Goal: Task Accomplishment & Management: Manage account settings

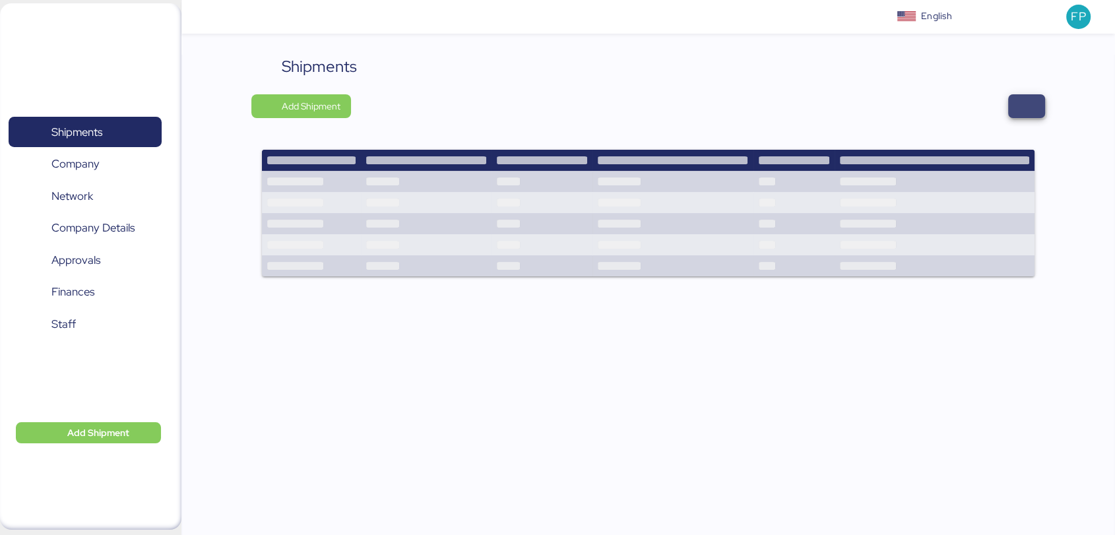
click at [1037, 107] on span "button" at bounding box center [1026, 106] width 37 height 24
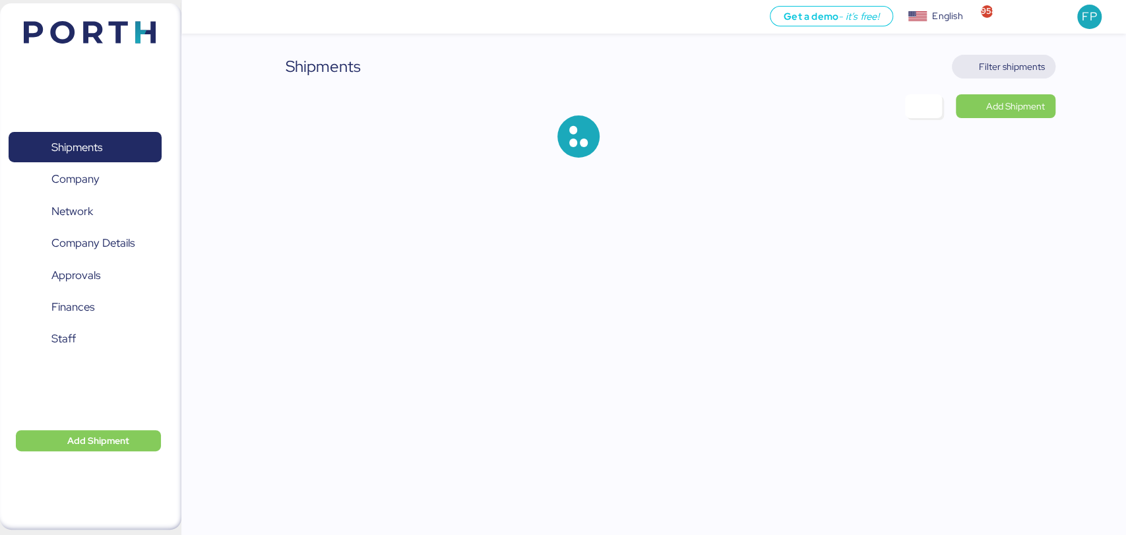
click at [1013, 60] on span "Filter shipments" at bounding box center [1012, 67] width 66 height 16
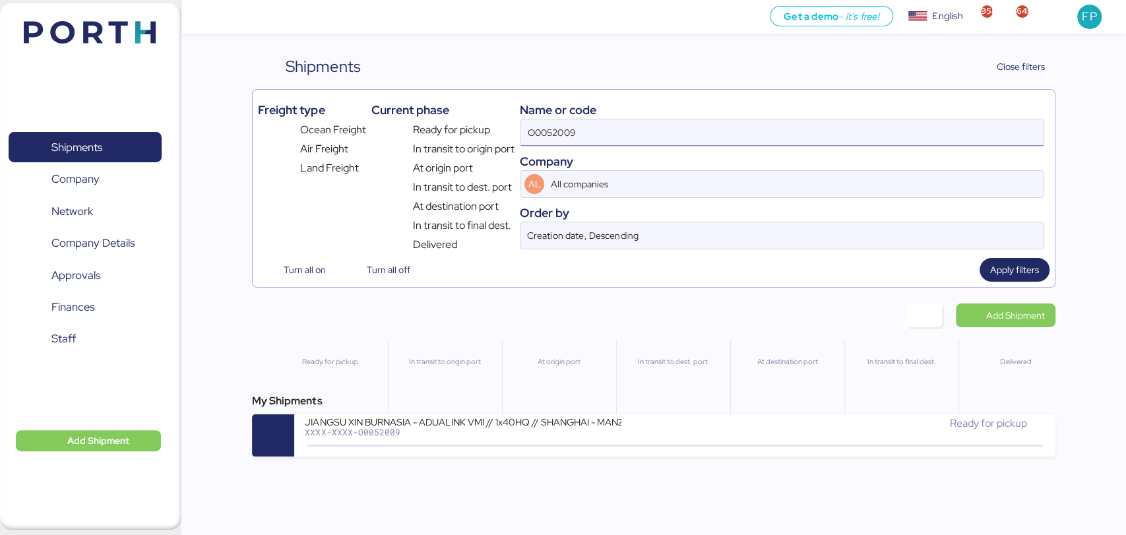
click at [544, 131] on input "O0052009" at bounding box center [781, 132] width 522 height 26
paste input "89"
type input "O0052089"
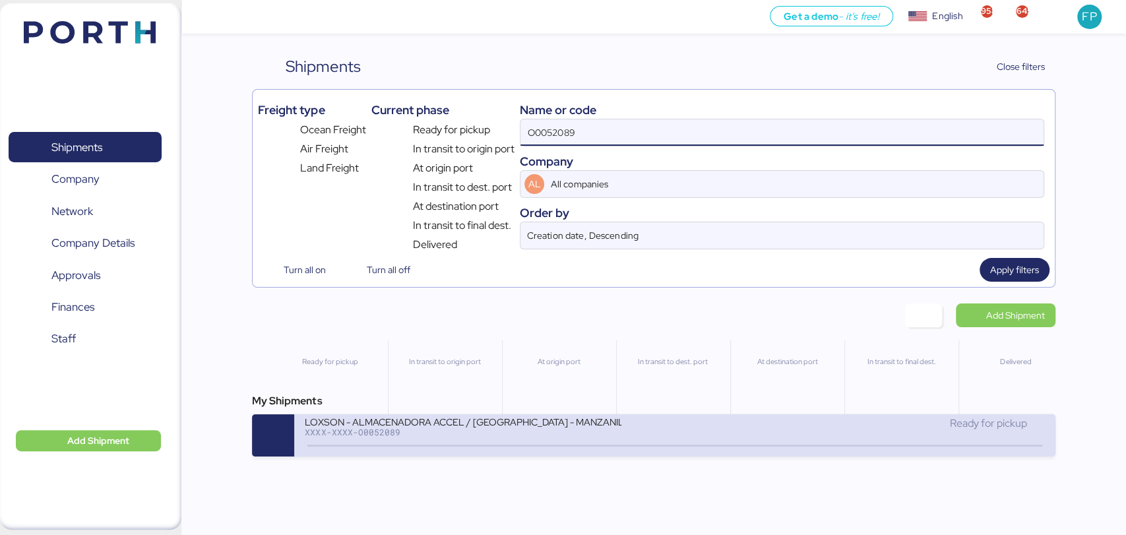
click at [445, 437] on div "XXXX-XXXX-O0052089" at bounding box center [463, 431] width 317 height 9
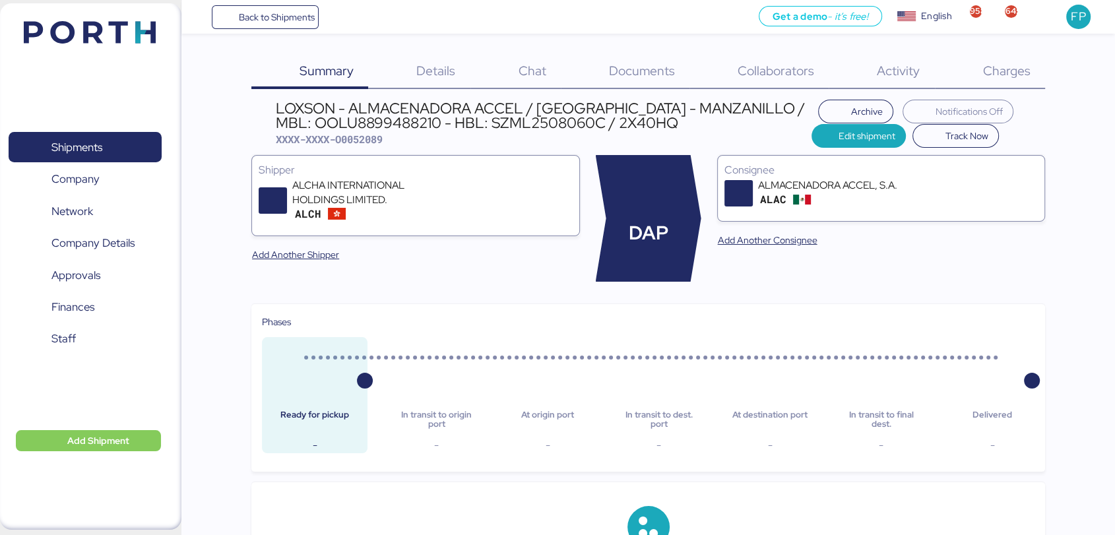
click at [1005, 65] on span "Charges" at bounding box center [1005, 70] width 47 height 17
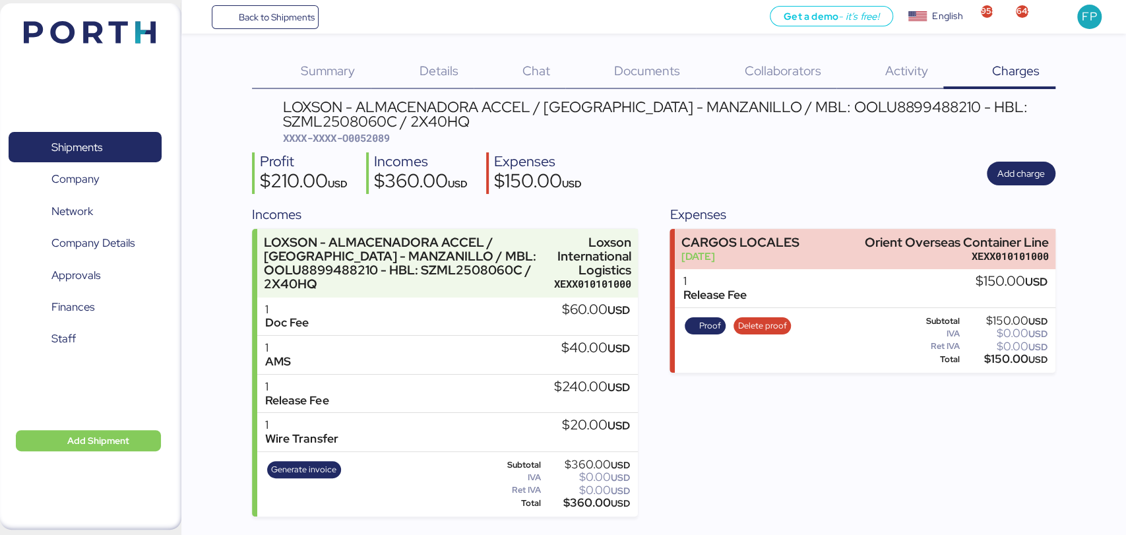
click at [377, 138] on span "XXXX-XXXX-O0052089" at bounding box center [336, 137] width 107 height 13
copy span "O0052089"
click at [309, 470] on span "Generate invoice" at bounding box center [303, 469] width 65 height 15
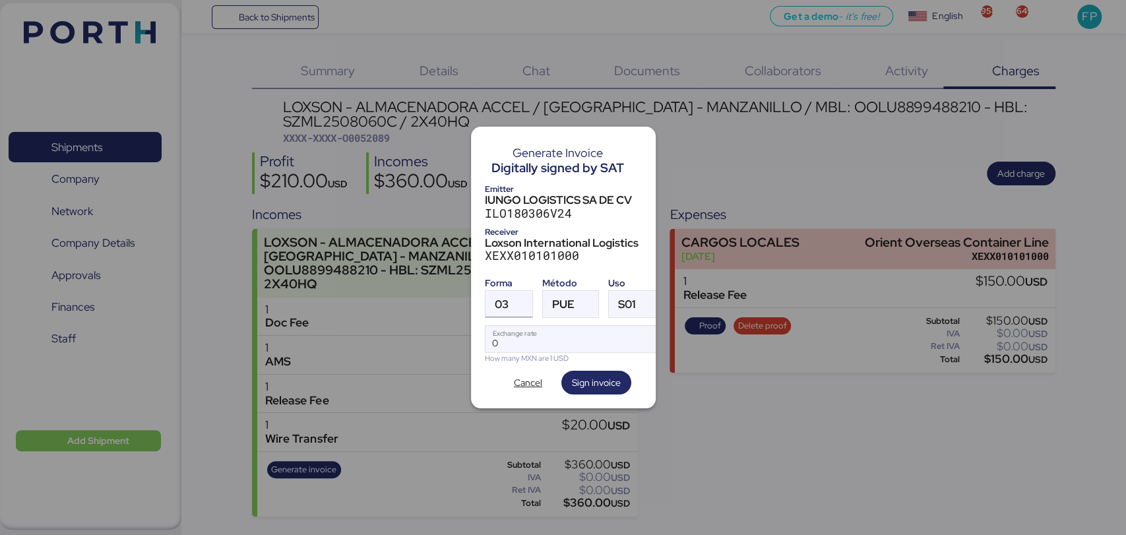
click at [523, 294] on div at bounding box center [521, 304] width 24 height 26
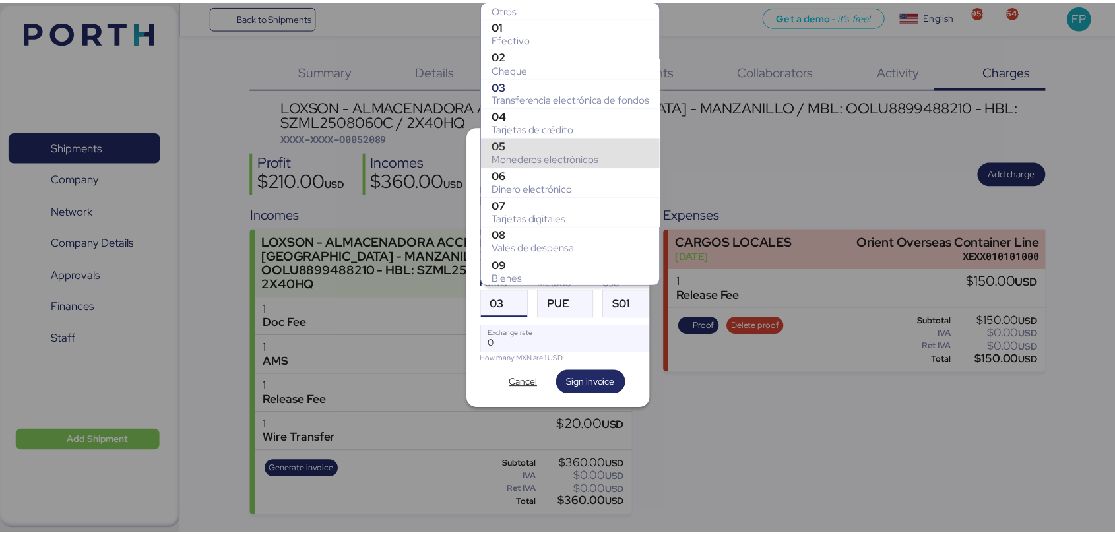
scroll to position [206, 0]
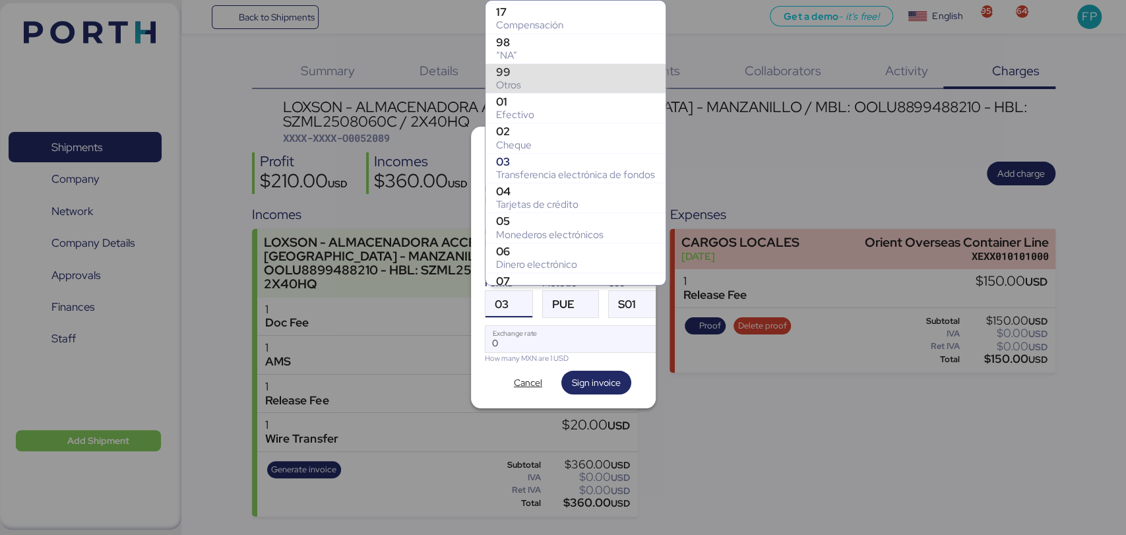
click at [565, 70] on div "99" at bounding box center [575, 71] width 159 height 13
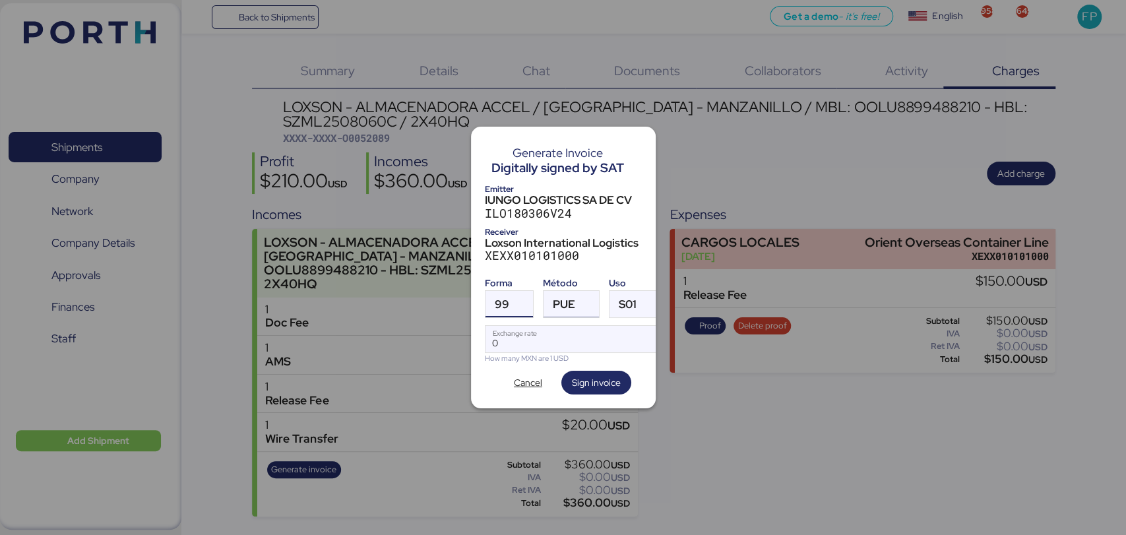
click at [566, 299] on span "PUE" at bounding box center [564, 304] width 22 height 11
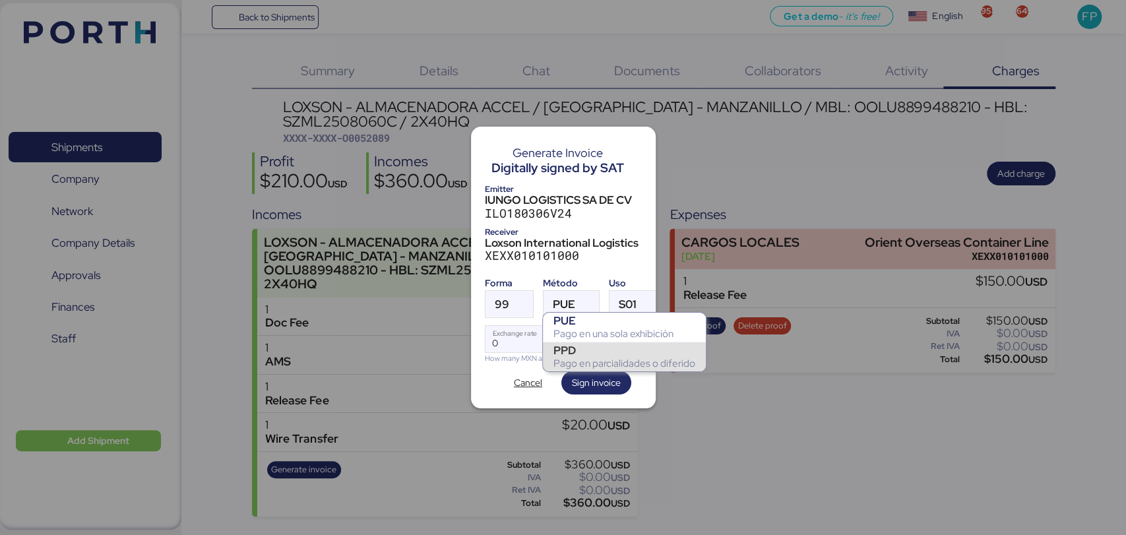
click at [585, 348] on div "PPD" at bounding box center [624, 350] width 142 height 13
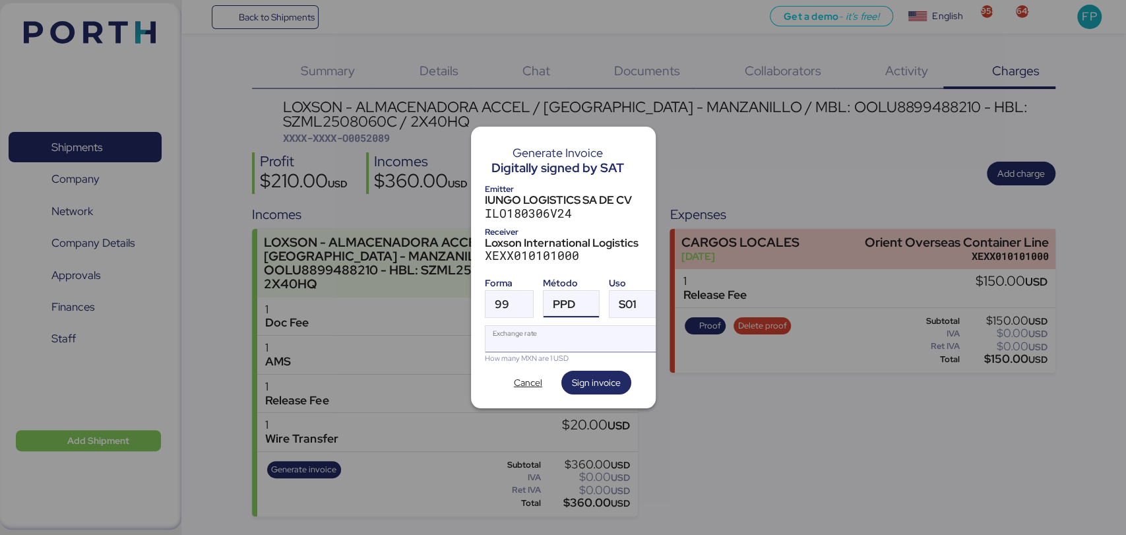
click at [544, 339] on input "Exchange rate" at bounding box center [572, 339] width 175 height 26
type input "0"
paste input "18.5908"
type input "18.5908"
click at [594, 382] on span "Sign invoice" at bounding box center [596, 383] width 49 height 16
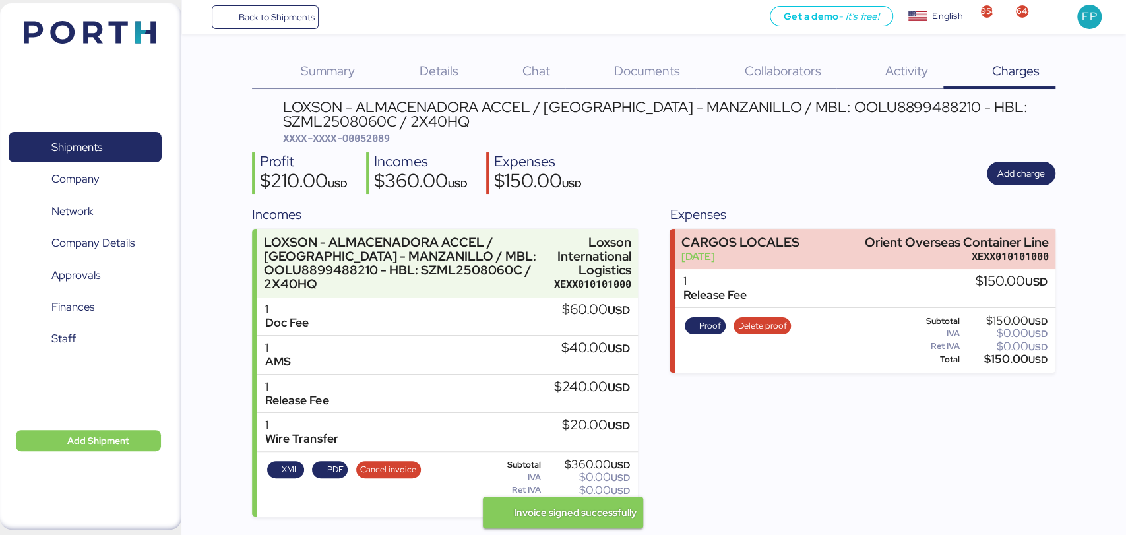
click at [390, 139] on span "XXXX-XXXX-O0052089" at bounding box center [336, 137] width 107 height 13
copy span "O0052089"
click at [830, 100] on div "LOXSON - ALMACENADORA ACCEL / SHANGHAI - MANZANILLO / MBL: OOLU8899488210 - HBL…" at bounding box center [669, 115] width 772 height 30
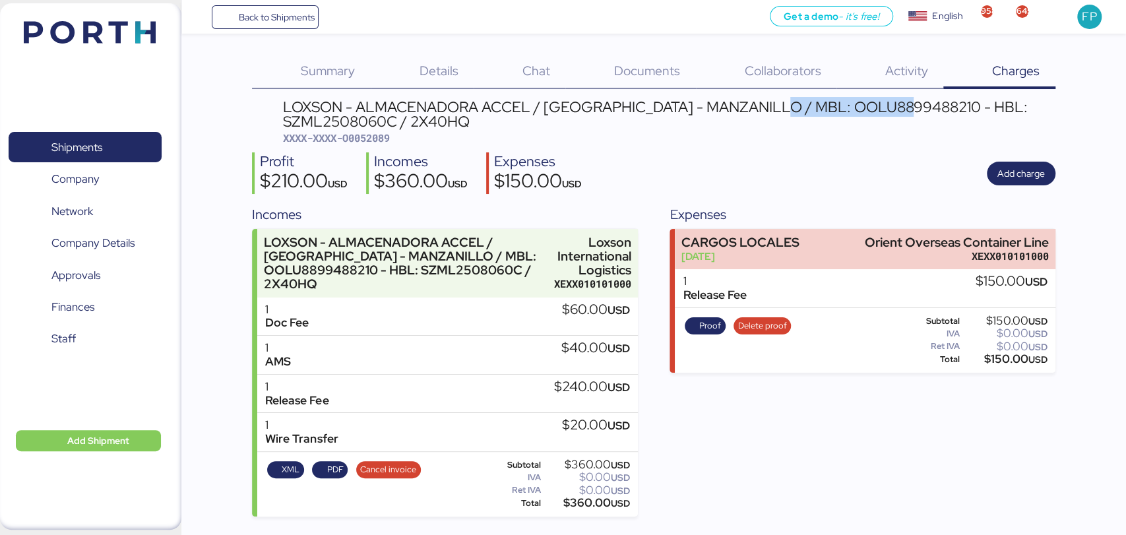
click at [830, 100] on div "LOXSON - ALMACENADORA ACCEL / SHANGHAI - MANZANILLO / MBL: OOLU8899488210 - HBL…" at bounding box center [669, 115] width 772 height 30
copy div "OOLU8899488210"
click at [586, 508] on div "$360.00 USD" at bounding box center [587, 503] width 86 height 10
copy div "360.00"
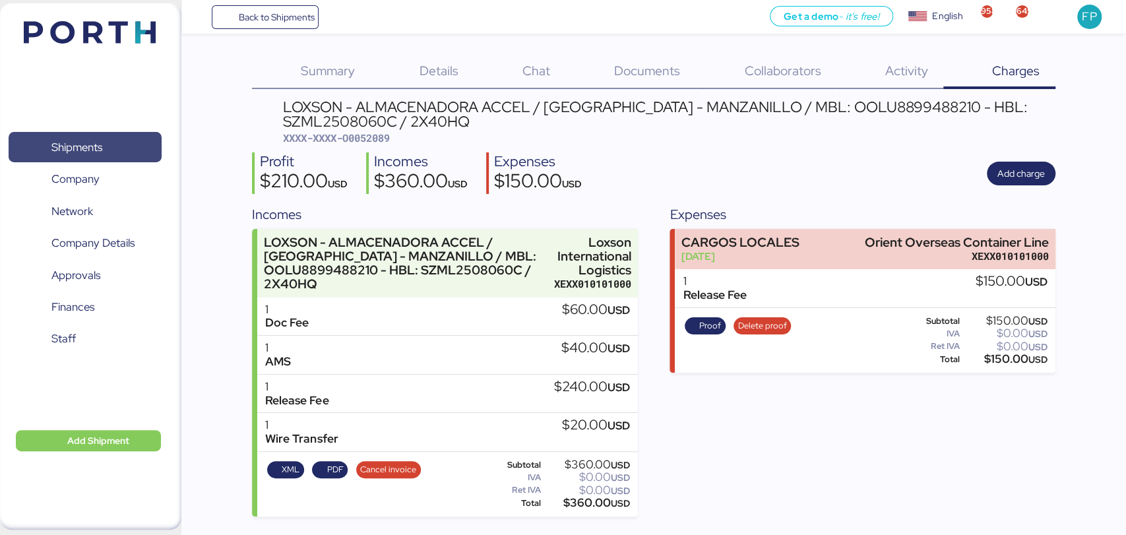
click at [111, 144] on span "Shipments" at bounding box center [85, 147] width 142 height 19
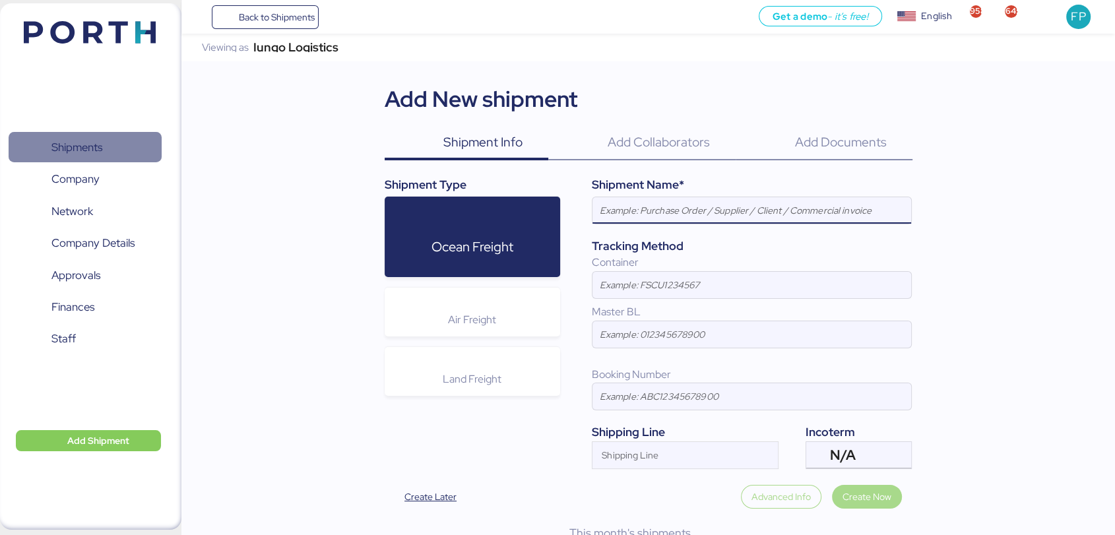
click at [69, 150] on span "Shipments" at bounding box center [76, 147] width 51 height 19
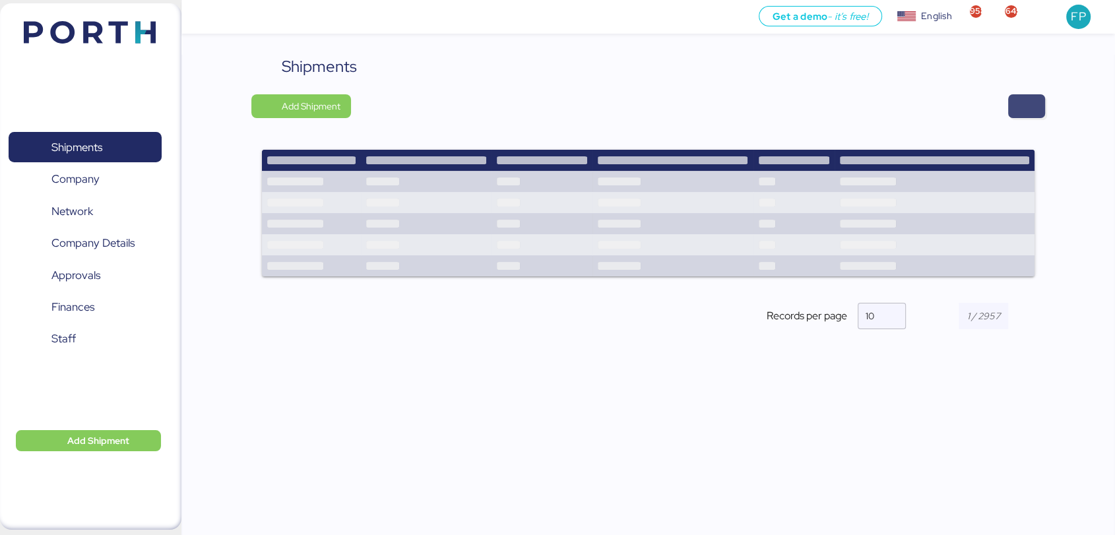
click at [1030, 109] on span "button" at bounding box center [1026, 106] width 16 height 18
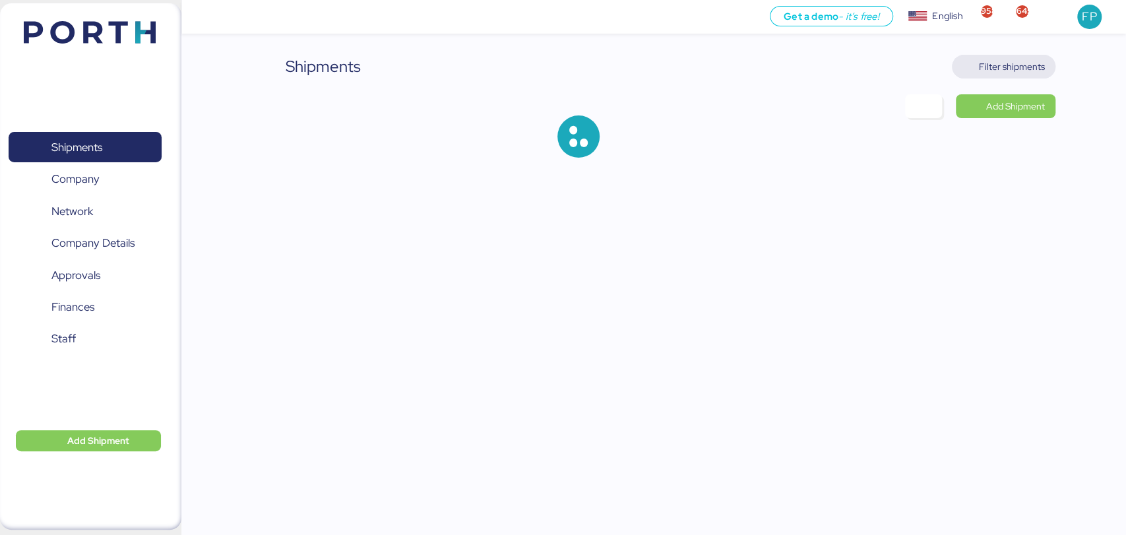
click at [1008, 75] on span "Filter shipments" at bounding box center [1003, 66] width 82 height 18
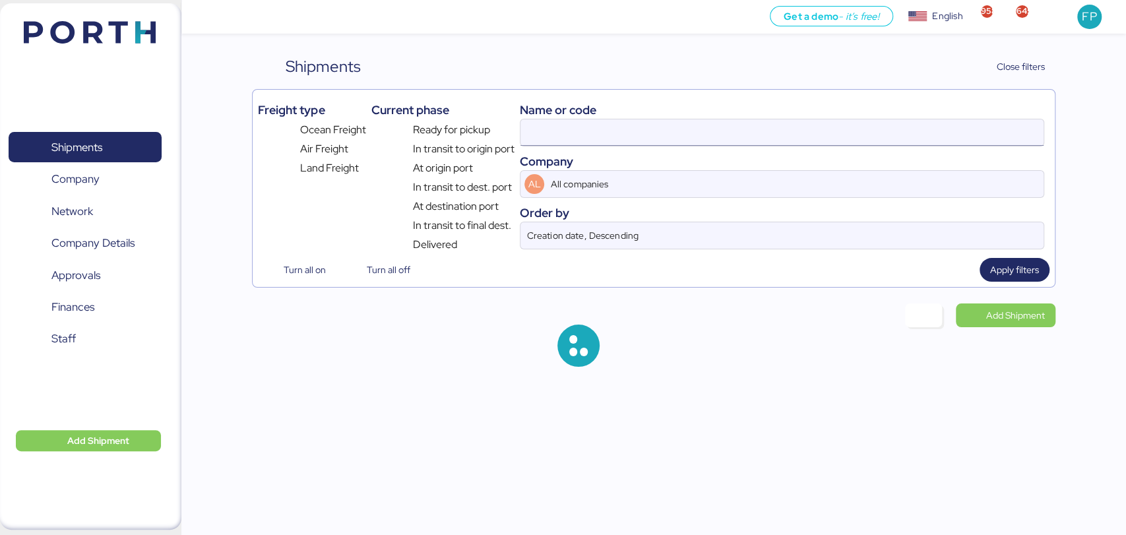
click at [650, 119] on input at bounding box center [781, 132] width 522 height 26
paste input "O0051996"
type input "O0051996"
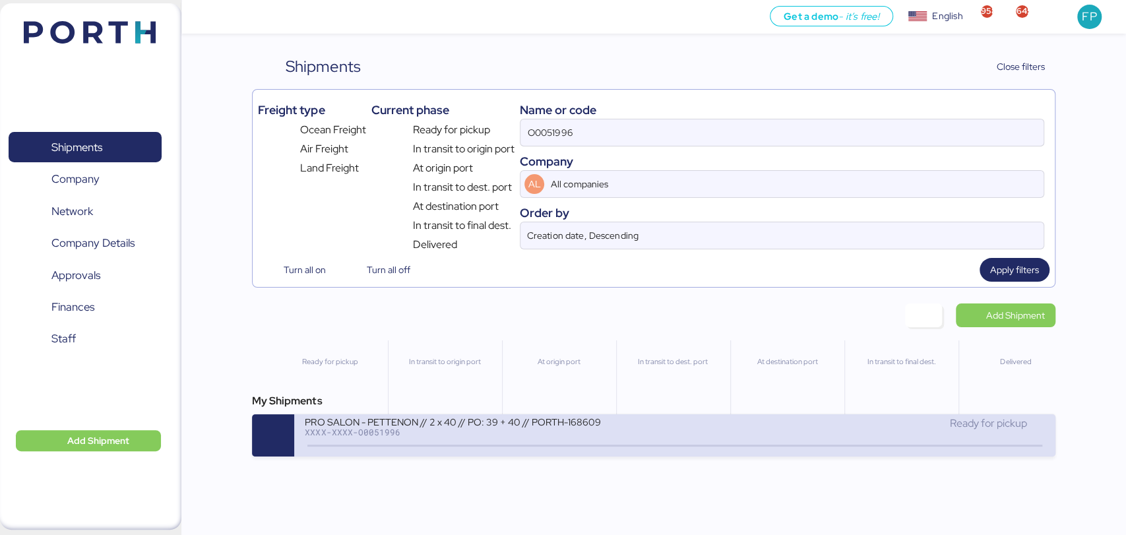
click at [435, 427] on div "PRO SALON - PETTENON // 2 x 40 // PO: 39 + 40 // PORTH-168609" at bounding box center [463, 421] width 317 height 11
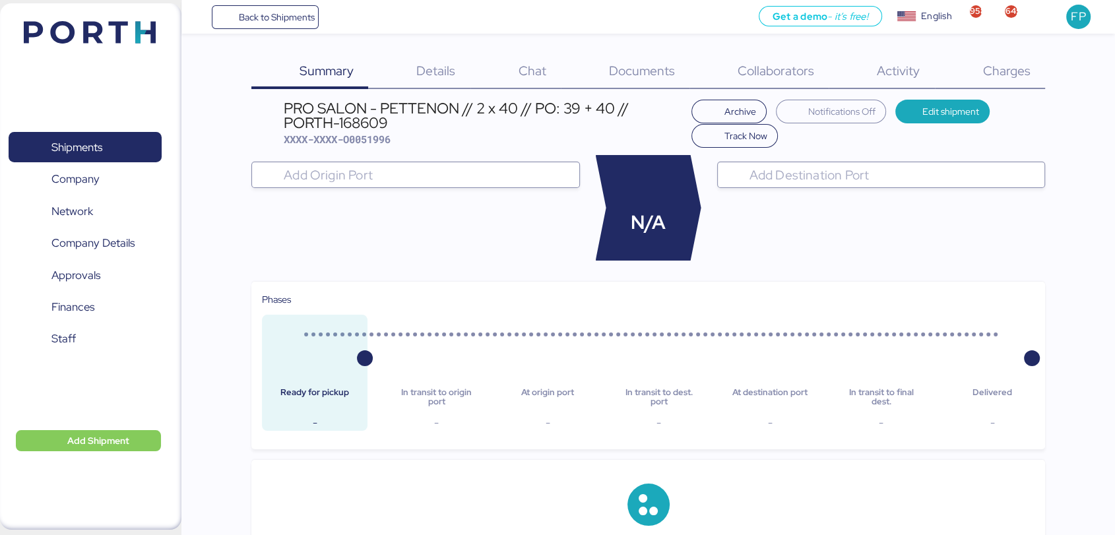
click at [1034, 66] on div "Charges 0" at bounding box center [990, 72] width 110 height 34
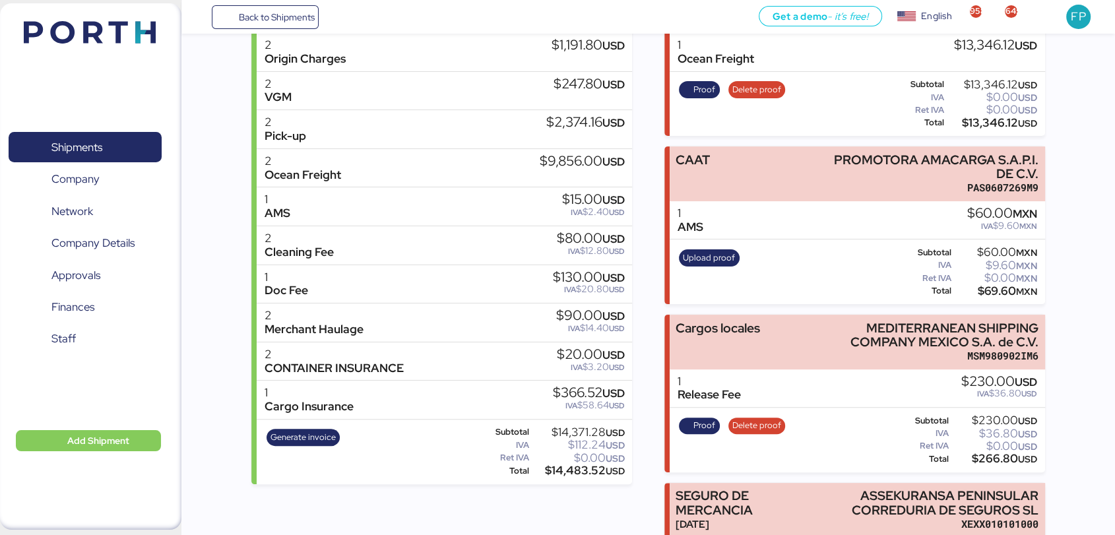
scroll to position [230, 0]
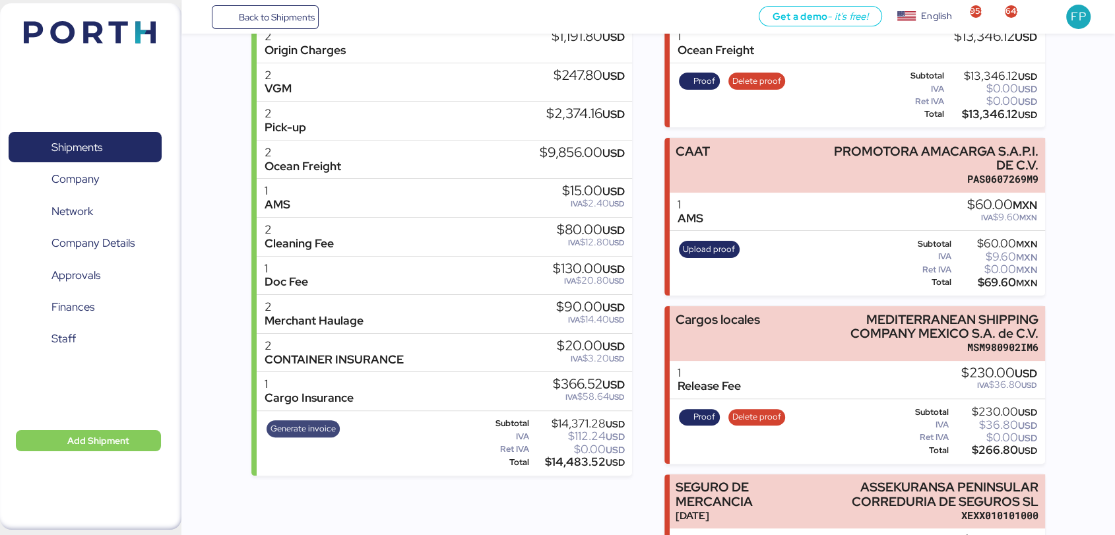
click at [285, 425] on span "Generate invoice" at bounding box center [302, 428] width 65 height 15
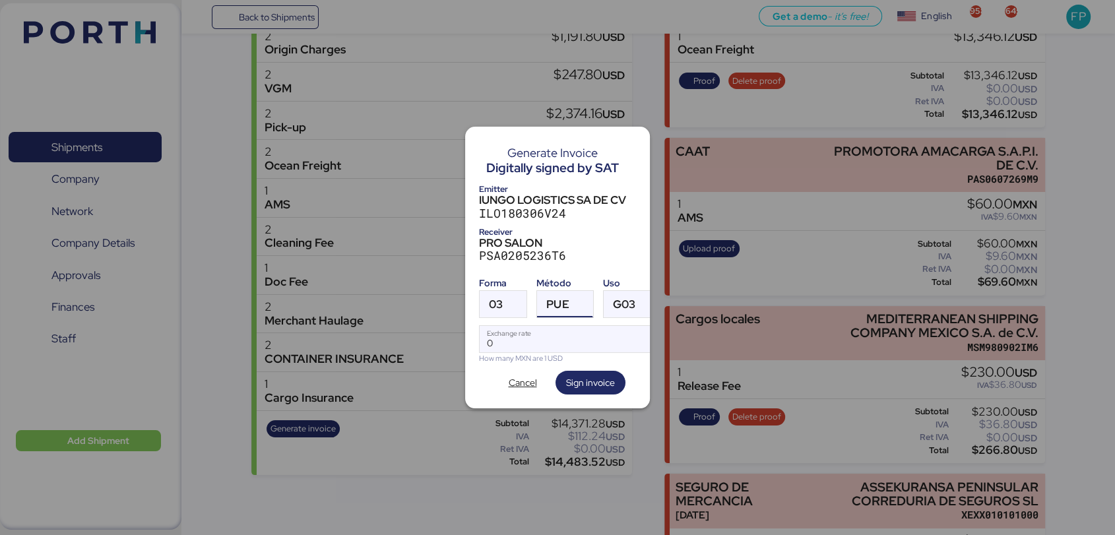
click at [547, 299] on span "PUE" at bounding box center [557, 304] width 22 height 11
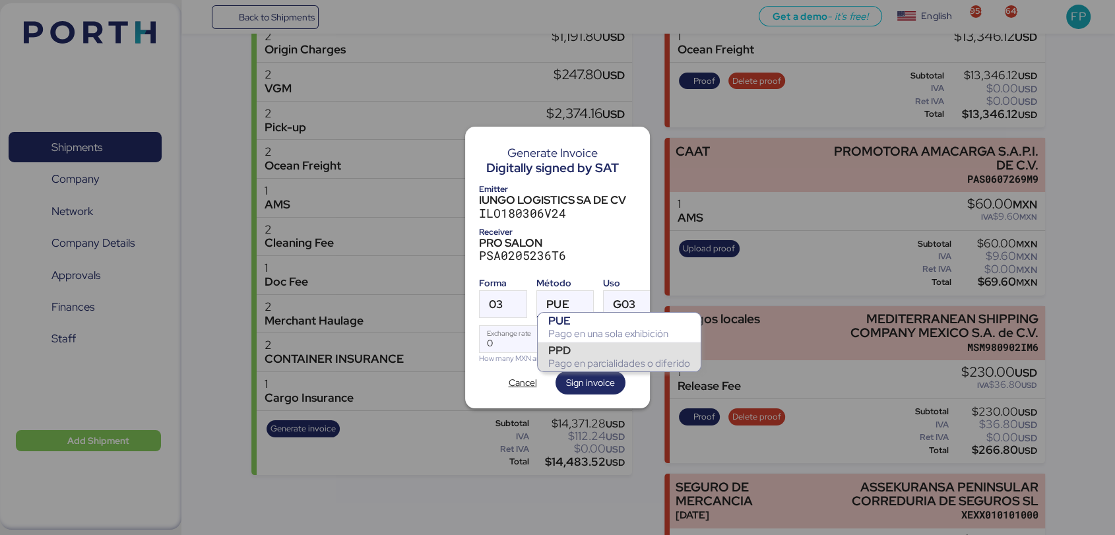
click at [596, 363] on div "Pago en parcialidades o diferido" at bounding box center [619, 363] width 142 height 13
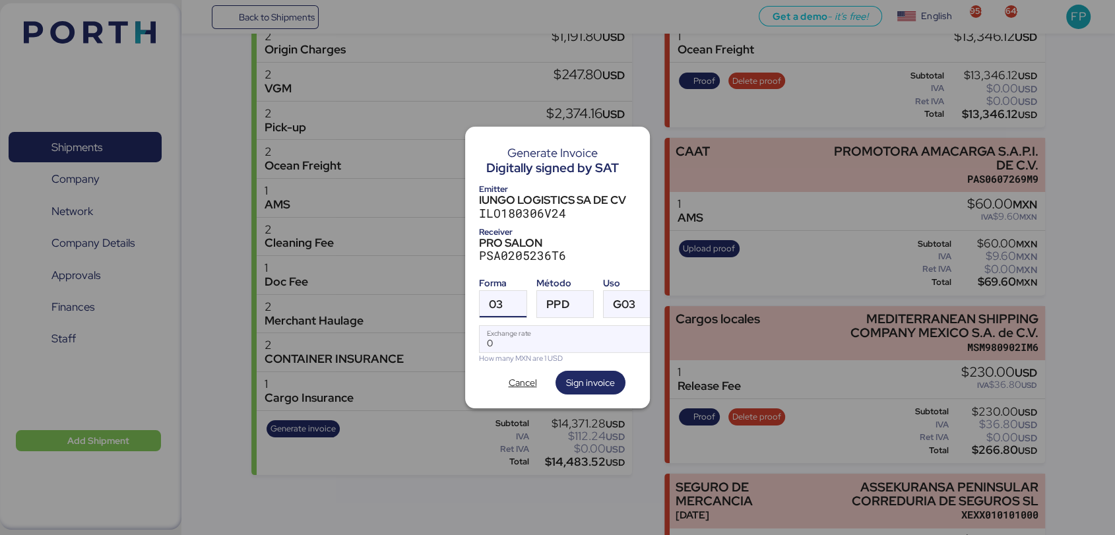
click at [504, 307] on div at bounding box center [515, 304] width 24 height 26
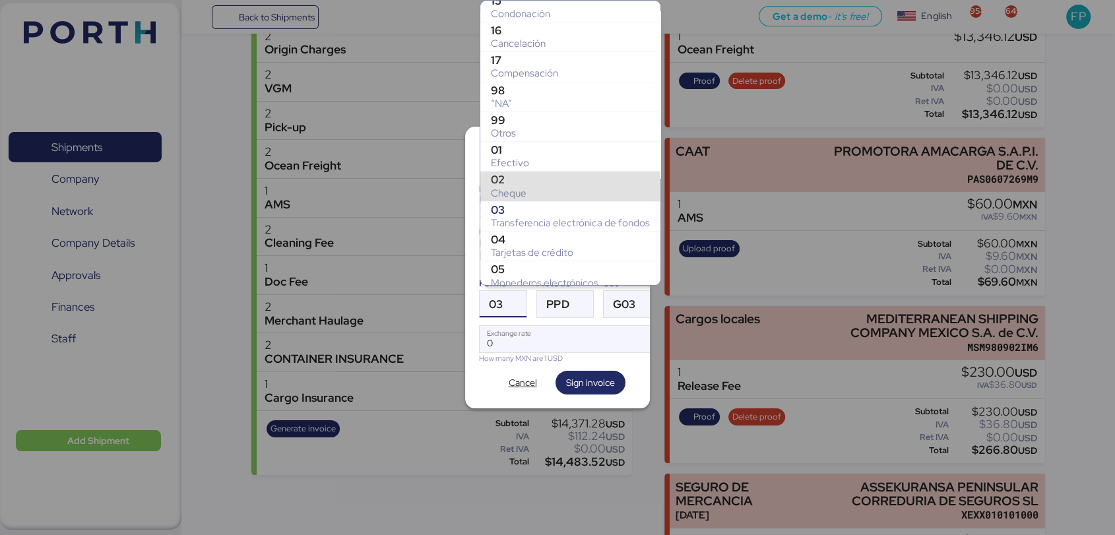
scroll to position [156, 0]
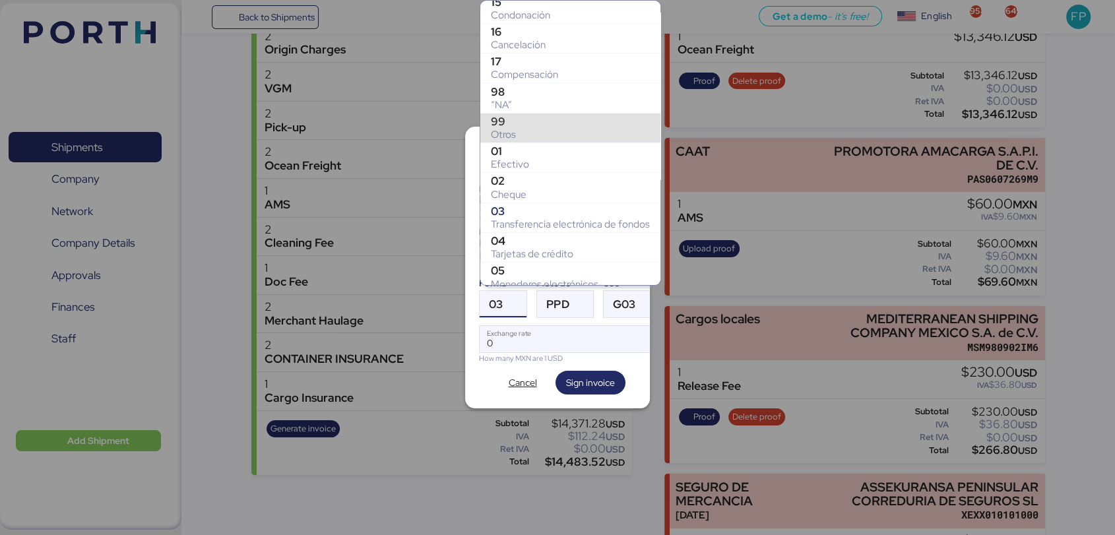
click at [513, 122] on div "99" at bounding box center [570, 121] width 159 height 13
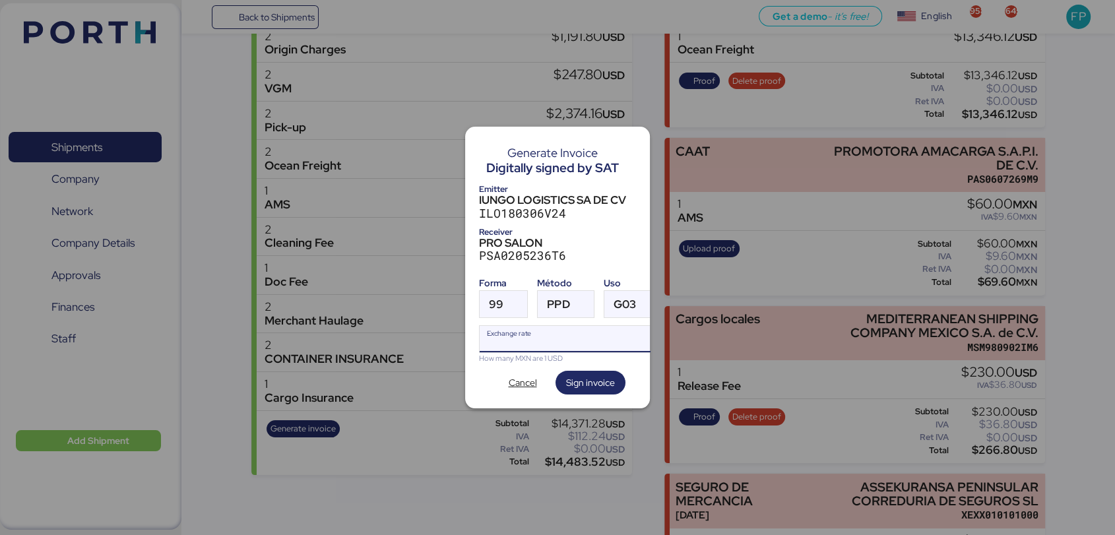
click at [531, 339] on input "Exchange rate" at bounding box center [570, 339] width 180 height 26
type input "0"
paste input "18.5908"
type input "18.5908"
click at [598, 379] on span "Sign invoice" at bounding box center [590, 383] width 49 height 16
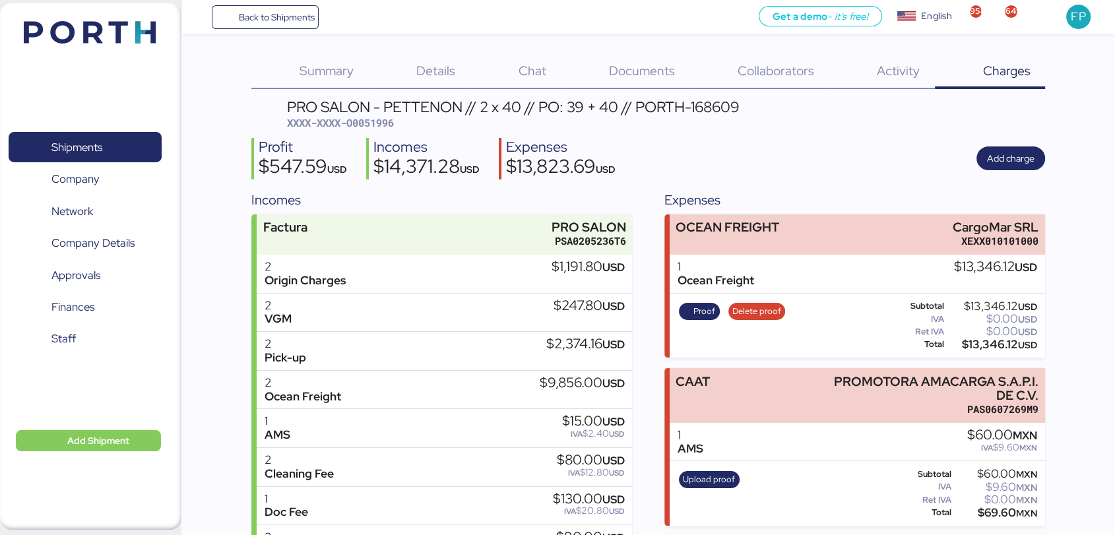
click at [369, 125] on span "XXXX-XXXX-O0051996" at bounding box center [340, 122] width 107 height 13
copy span "O0051996"
click at [62, 152] on span "Shipments" at bounding box center [76, 147] width 51 height 19
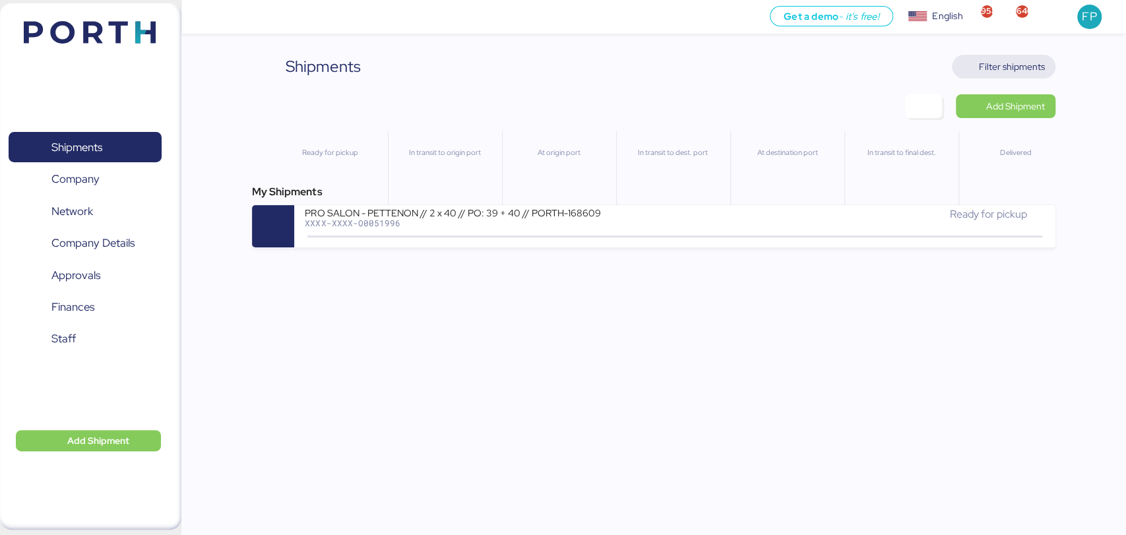
click at [1003, 70] on span "Filter shipments" at bounding box center [1012, 67] width 66 height 16
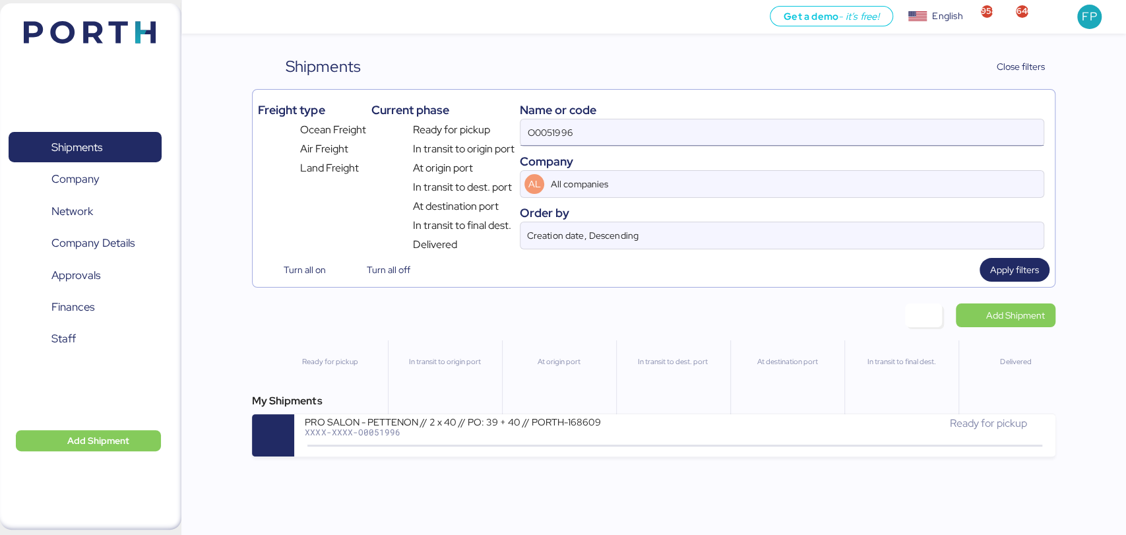
click at [565, 128] on input "O0051996" at bounding box center [781, 132] width 522 height 26
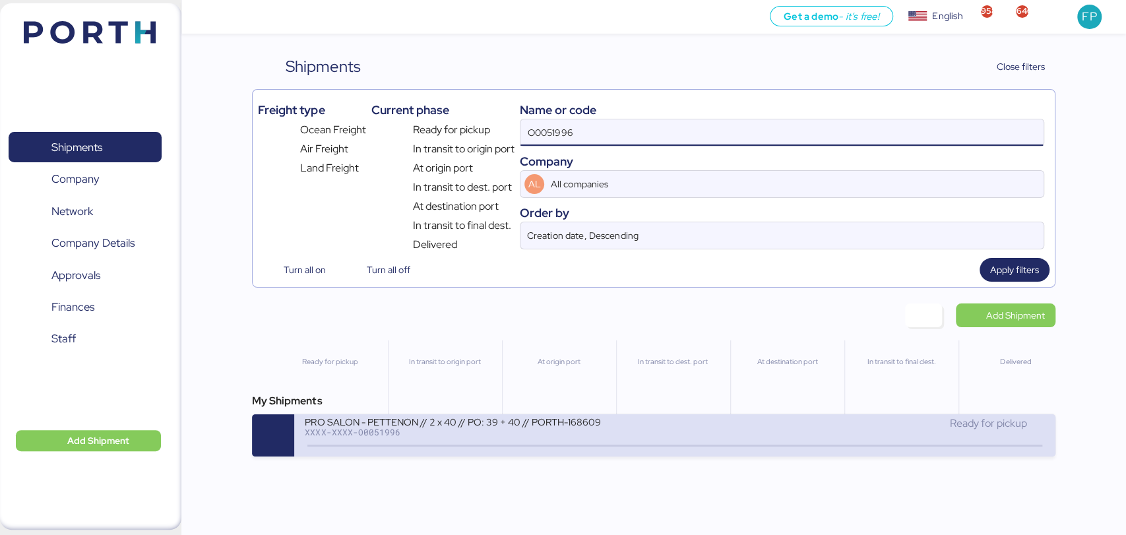
click at [454, 424] on div "PRO SALON - PETTENON // 2 x 40 // PO: 39 + 40 // PORTH-168609" at bounding box center [463, 421] width 317 height 11
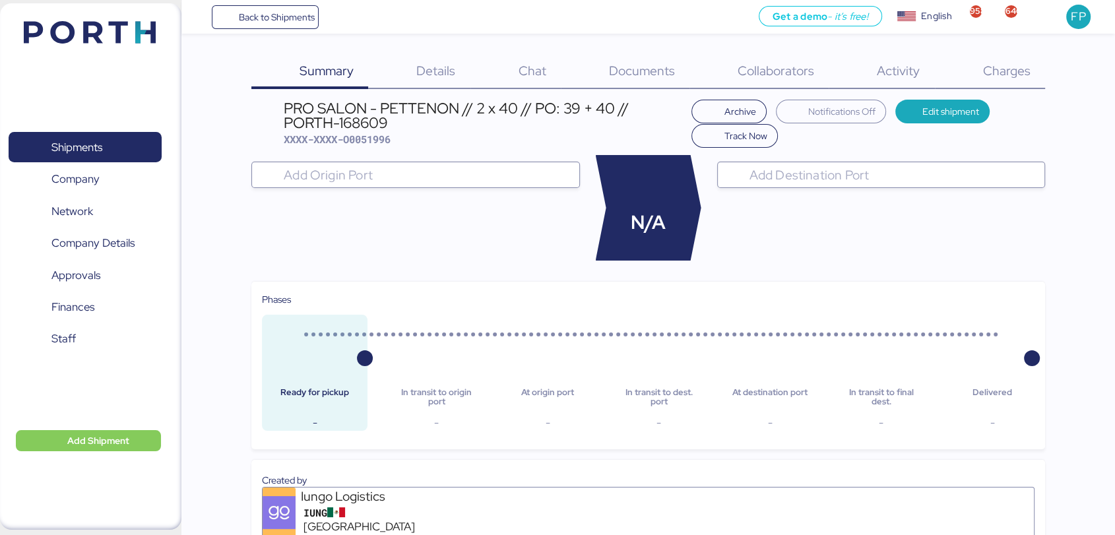
click at [993, 73] on span "Charges" at bounding box center [1005, 70] width 47 height 17
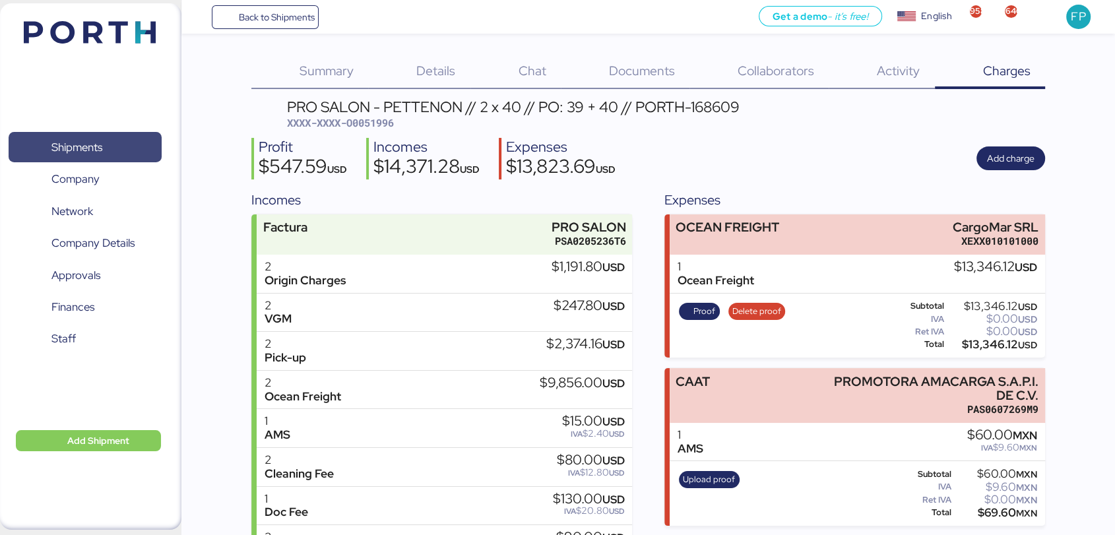
click at [63, 150] on span "Shipments" at bounding box center [76, 147] width 51 height 19
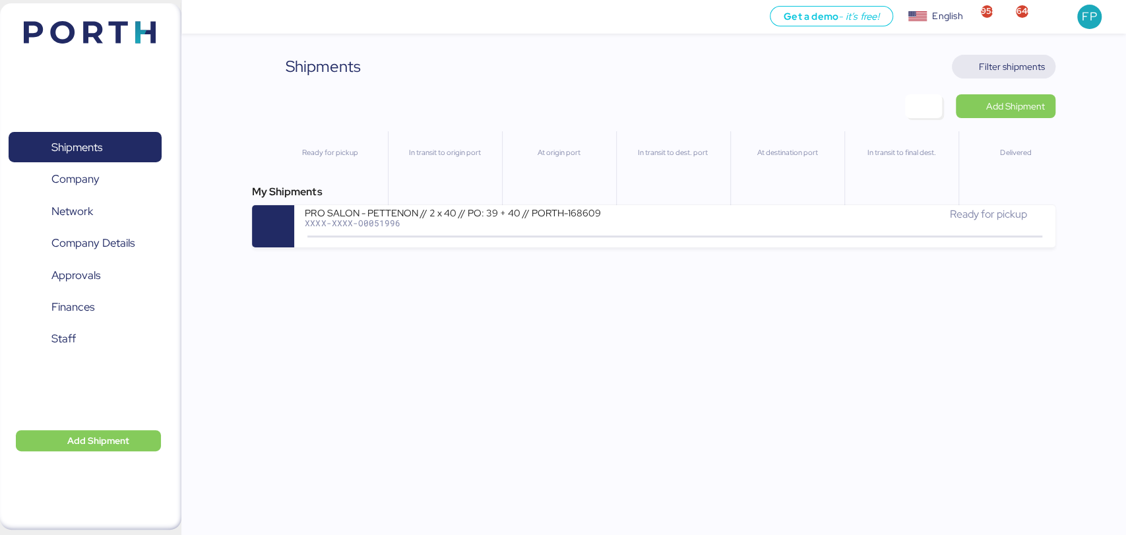
click at [989, 65] on span "Filter shipments" at bounding box center [1012, 67] width 66 height 16
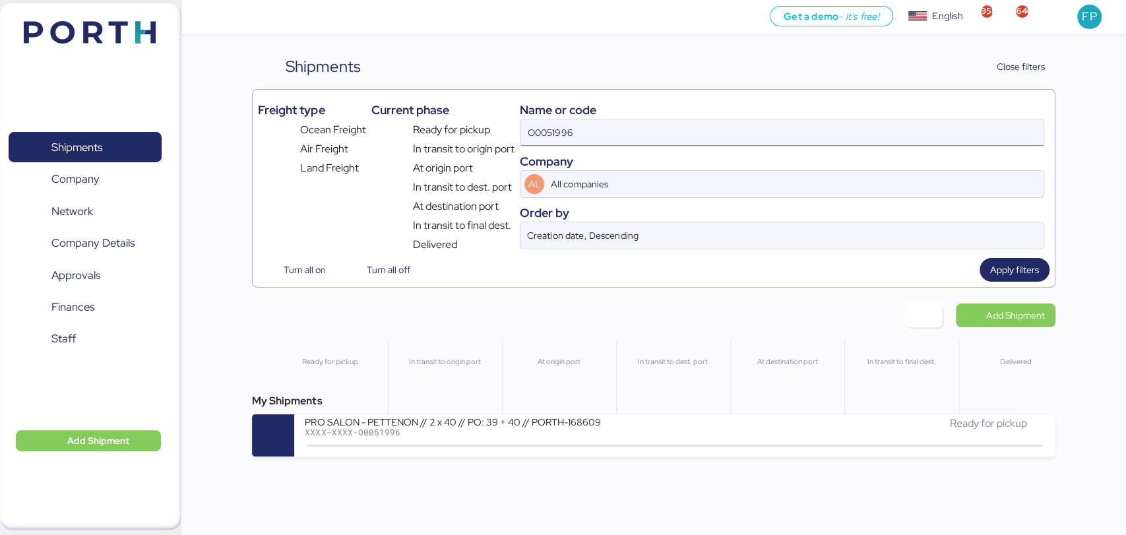
click at [555, 123] on input "O0051996" at bounding box center [781, 132] width 522 height 26
paste input "82"
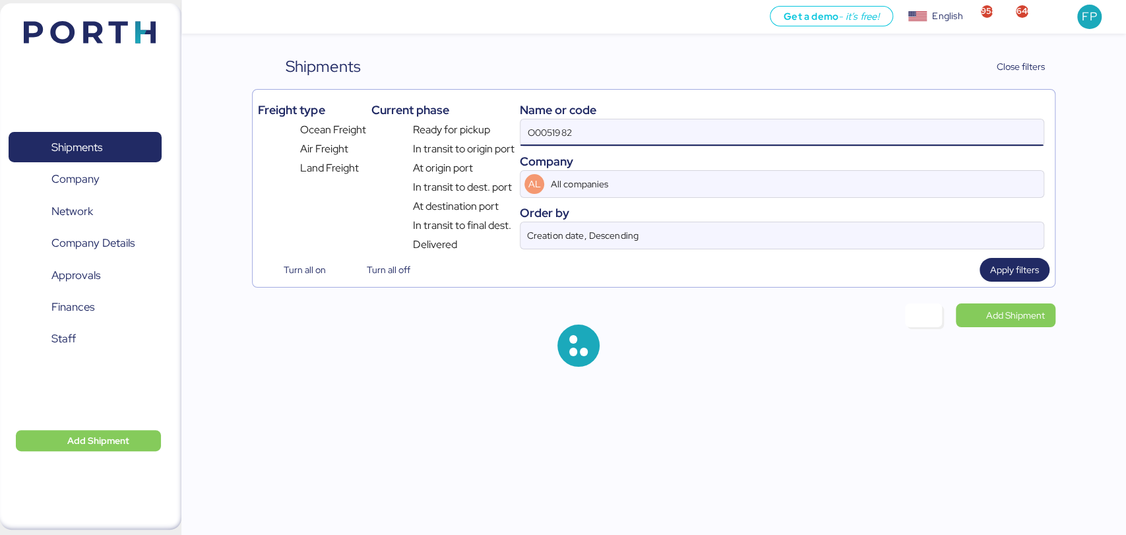
type input "O0051982"
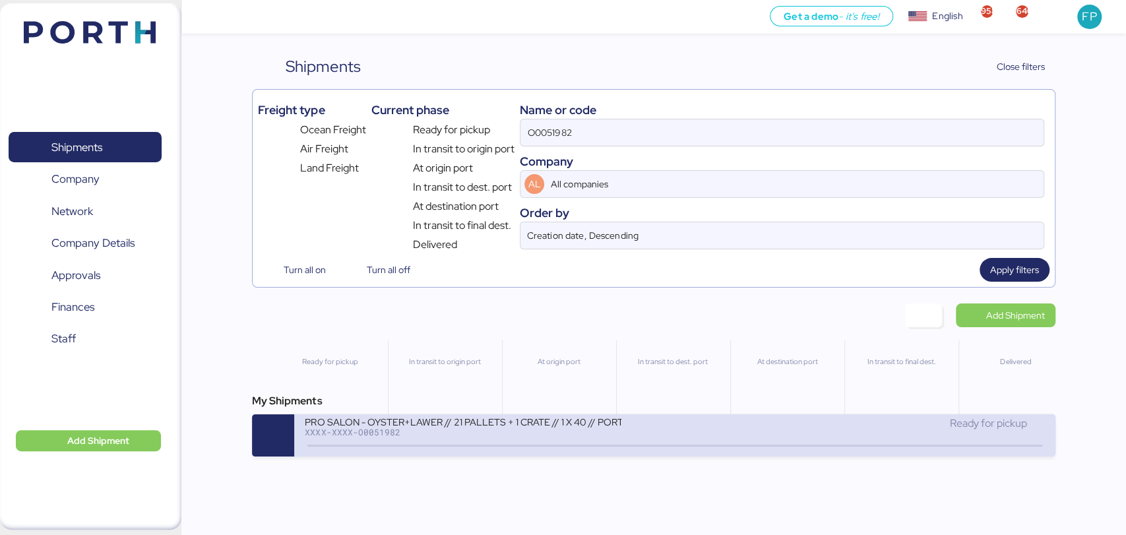
click at [542, 425] on div "PRO SALON - OYSTER+LAWER // 21 PALLETS + 1 CRATE // 1 X 40 // PORTH-168228" at bounding box center [463, 421] width 317 height 11
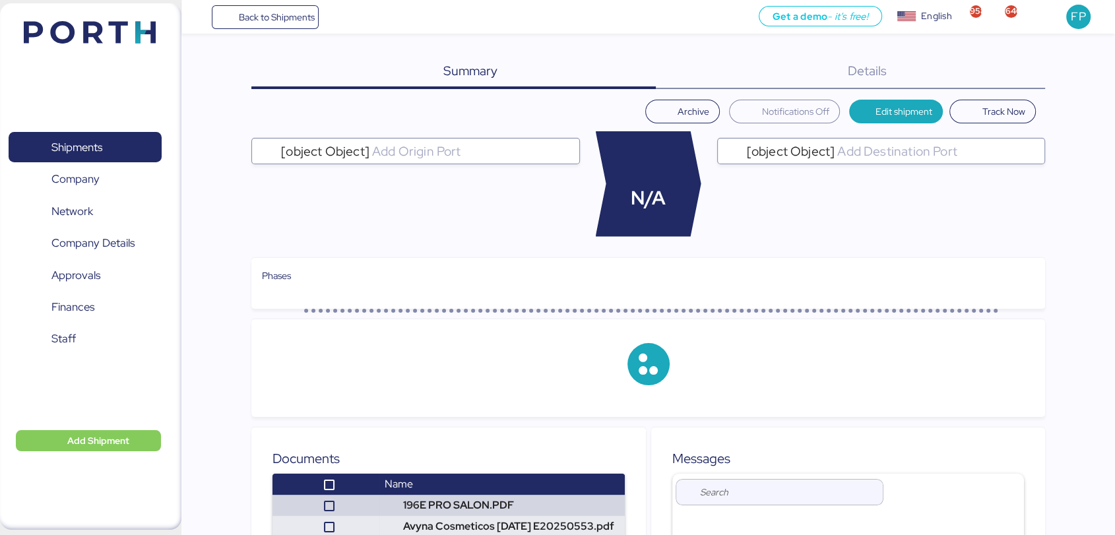
click at [1022, 77] on div "Details 0" at bounding box center [850, 72] width 389 height 34
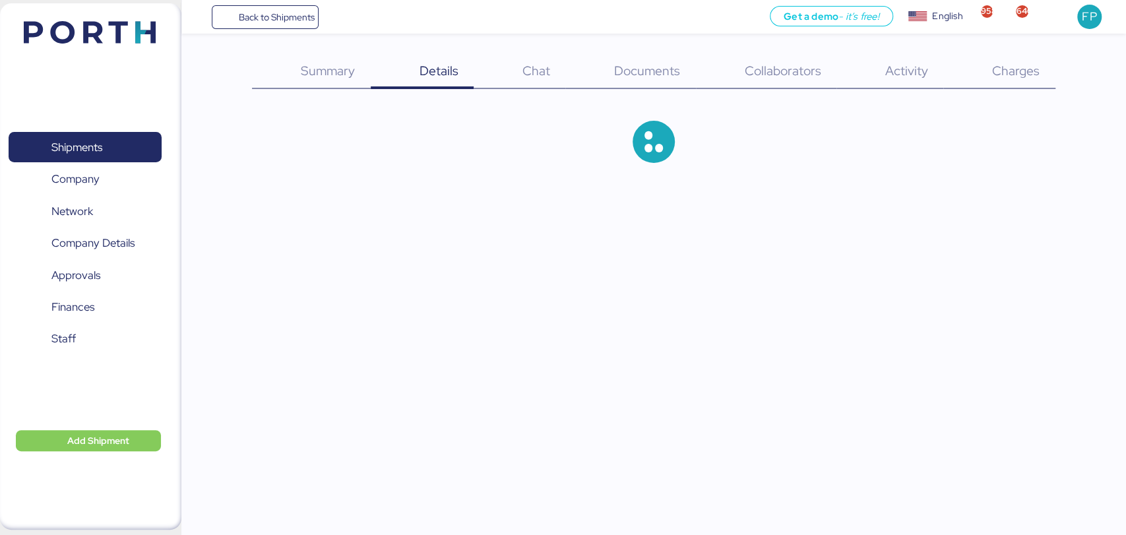
click at [1022, 77] on span "Charges" at bounding box center [1015, 70] width 47 height 17
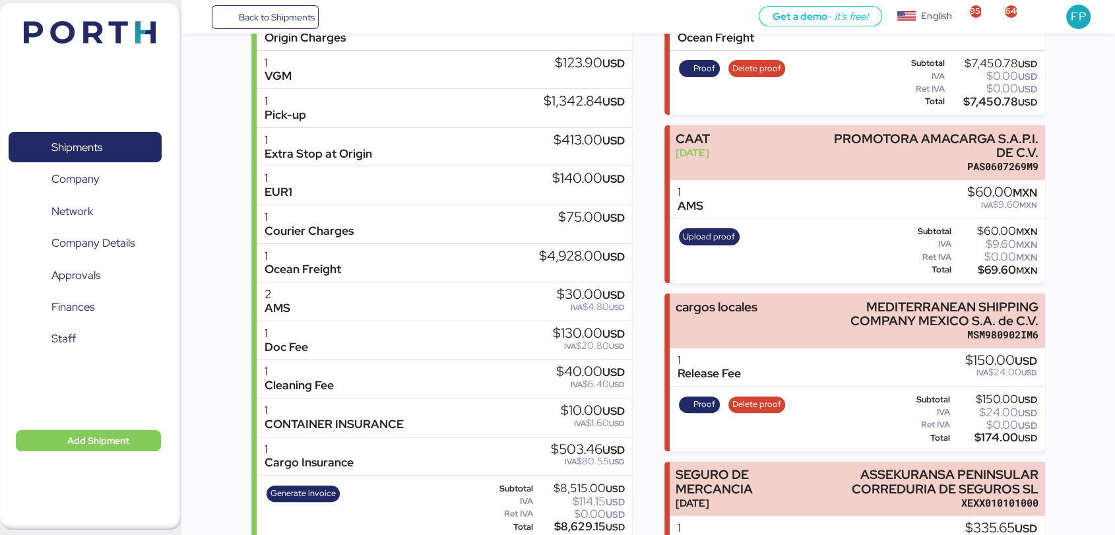
scroll to position [295, 0]
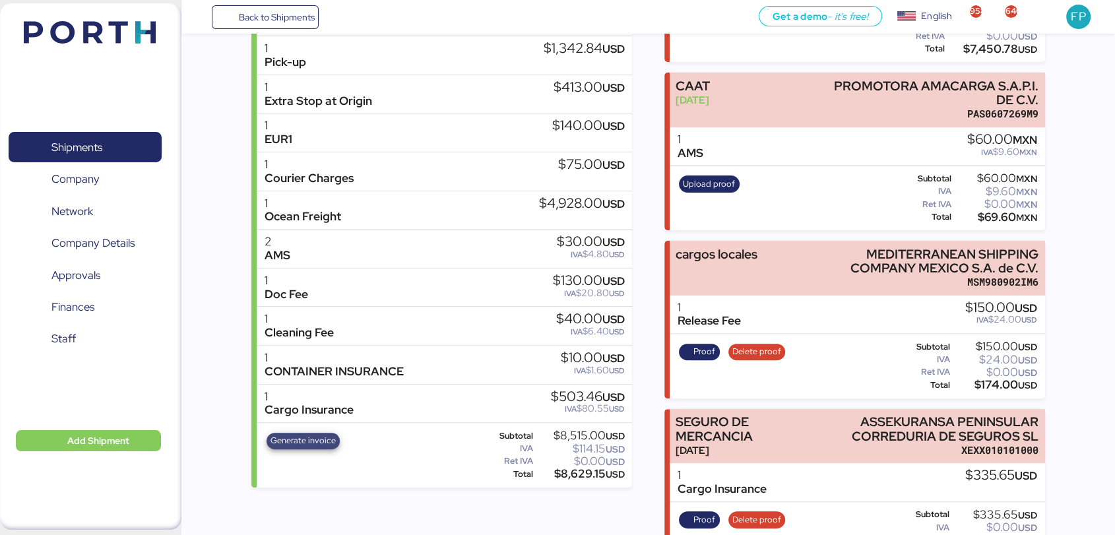
click at [305, 434] on span "Generate invoice" at bounding box center [302, 440] width 65 height 15
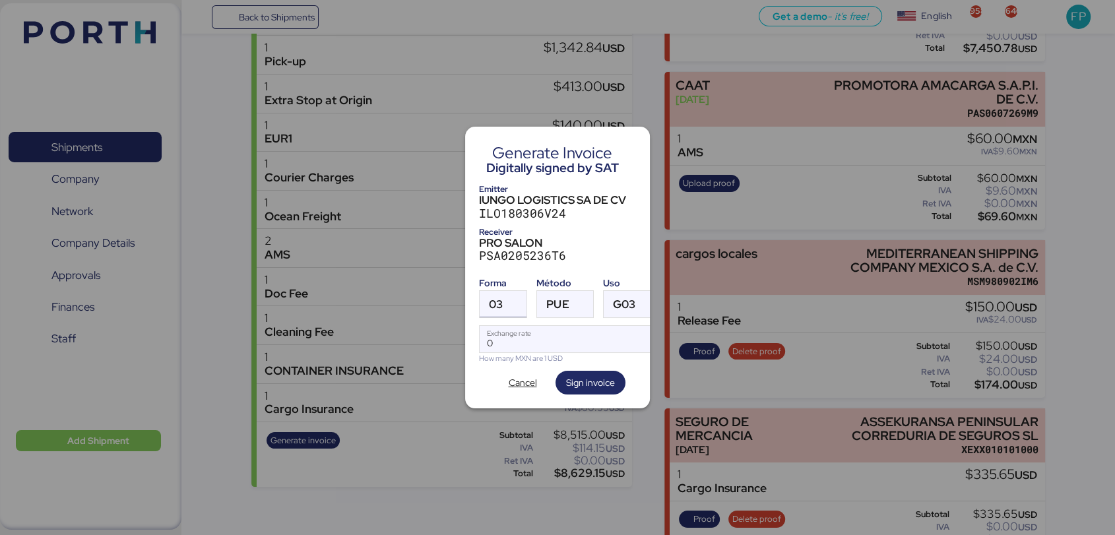
click at [500, 299] on span "03" at bounding box center [496, 304] width 14 height 11
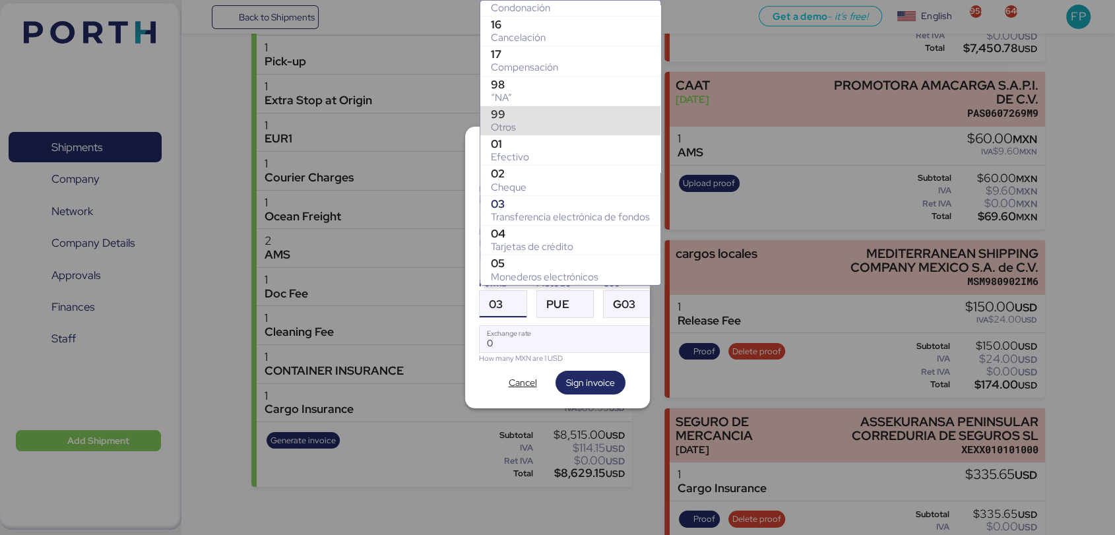
scroll to position [164, 0]
click at [505, 126] on div "Otros" at bounding box center [570, 127] width 159 height 13
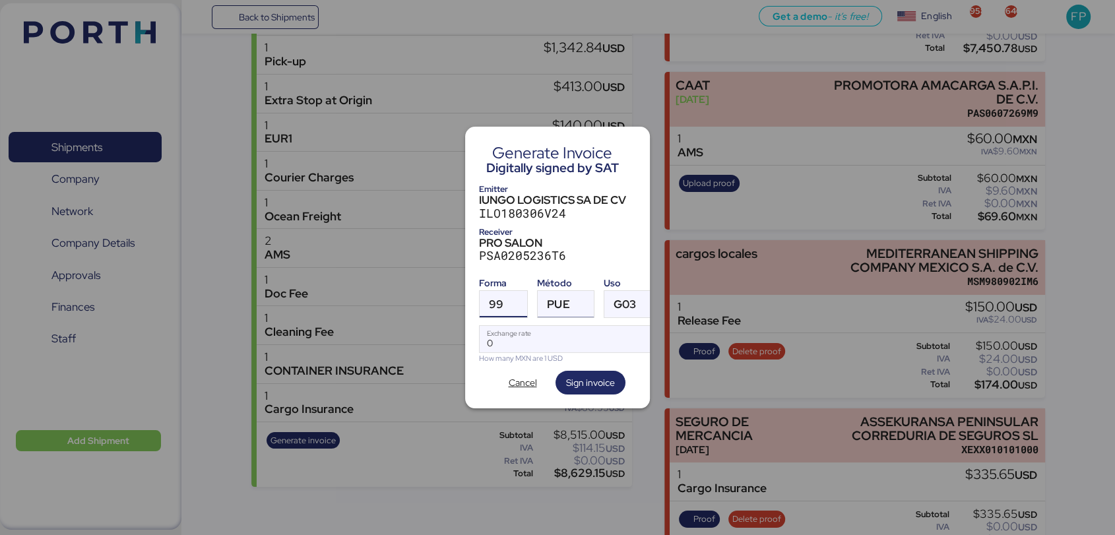
click at [561, 299] on span "PUE" at bounding box center [558, 304] width 22 height 11
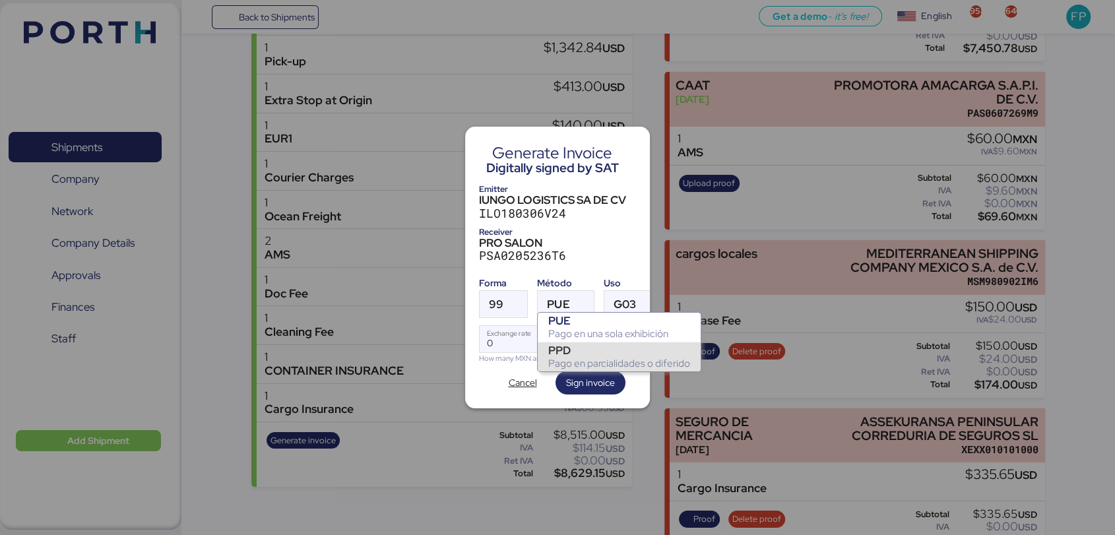
click at [581, 358] on div "Pago en parcialidades o diferido" at bounding box center [619, 363] width 142 height 13
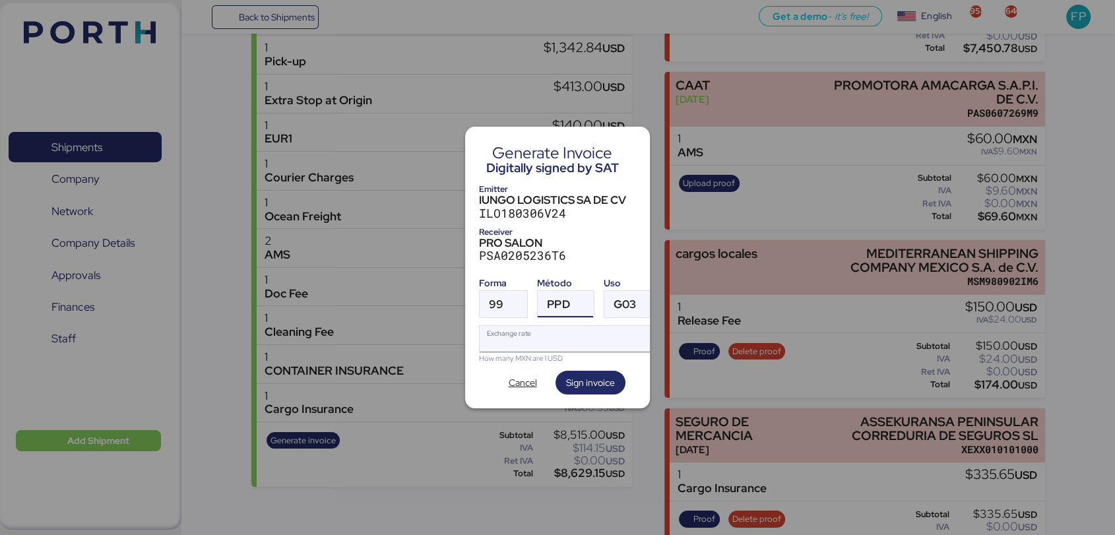
click at [536, 338] on input "Exchange rate" at bounding box center [570, 339] width 180 height 26
type input "0"
paste input "18.5908"
type input "18.5908"
click at [593, 375] on span "Sign invoice" at bounding box center [590, 383] width 49 height 16
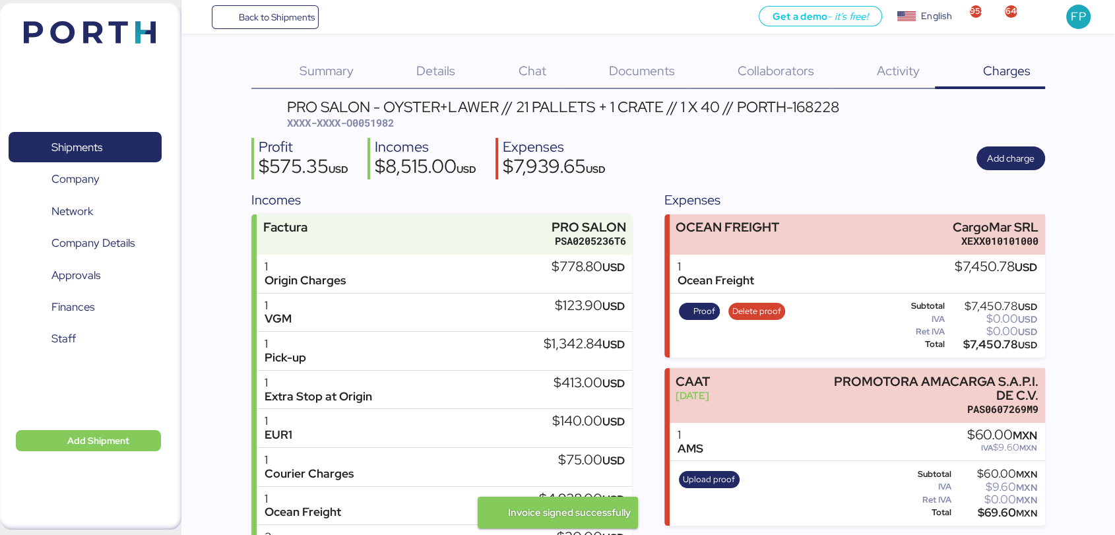
click at [369, 119] on span "XXXX-XXXX-O0051982" at bounding box center [340, 122] width 107 height 13
copy span "O0051982"
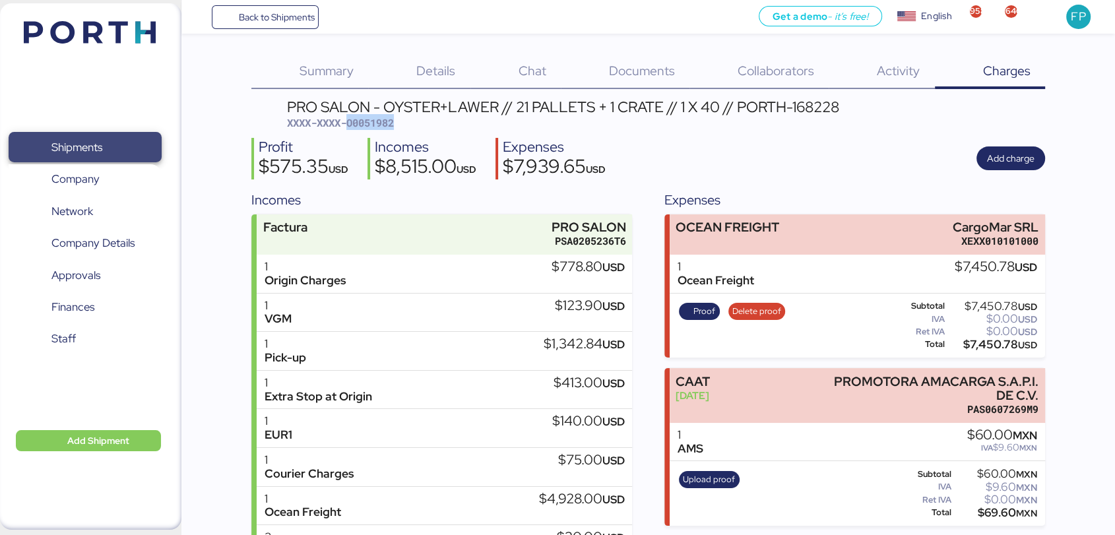
click at [63, 138] on span "Shipments" at bounding box center [85, 147] width 142 height 19
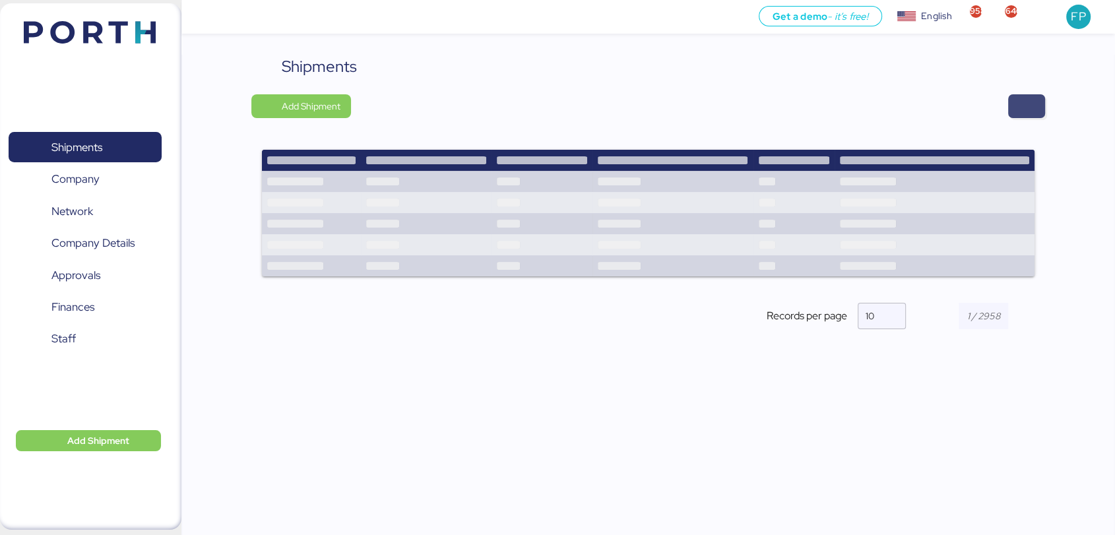
click at [1029, 117] on span "button" at bounding box center [1026, 106] width 37 height 24
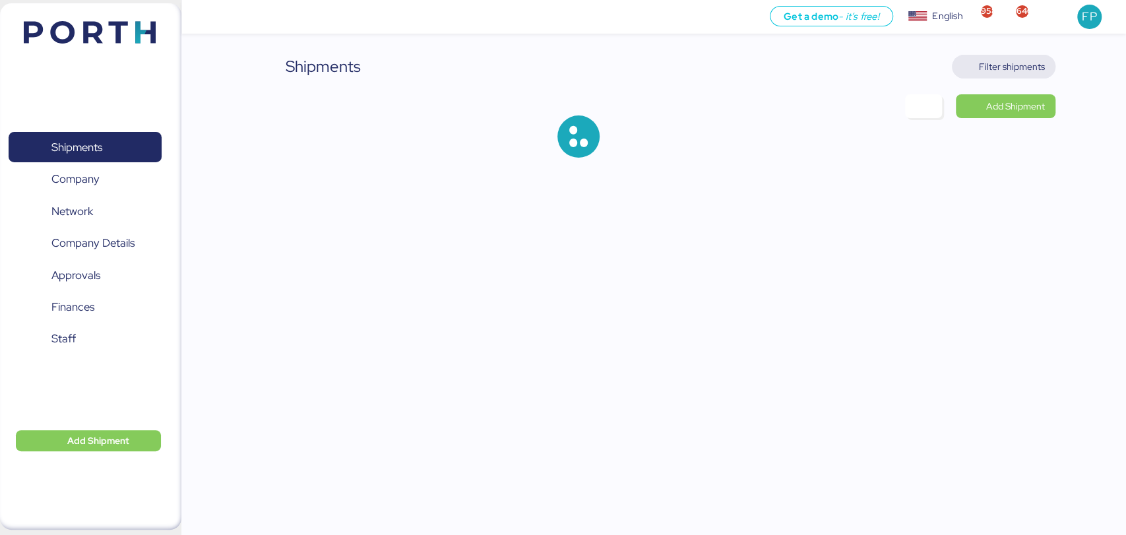
click at [987, 67] on span "Filter shipments" at bounding box center [1012, 67] width 66 height 16
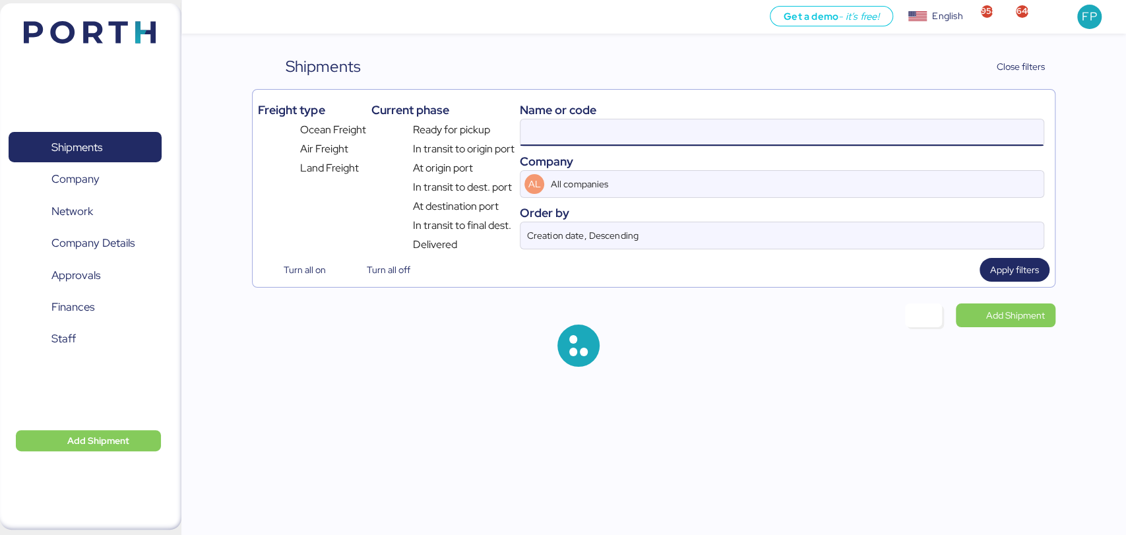
click at [571, 137] on input at bounding box center [781, 132] width 522 height 26
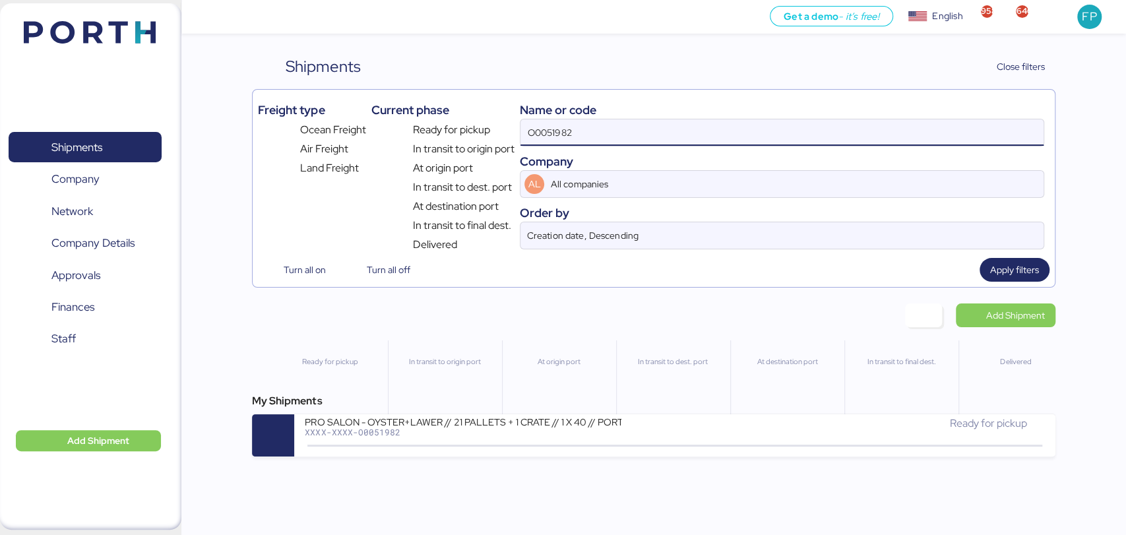
click at [571, 137] on input "O0051982" at bounding box center [781, 132] width 522 height 26
paste input "2015"
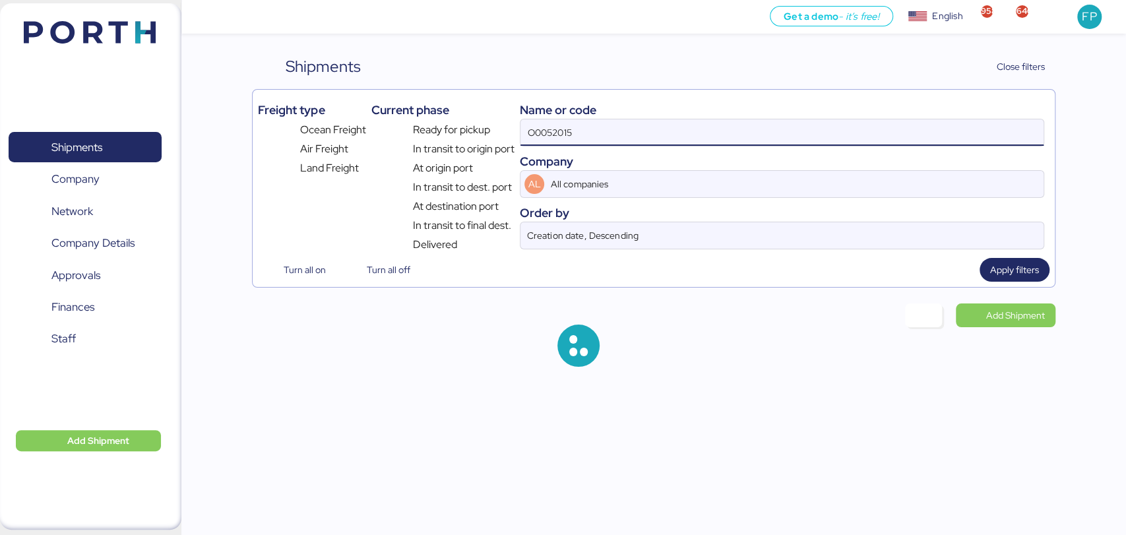
type input "O0052015"
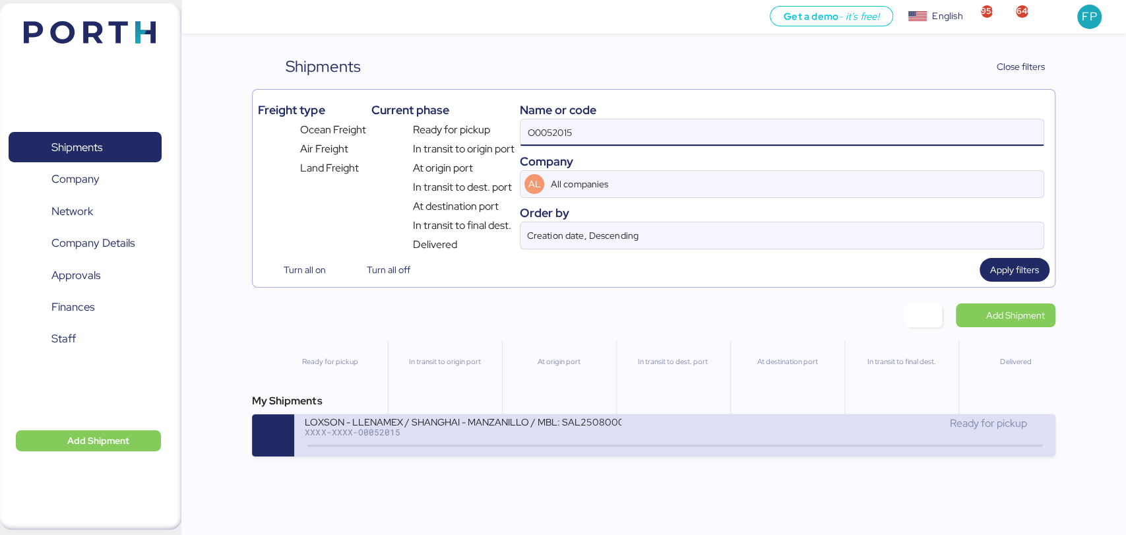
click at [457, 417] on div "My Shipments LOXSON - LLENAMEX / SHANGHAI - MANZANILLO / MBL: SAL25080009 - HBL…" at bounding box center [653, 424] width 803 height 63
click at [454, 425] on div "LOXSON - LLENAMEX / SHANGHAI - MANZANILLO / MBL: SAL25080009 - HBL: KSSE2508020…" at bounding box center [463, 421] width 317 height 11
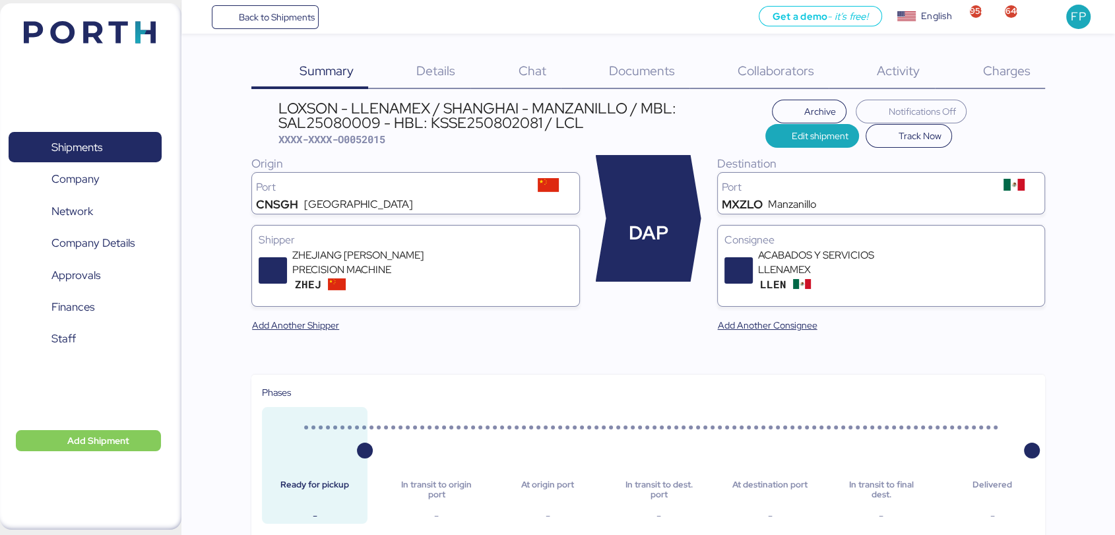
click at [1008, 70] on span "Charges" at bounding box center [1005, 70] width 47 height 17
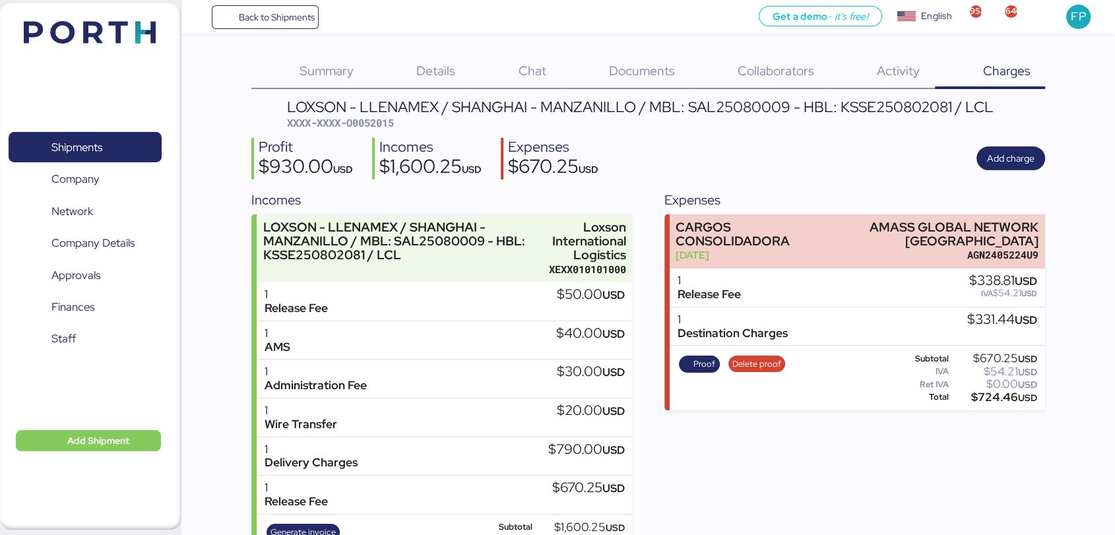
scroll to position [56, 0]
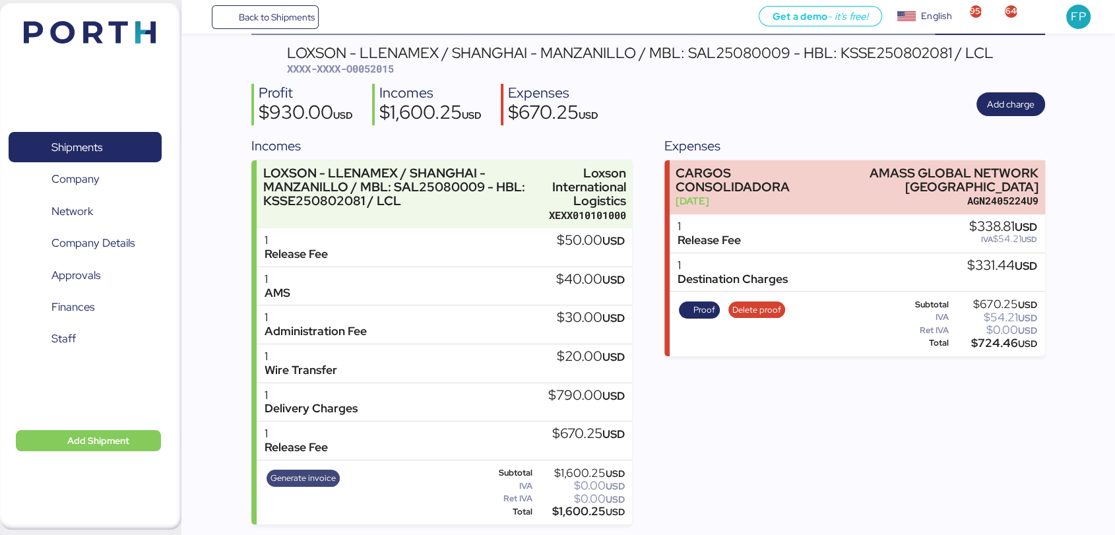
click at [284, 475] on span "Generate invoice" at bounding box center [302, 478] width 65 height 15
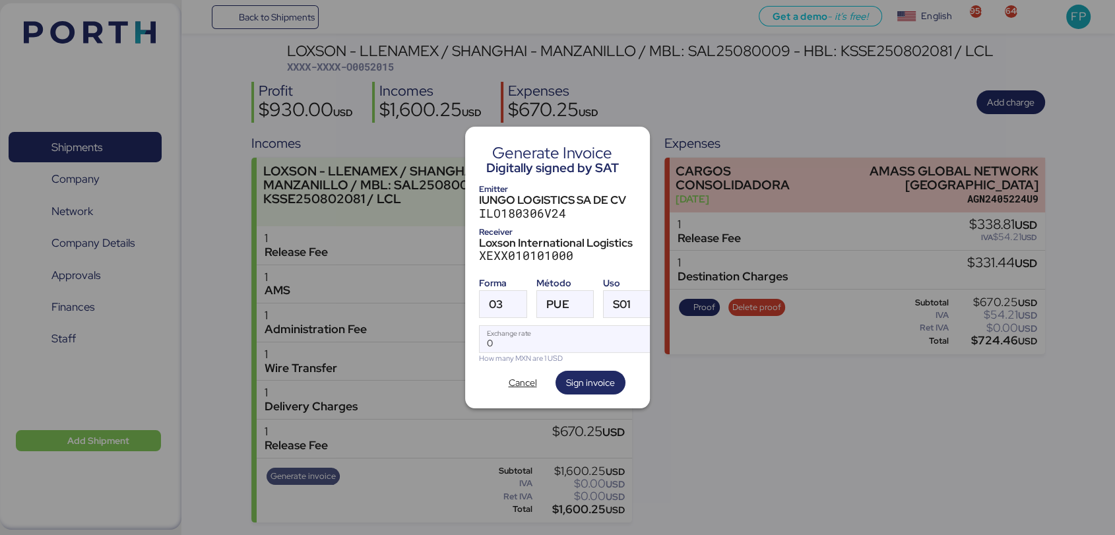
scroll to position [0, 0]
click at [499, 299] on span "03" at bounding box center [496, 304] width 14 height 11
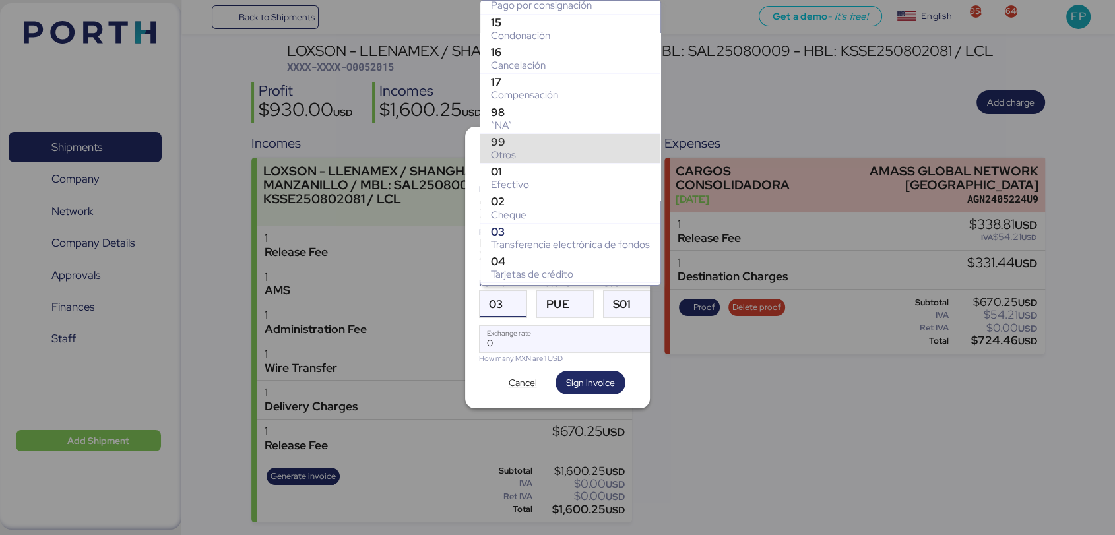
scroll to position [135, 0]
click at [522, 145] on div "99" at bounding box center [570, 142] width 159 height 13
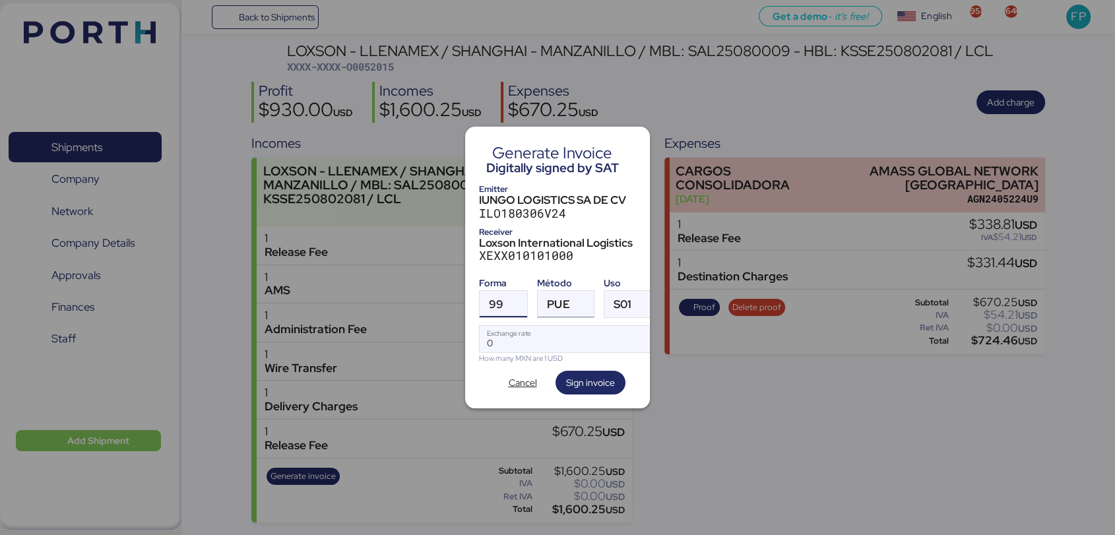
click at [580, 303] on div at bounding box center [582, 304] width 24 height 26
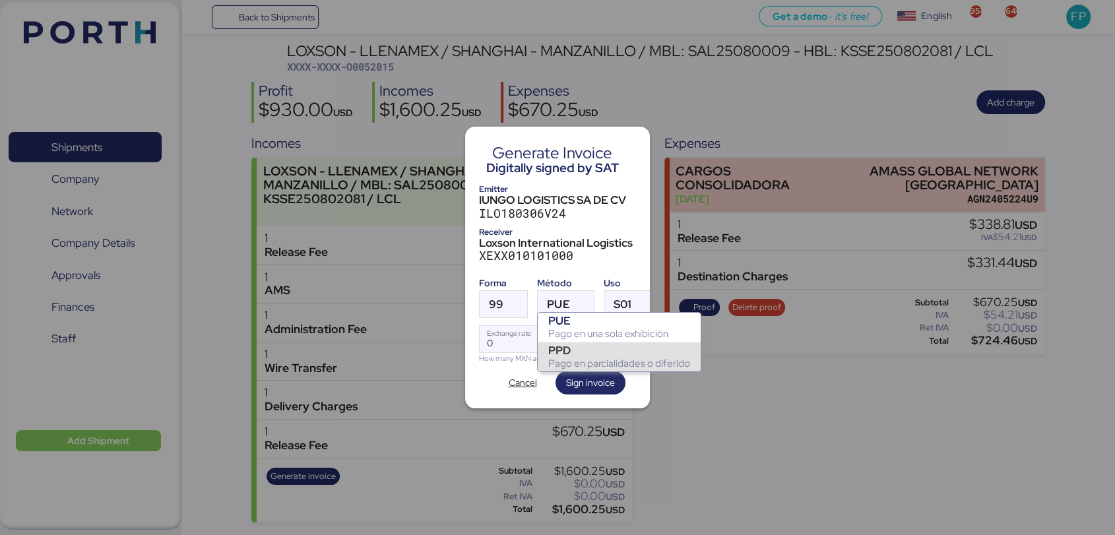
click at [586, 355] on div "PPD" at bounding box center [619, 350] width 142 height 13
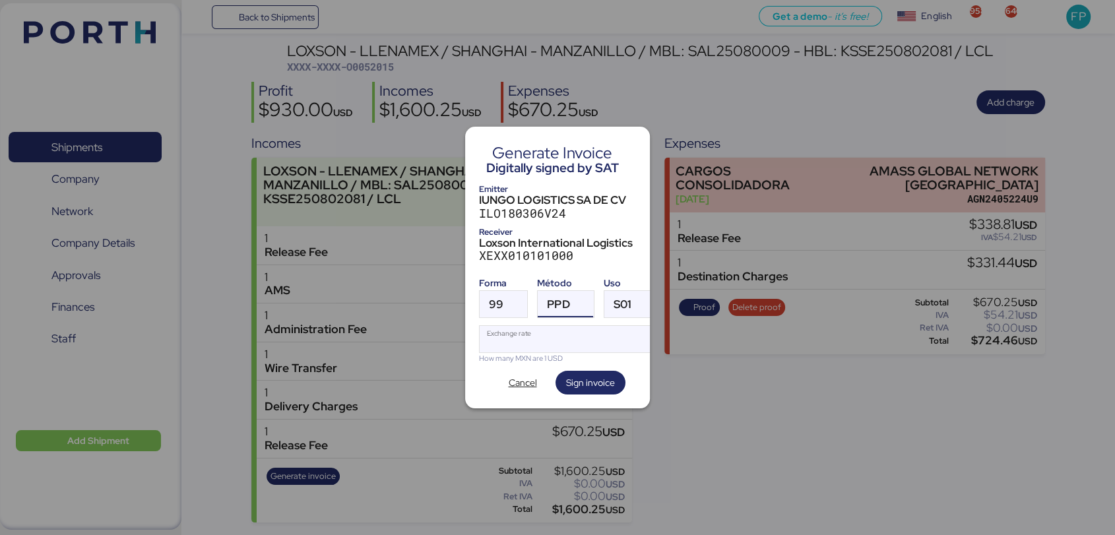
click at [549, 337] on input "Exchange rate" at bounding box center [567, 339] width 175 height 26
type input "0"
paste input "18.5908"
type input "18.5908"
click at [588, 375] on span "Sign invoice" at bounding box center [590, 383] width 49 height 16
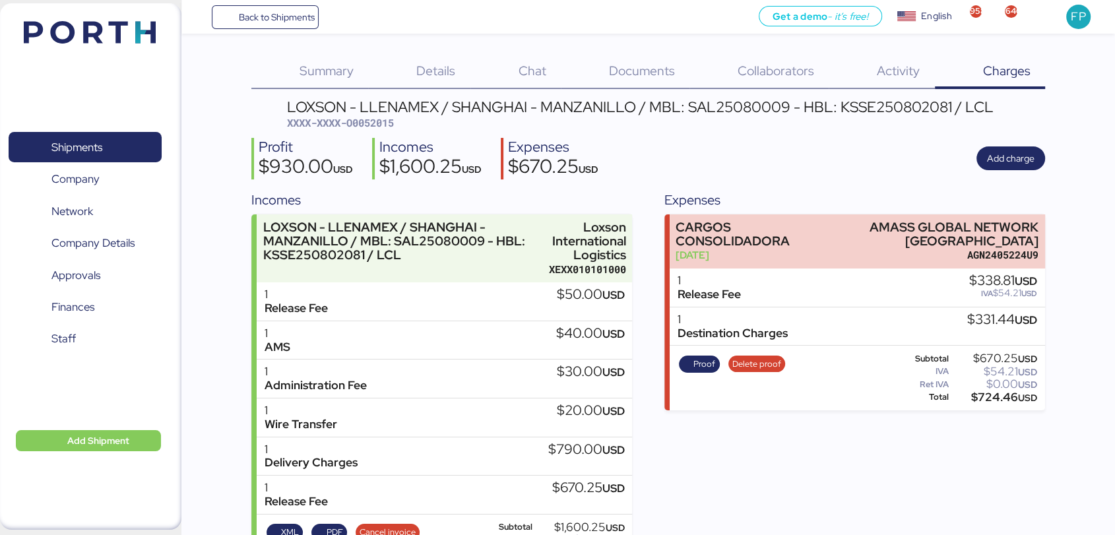
click at [387, 125] on span "XXXX-XXXX-O0052015" at bounding box center [340, 122] width 107 height 13
copy span "O0052015"
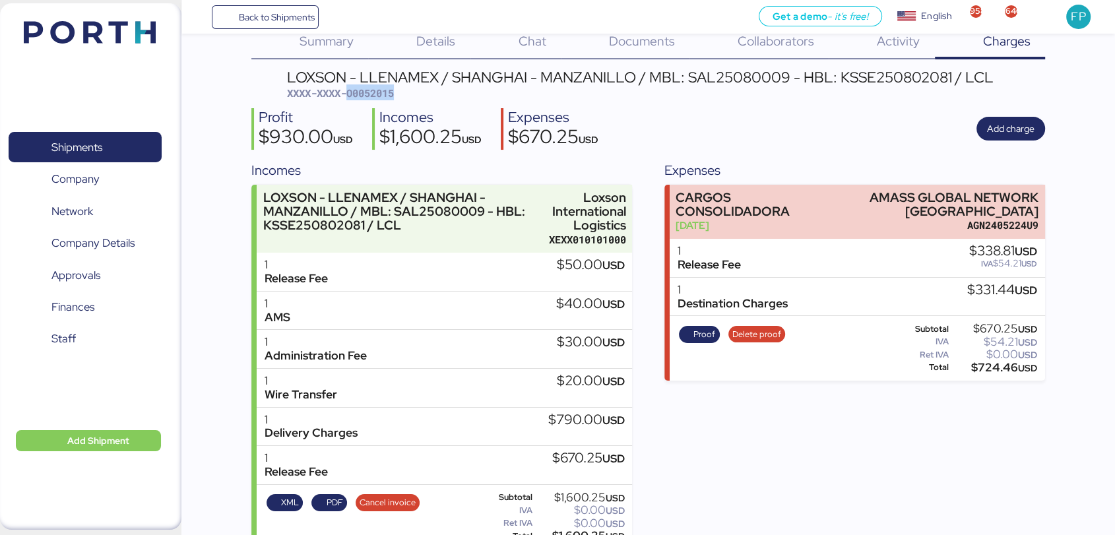
scroll to position [56, 0]
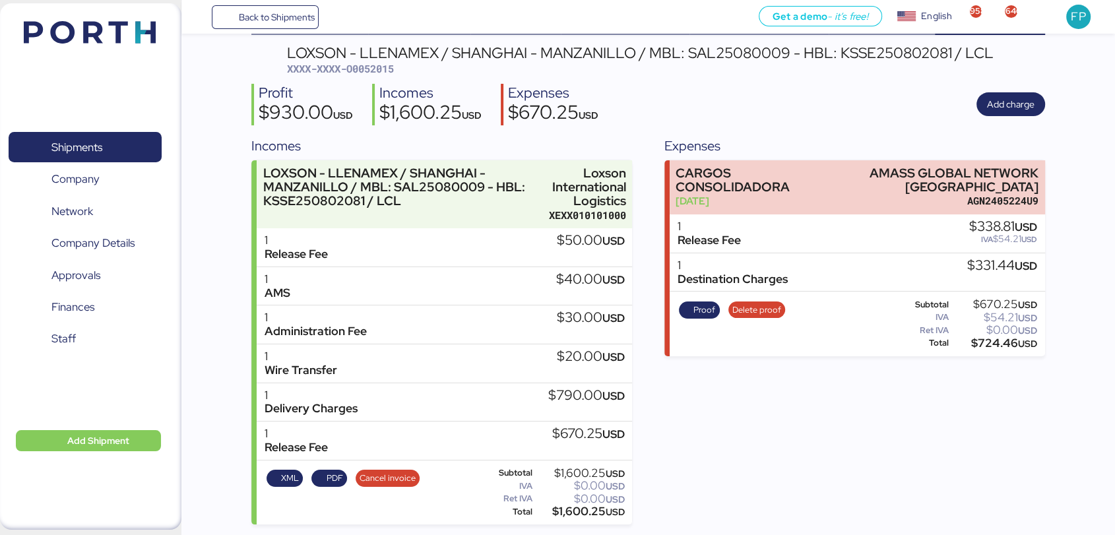
click at [569, 507] on div "$1,600.25 USD" at bounding box center [580, 512] width 90 height 10
copy div "1,600.25"
click at [760, 56] on div "LOXSON - LLENAMEX / SHANGHAI - MANZANILLO / MBL: SAL25080009 - HBL: KSSE2508020…" at bounding box center [640, 53] width 706 height 15
click at [759, 56] on div "LOXSON - LLENAMEX / SHANGHAI - MANZANILLO / MBL: SAL25080009 - HBL: KSSE2508020…" at bounding box center [640, 53] width 706 height 15
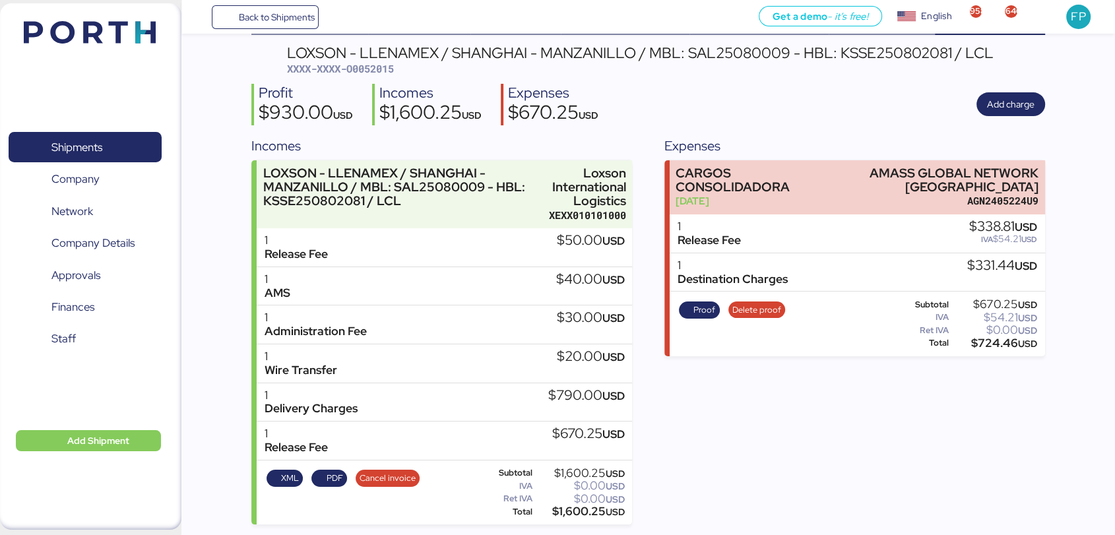
click at [756, 51] on div "LOXSON - LLENAMEX / SHANGHAI - MANZANILLO / MBL: SAL25080009 - HBL: KSSE2508020…" at bounding box center [640, 53] width 706 height 15
click at [756, 53] on div "LOXSON - LLENAMEX / SHANGHAI - MANZANILLO / MBL: SAL25080009 - HBL: KSSE2508020…" at bounding box center [640, 53] width 706 height 15
copy div "SAL25080009"
click at [98, 152] on span "Shipments" at bounding box center [76, 147] width 51 height 19
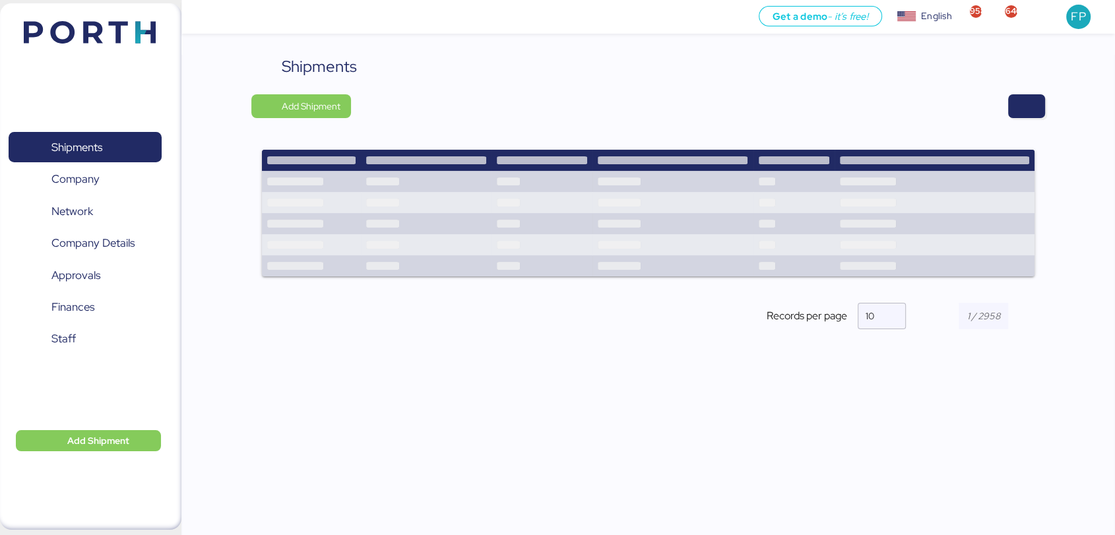
click at [1020, 121] on div "Shipments Add Shipment Records per page 10" at bounding box center [647, 203] width 793 height 297
click at [1022, 113] on span "button" at bounding box center [1026, 106] width 16 height 18
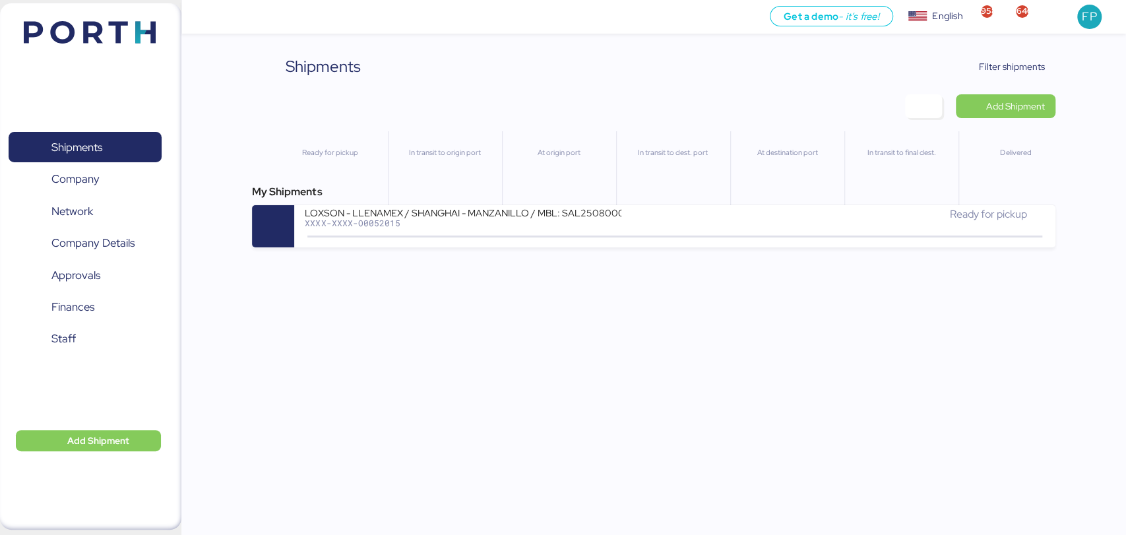
click at [1013, 46] on div "Shipments Clear Filters Filter shipments Add Shipment Ready for pickup In trans…" at bounding box center [563, 123] width 1126 height 247
click at [1011, 63] on span "Filter shipments" at bounding box center [1012, 67] width 66 height 16
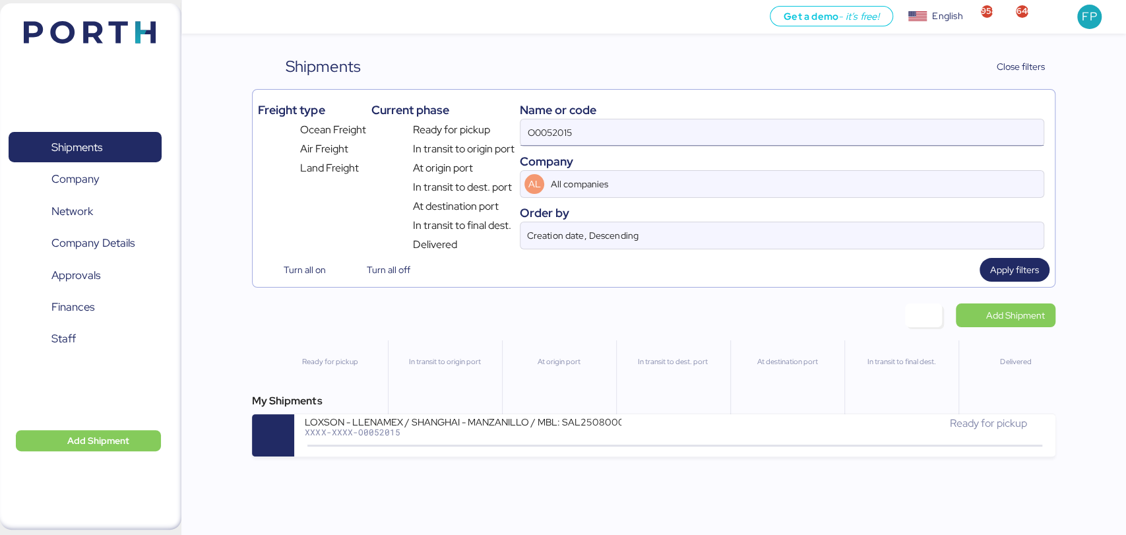
click at [547, 136] on input "O0052015" at bounding box center [781, 132] width 522 height 26
paste input "121"
type input "O0052121"
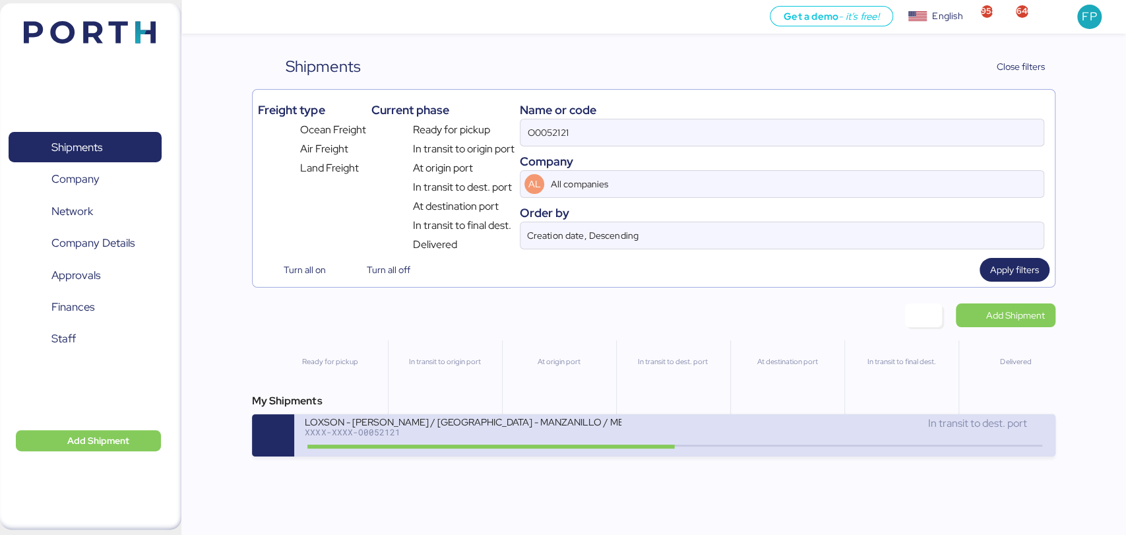
click at [502, 435] on div "XXXX-XXXX-O0052121" at bounding box center [463, 431] width 317 height 9
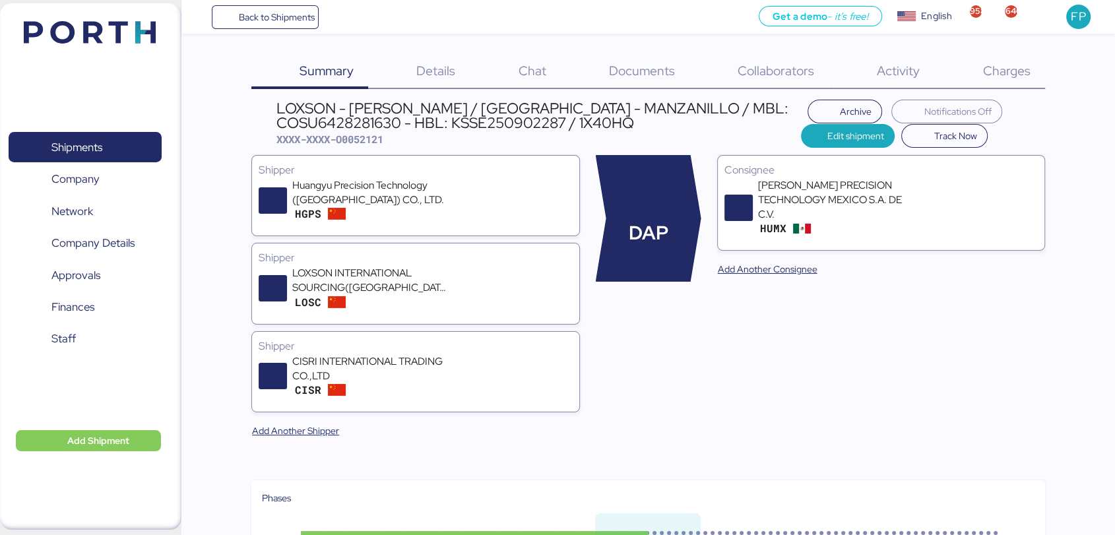
click at [979, 75] on div "Charges 0" at bounding box center [990, 72] width 110 height 34
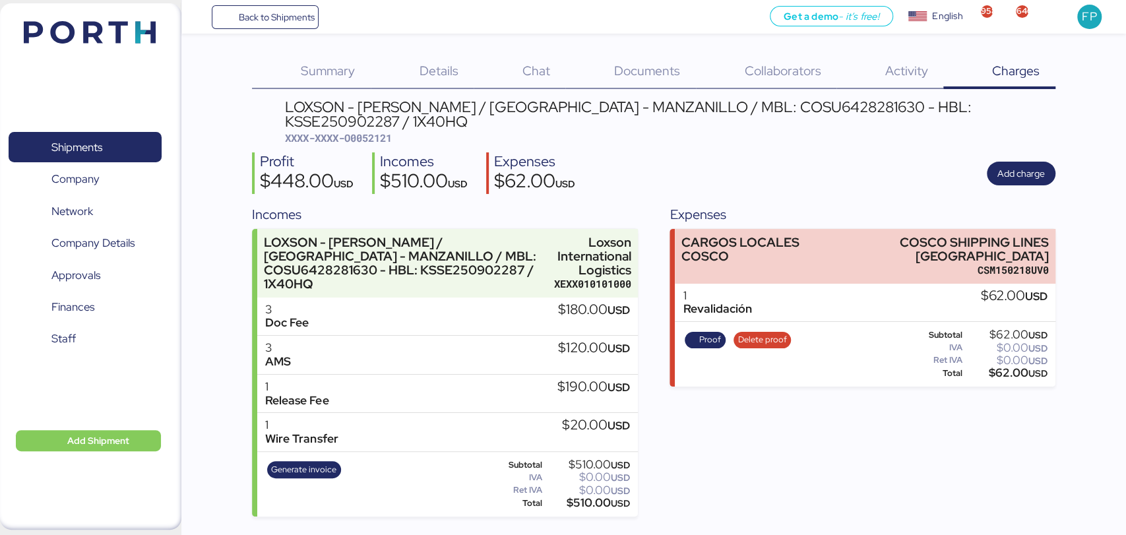
click at [375, 131] on span "XXXX-XXXX-O0052121" at bounding box center [337, 137] width 107 height 13
drag, startPoint x: 904, startPoint y: 232, endPoint x: 1049, endPoint y: 211, distance: 146.6
click at [1063, 233] on div "Summary 0 Details 0 Chat 0 Documents 0 Collaborators 0 Activity 0 Charges 0 LOX…" at bounding box center [563, 258] width 1126 height 516
click at [998, 368] on div "$62.00 USD" at bounding box center [1006, 373] width 82 height 10
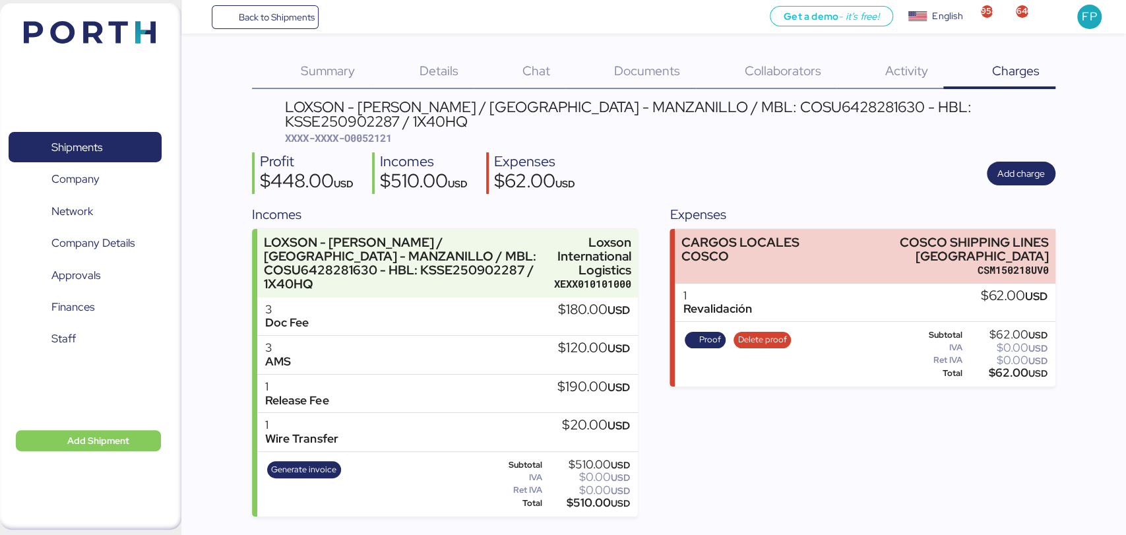
click at [998, 368] on div "$62.00 USD" at bounding box center [1006, 373] width 82 height 10
click at [784, 103] on div "LOXSON - [PERSON_NAME] / [GEOGRAPHIC_DATA] - MANZANILLO / MBL: COSU6428281630 -…" at bounding box center [669, 115] width 770 height 30
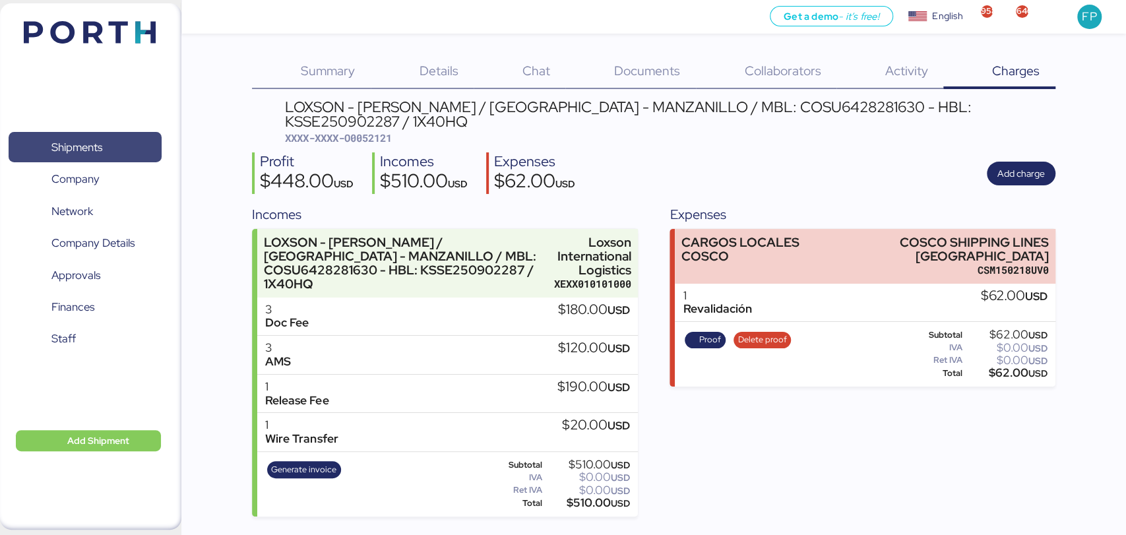
click at [110, 142] on span "Shipments" at bounding box center [85, 147] width 142 height 19
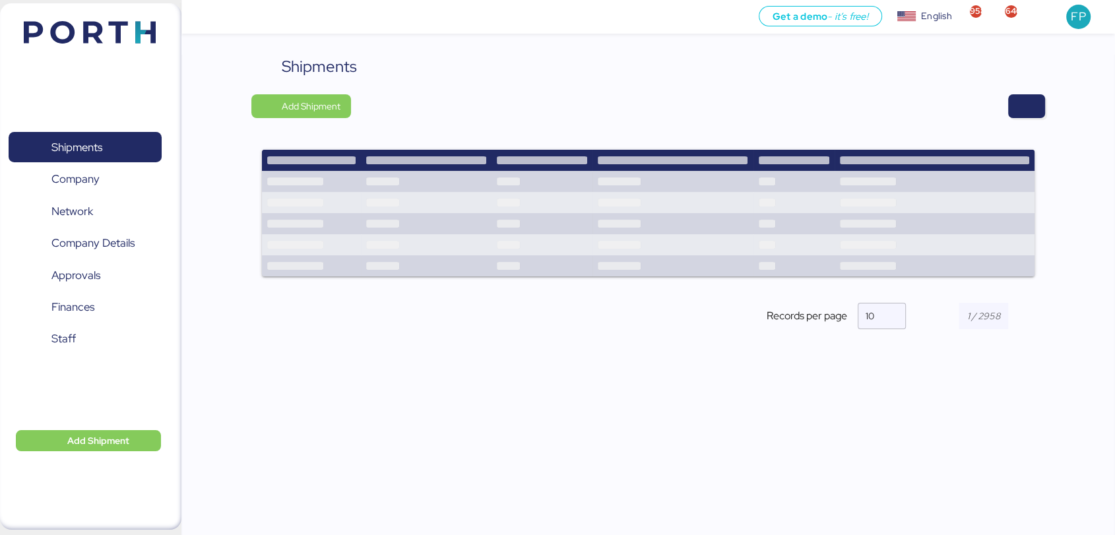
click at [1015, 117] on div at bounding box center [702, 106] width 685 height 24
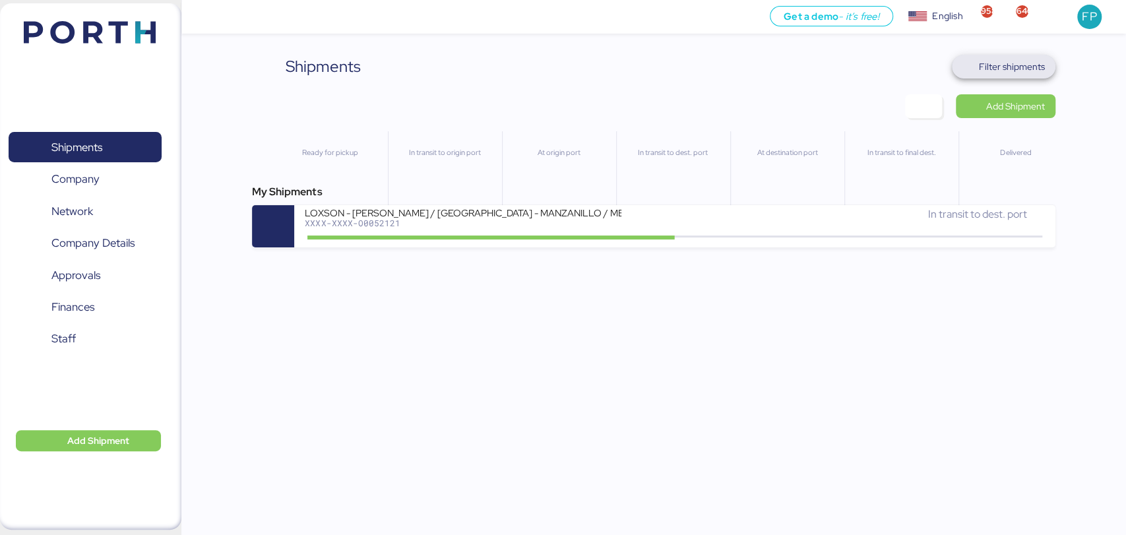
click at [997, 62] on span "Filter shipments" at bounding box center [1012, 67] width 66 height 16
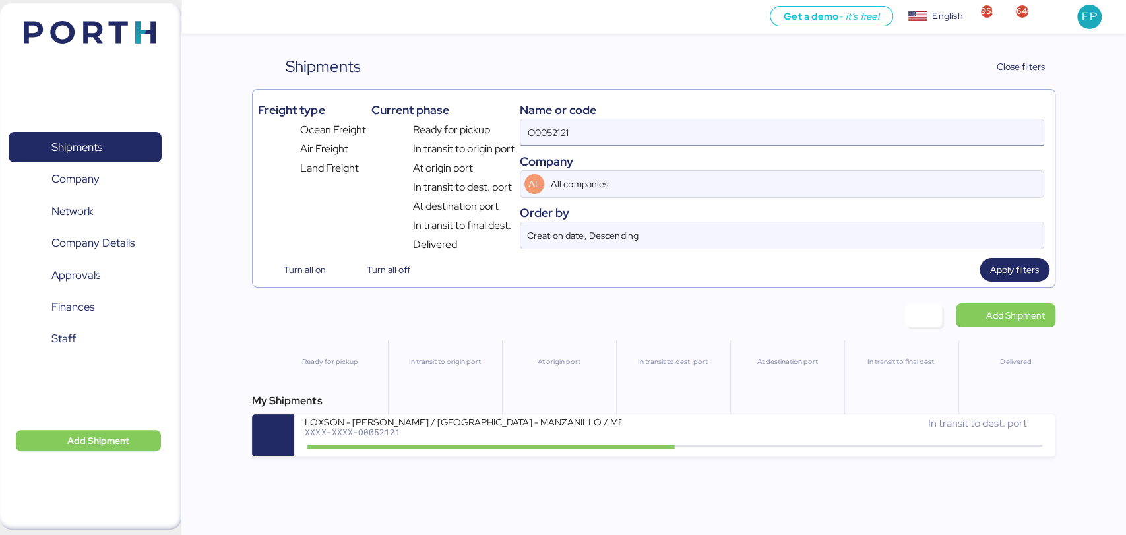
click at [547, 133] on input "O0052121" at bounding box center [781, 132] width 522 height 26
paste input "1993"
type input "O0051993"
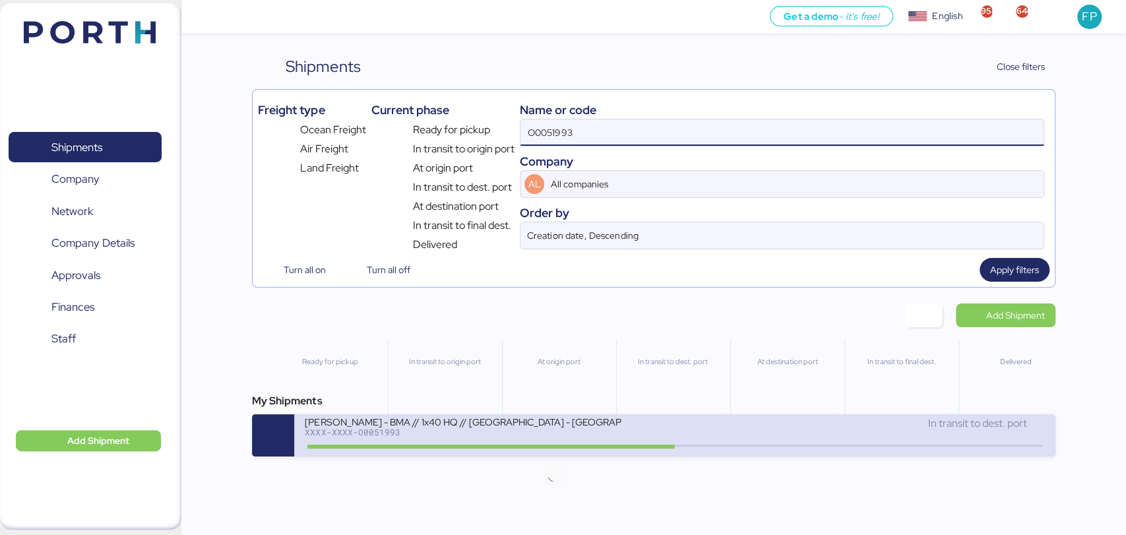
click at [524, 442] on icon at bounding box center [553, 446] width 63 height 15
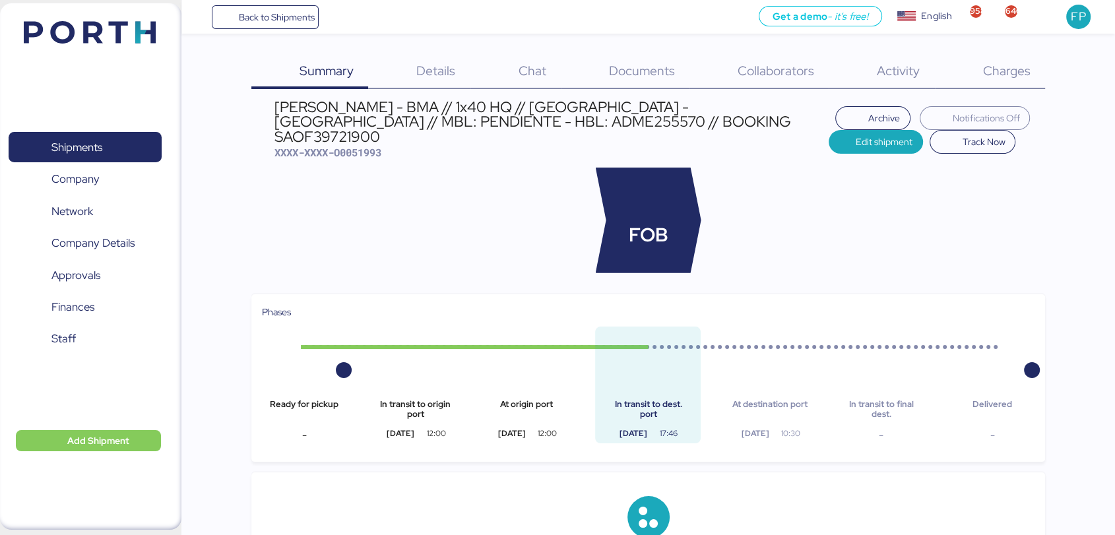
click at [999, 84] on div "Charges 0" at bounding box center [990, 72] width 110 height 34
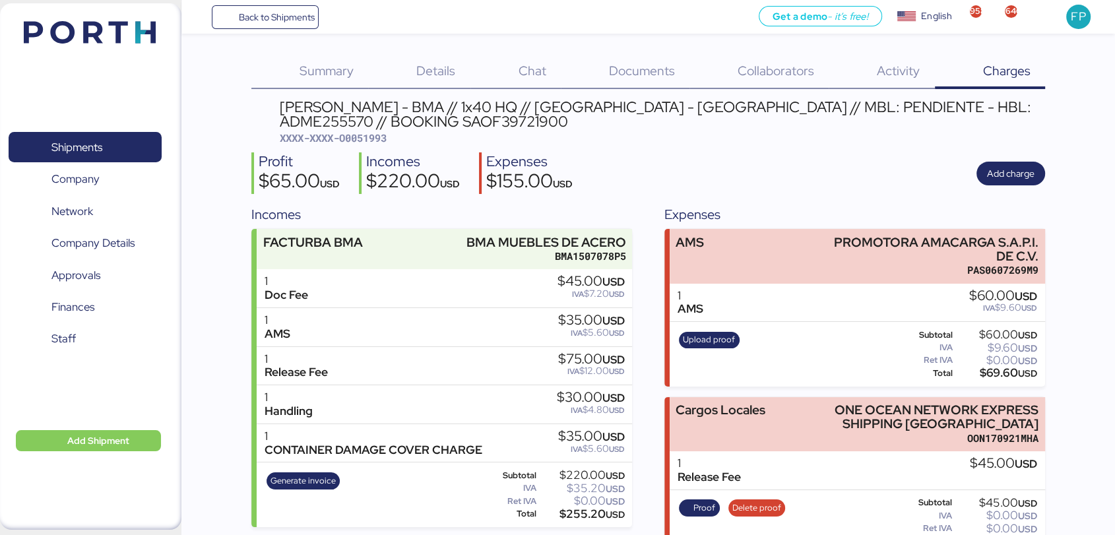
click at [369, 142] on span "XXXX-XXXX-O0051993" at bounding box center [333, 137] width 107 height 13
copy span "O0051993"
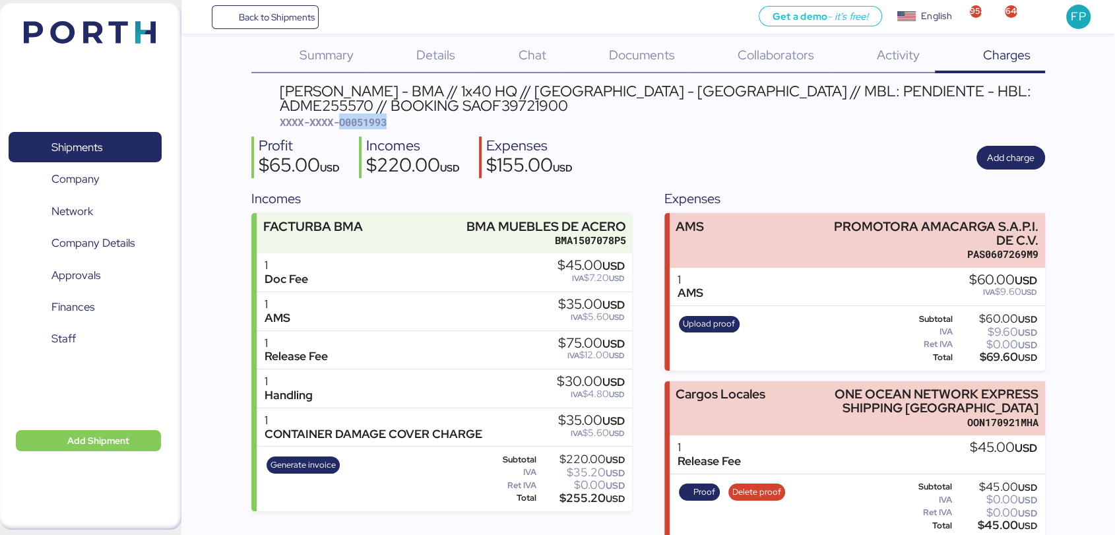
scroll to position [204, 0]
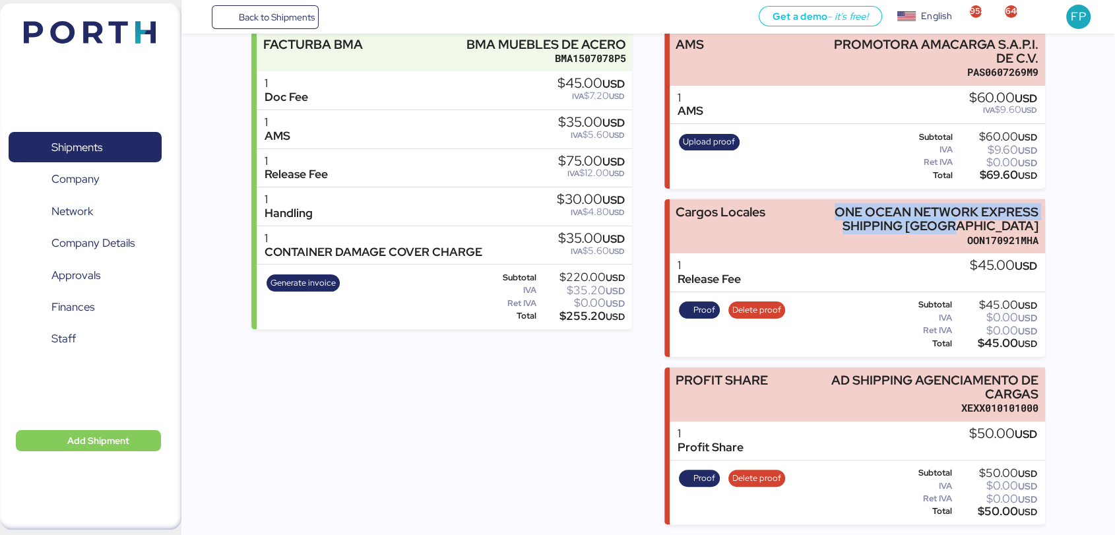
drag, startPoint x: 835, startPoint y: 201, endPoint x: 1052, endPoint y: 202, distance: 217.0
click at [1059, 228] on div "Summary 0 Details 0 Chat 0 Documents 0 Collaborators 0 Activity 0 Charges 0 [PE…" at bounding box center [557, 163] width 1115 height 722
copy div "ONE OCEAN NETWORK EXPRESS SHIPPING [GEOGRAPHIC_DATA]"
click at [997, 348] on div "Subtotal $45.00 USD IVA $0.00 USD Ret IVA $0.00 USD Total $45.00 USD" at bounding box center [966, 324] width 148 height 54
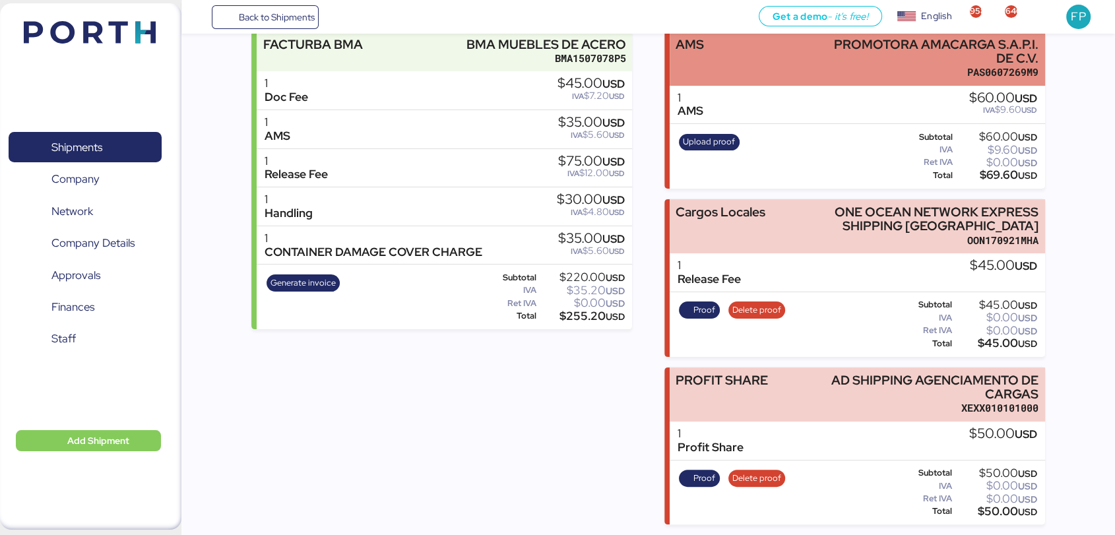
copy div "45.00"
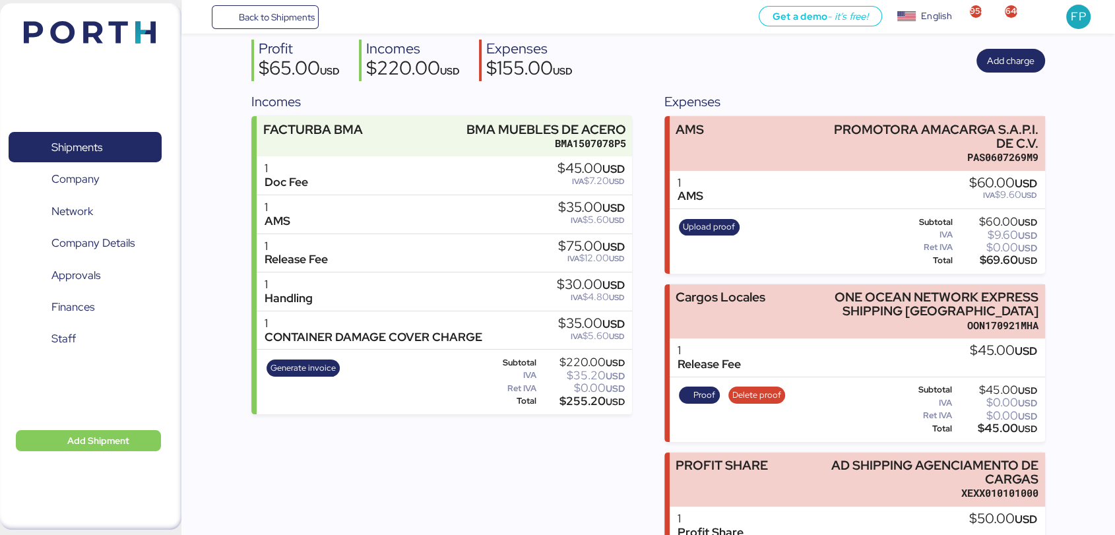
scroll to position [57, 0]
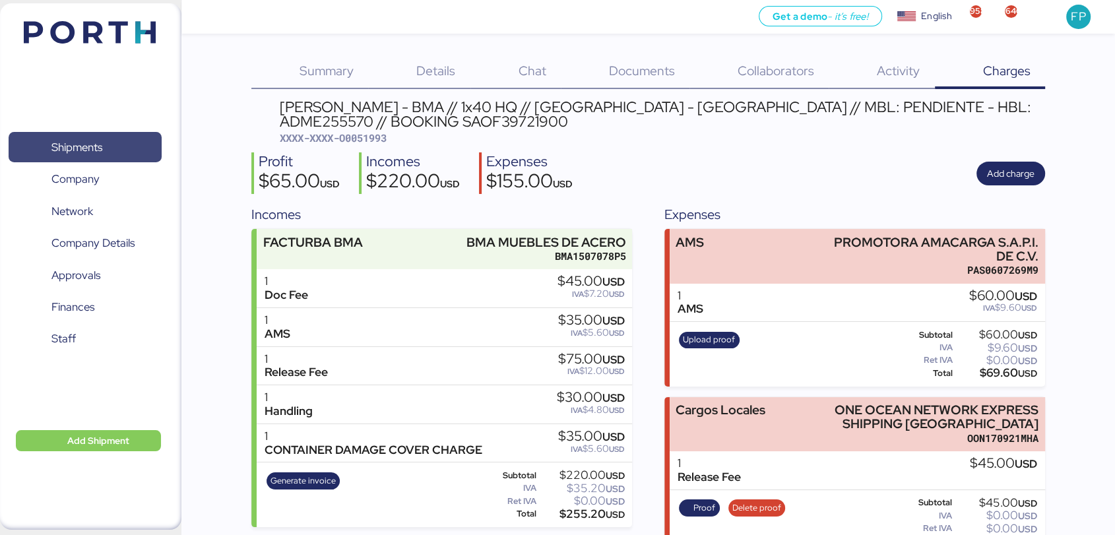
click at [86, 138] on span "Shipments" at bounding box center [85, 147] width 142 height 19
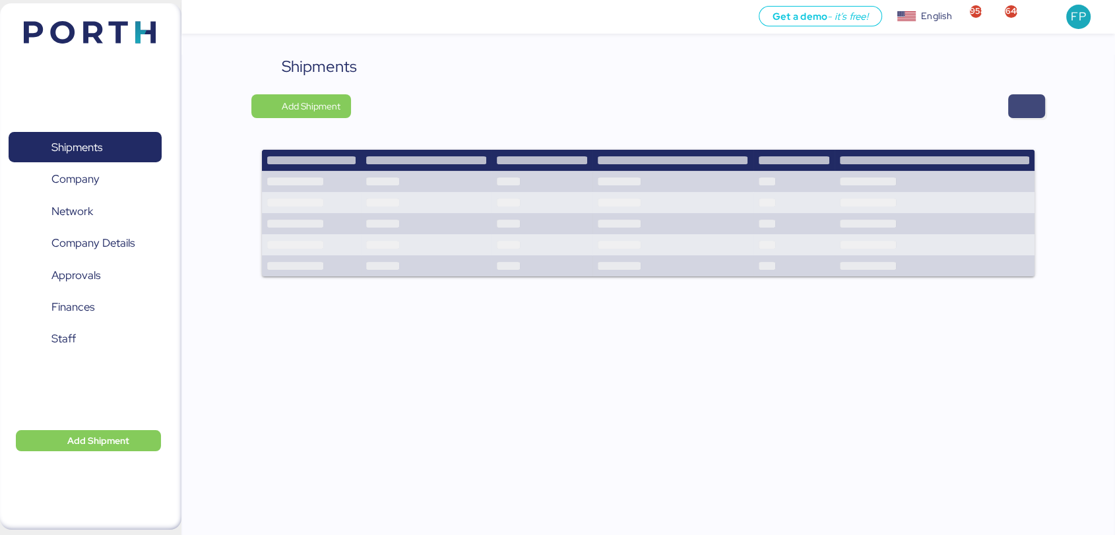
click at [1020, 116] on span "button" at bounding box center [1026, 106] width 37 height 24
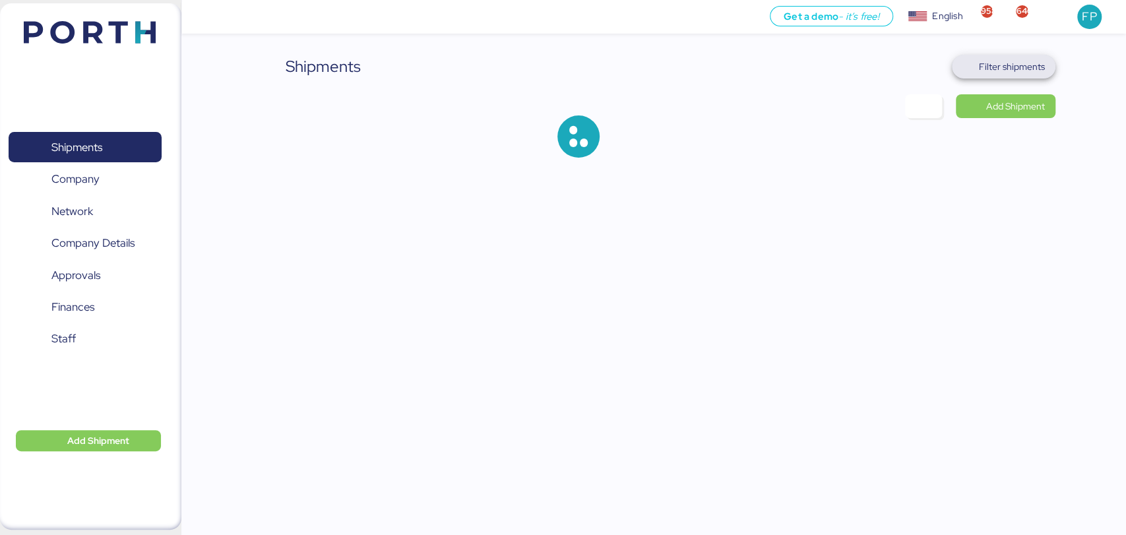
click at [1007, 66] on span "Filter shipments" at bounding box center [1012, 67] width 66 height 16
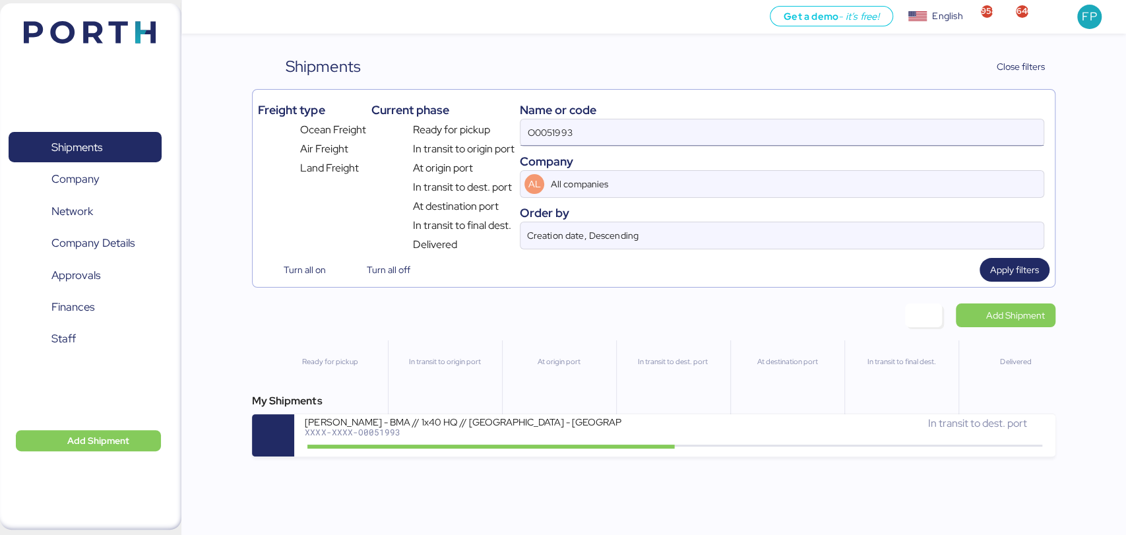
click at [559, 137] on input "O0051993" at bounding box center [781, 132] width 522 height 26
paste input "4"
type input "O0051994"
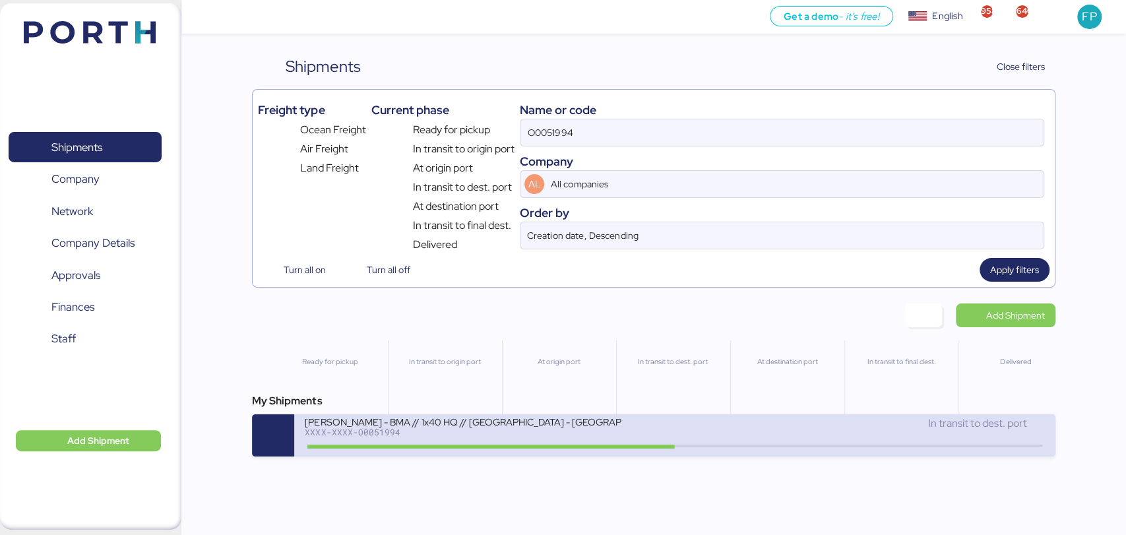
click at [544, 426] on div "BERTOLINI - BMA // 1x40 HQ // Rio de Janeiro - Veracruz // MBL: PENDIENTE - HBL…" at bounding box center [463, 421] width 317 height 11
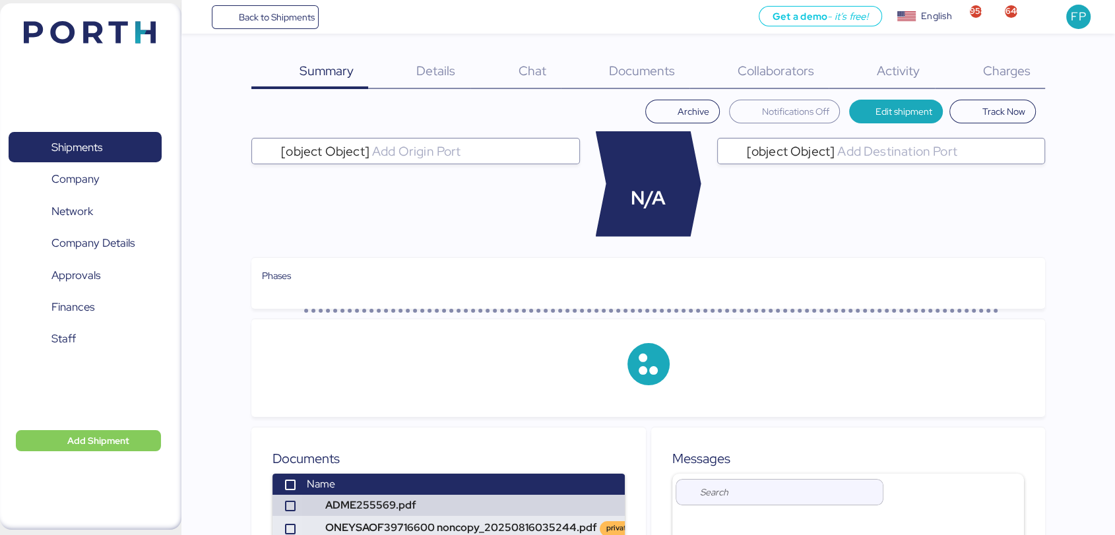
click at [988, 81] on div "Charges 0" at bounding box center [990, 72] width 110 height 34
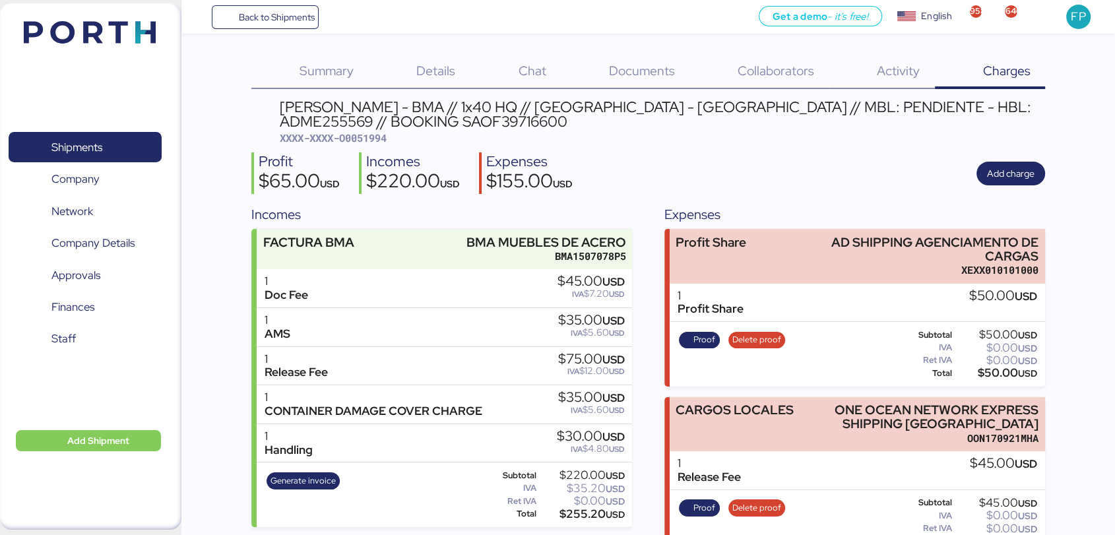
click at [367, 137] on span "XXXX-XXXX-O0051994" at bounding box center [333, 137] width 107 height 13
click at [367, 139] on span "XXXX-XXXX-O0051994" at bounding box center [333, 137] width 107 height 13
copy span "O0051994"
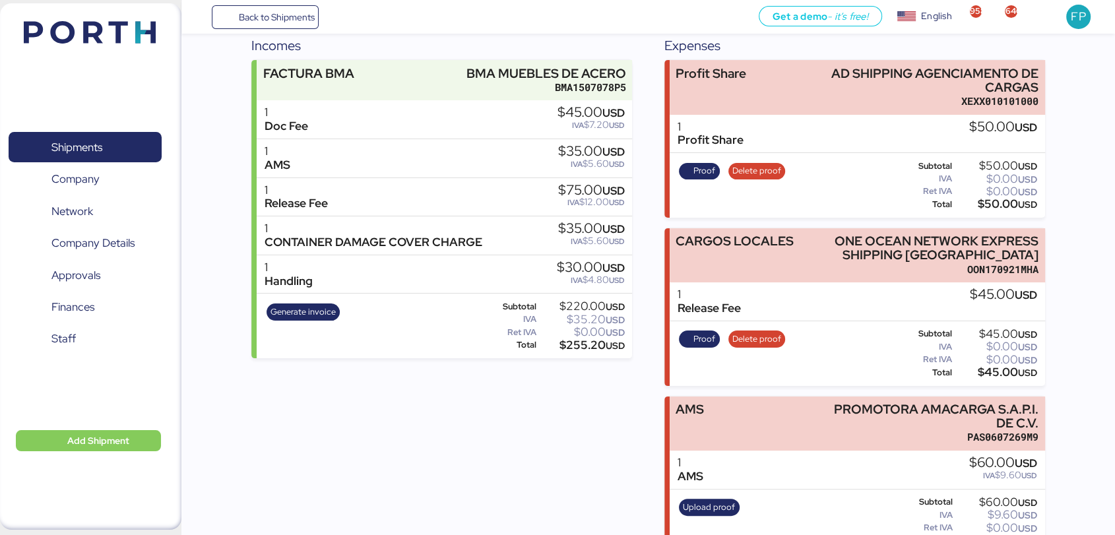
scroll to position [204, 0]
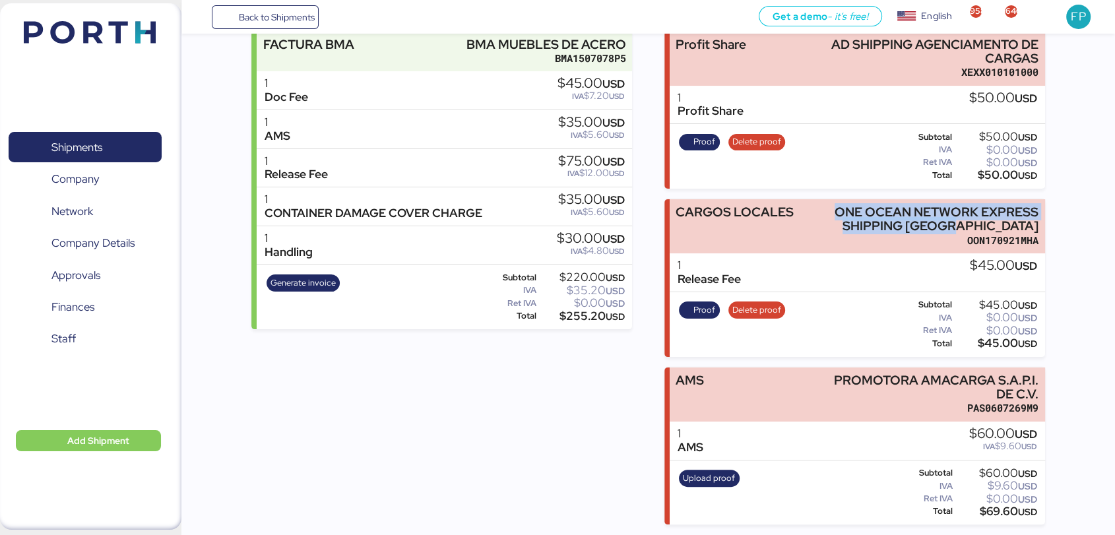
drag, startPoint x: 861, startPoint y: 208, endPoint x: 834, endPoint y: 0, distance: 210.2
click at [1060, 220] on div "Summary 0 Details 0 Chat 0 Documents 0 Collaborators 0 Activity 0 Charges 0 BER…" at bounding box center [557, 163] width 1115 height 722
copy div "ONE OCEAN NETWORK EXPRESS SHIPPING MEXICO"
click at [117, 145] on span "Shipments" at bounding box center [85, 147] width 142 height 19
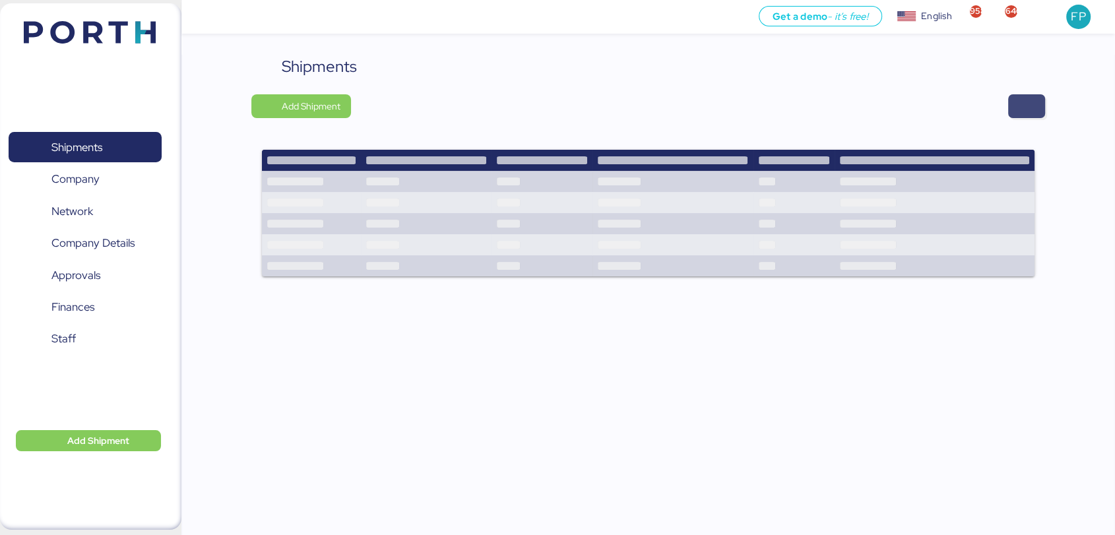
click at [1013, 112] on span "button" at bounding box center [1026, 106] width 37 height 24
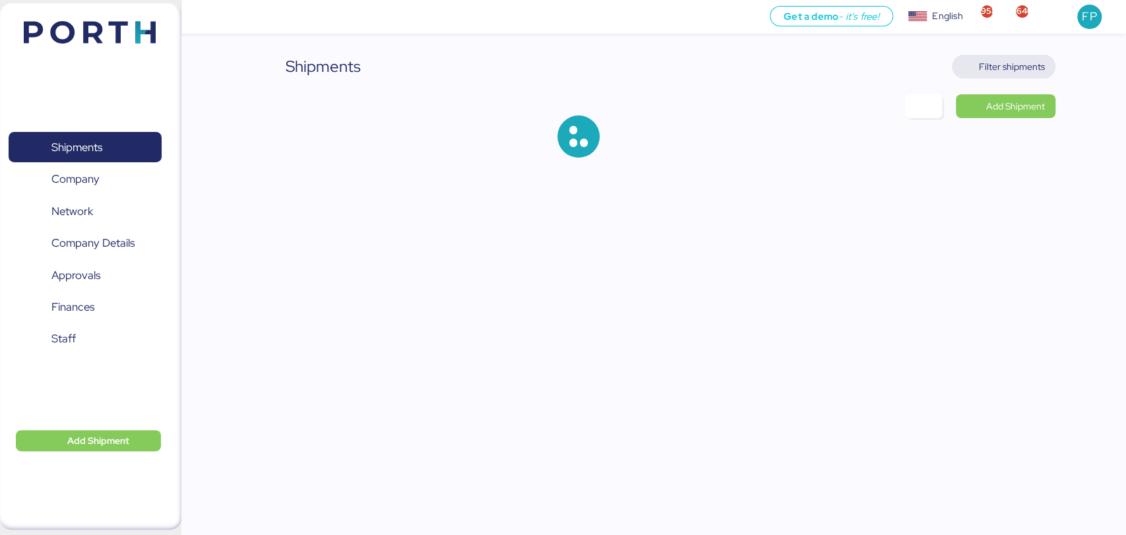
click at [1030, 68] on span "Filter shipments" at bounding box center [1012, 67] width 66 height 16
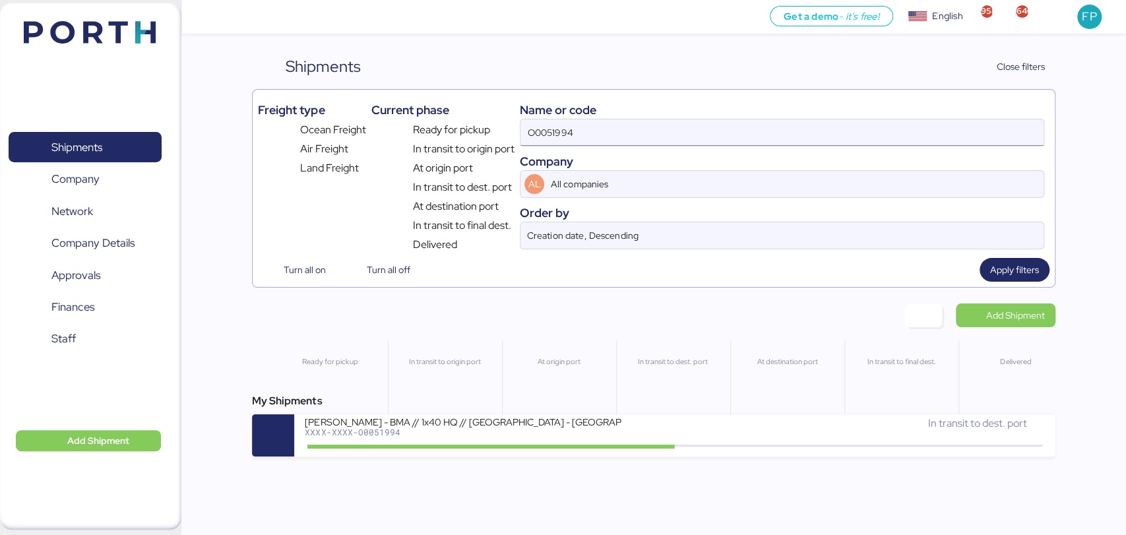
click at [561, 128] on input "O0051994" at bounding box center [781, 132] width 522 height 26
paste input "2120"
type input "O0052120"
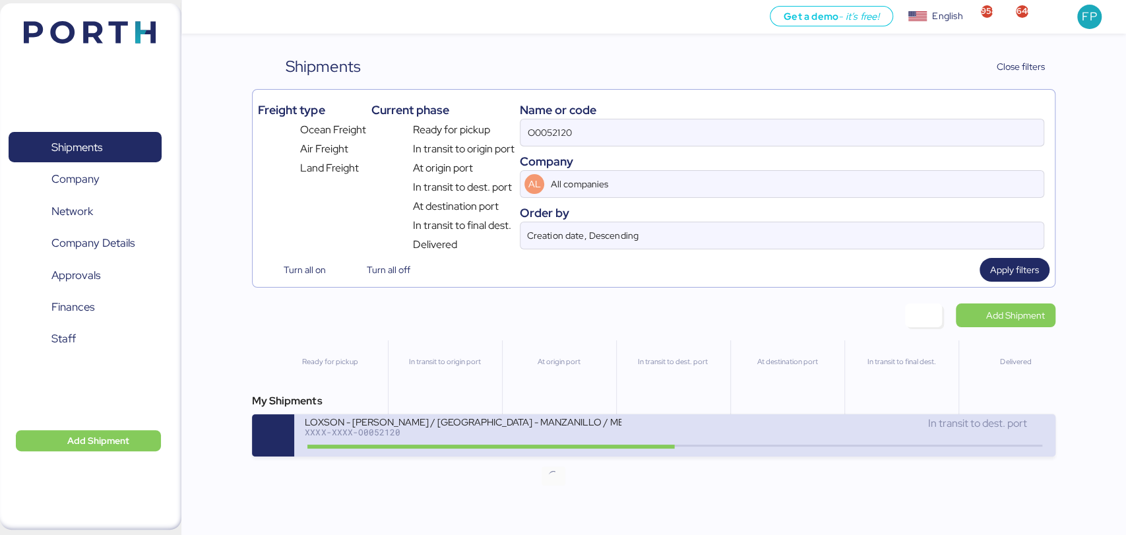
click at [576, 447] on icon at bounding box center [553, 446] width 63 height 15
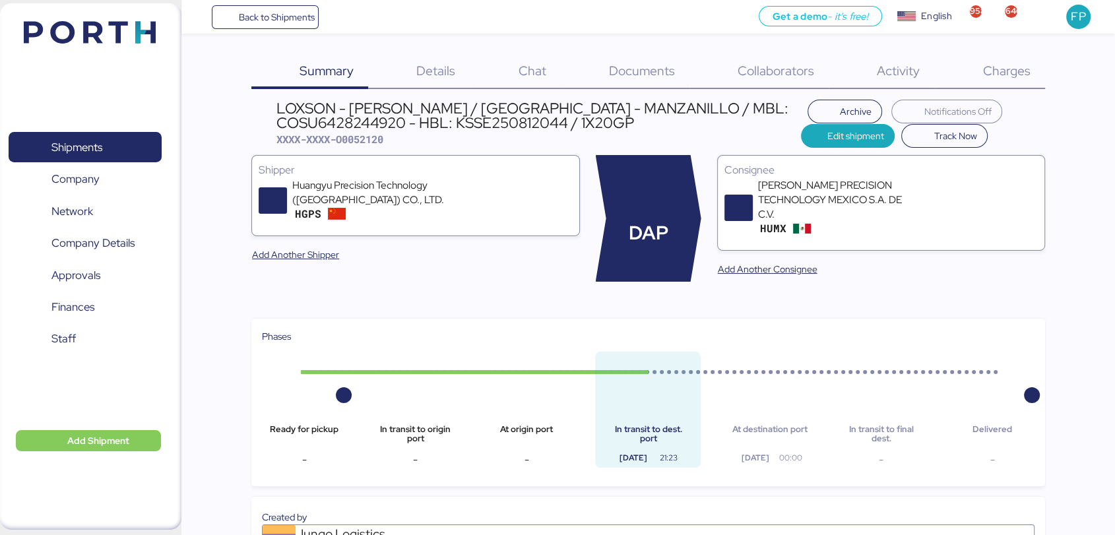
click at [1026, 57] on div "Charges 0" at bounding box center [990, 72] width 110 height 34
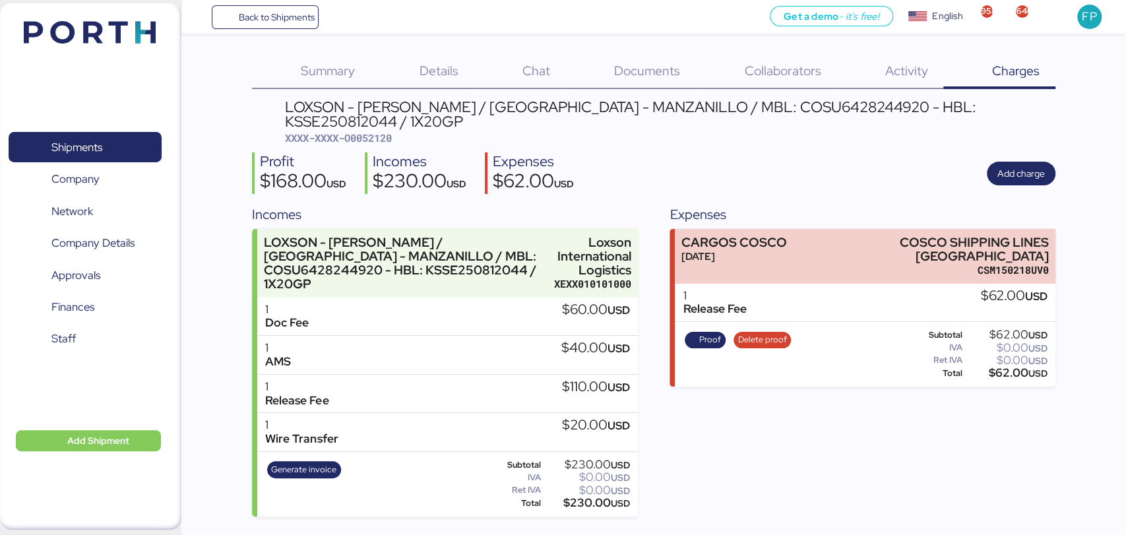
click at [389, 131] on span "XXXX-XXXX-O0052120" at bounding box center [337, 137] width 107 height 13
copy span "O0052120"
click at [1014, 368] on div "$62.00 USD" at bounding box center [1006, 373] width 82 height 10
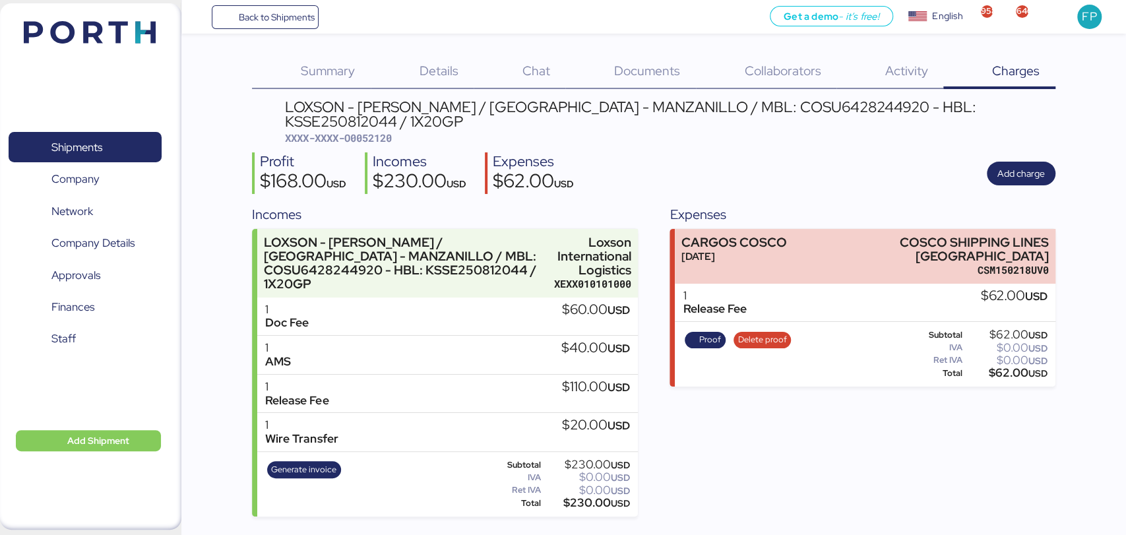
click at [1014, 368] on div "$62.00 USD" at bounding box center [1006, 373] width 82 height 10
copy div "62.00"
click at [723, 111] on div "LOXSON - HUANG YU / SHANGHAI - MANZANILLO / MBL: COSU6428244920 - HBL: KSSE2508…" at bounding box center [669, 115] width 770 height 30
click at [724, 112] on div "LOXSON - HUANG YU / SHANGHAI - MANZANILLO / MBL: COSU6428244920 - HBL: KSSE2508…" at bounding box center [669, 115] width 770 height 30
copy div "COSU6428244920"
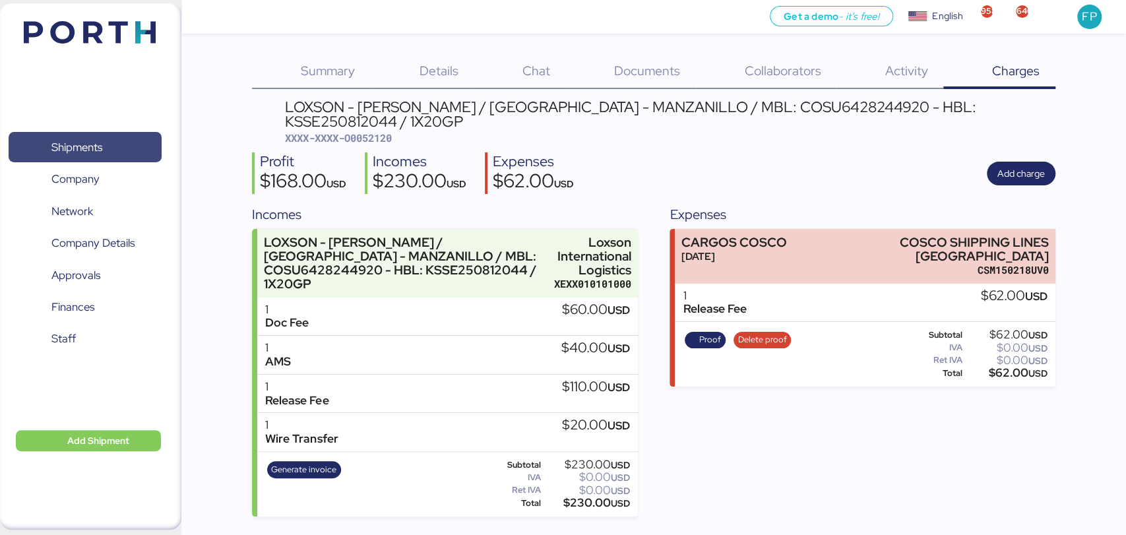
click at [116, 143] on span "Shipments" at bounding box center [85, 147] width 142 height 19
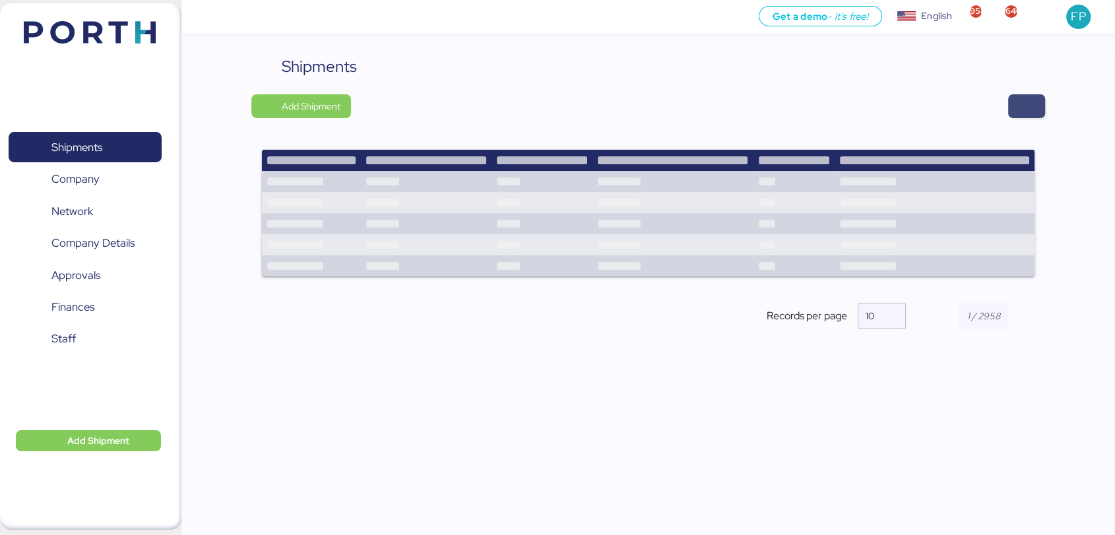
click at [1018, 108] on span "button" at bounding box center [1026, 106] width 16 height 18
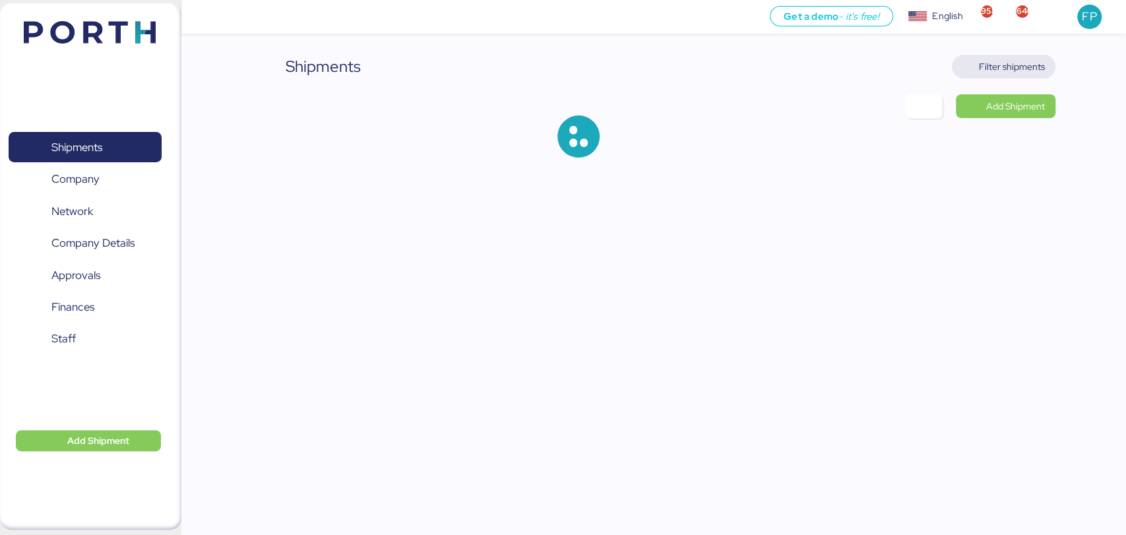
click at [1002, 55] on span "Filter shipments" at bounding box center [1004, 67] width 104 height 24
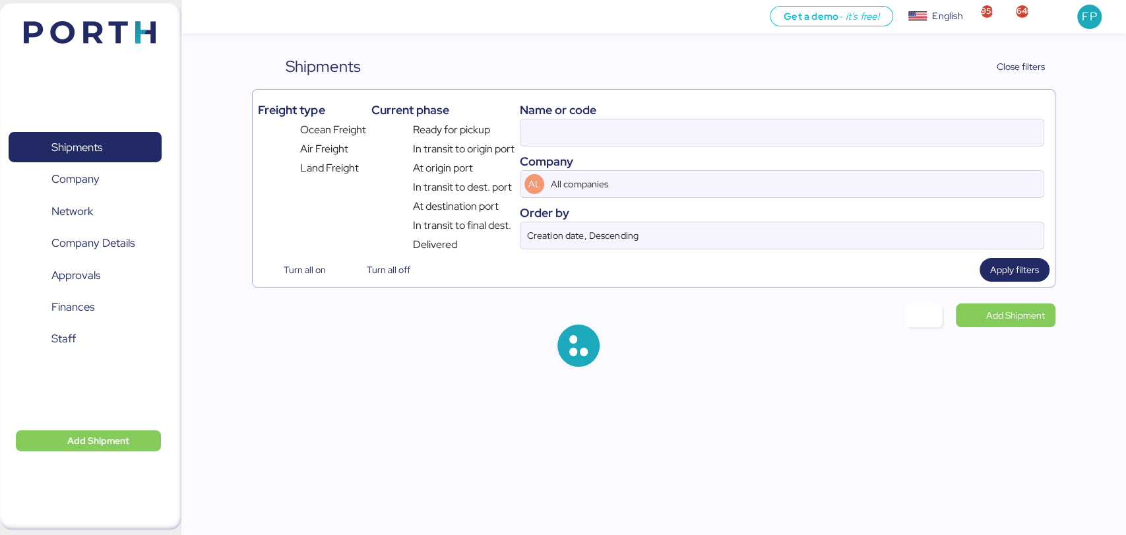
click at [518, 128] on div "Freight type Ocean Freight Air Freight Land Freight Current phase Ready for pic…" at bounding box center [653, 174] width 791 height 158
click at [533, 129] on input at bounding box center [781, 132] width 522 height 26
type input "O0052120"
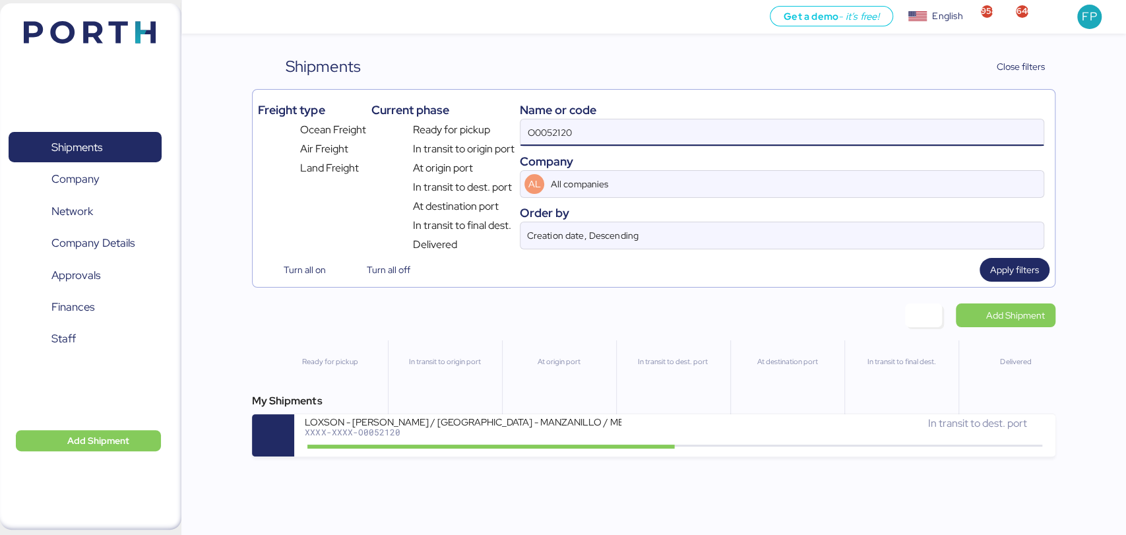
click at [533, 129] on input "O0052120" at bounding box center [781, 132] width 522 height 26
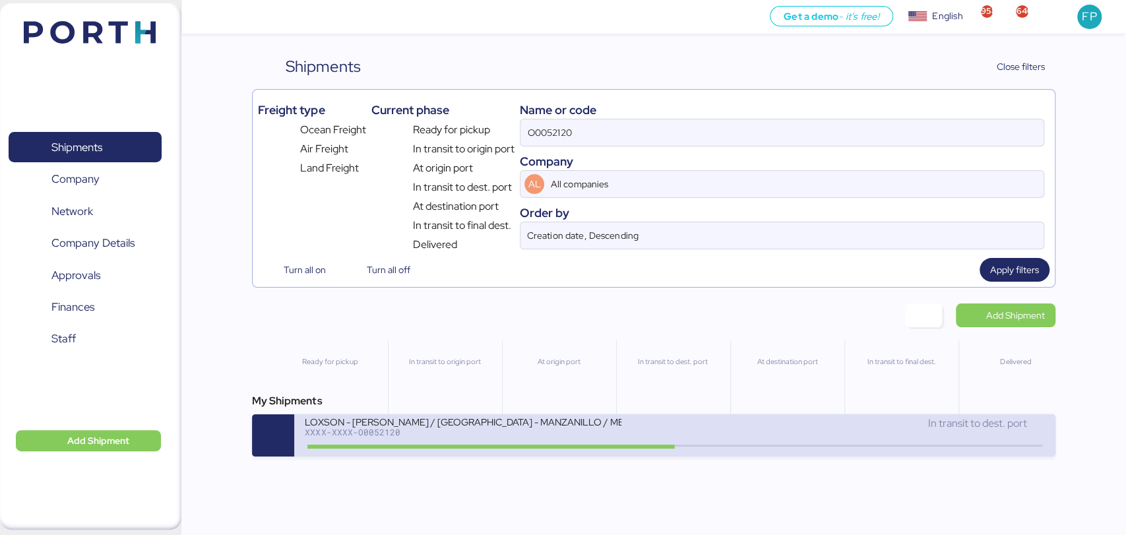
click at [743, 427] on div "In transit to dest. port" at bounding box center [860, 424] width 370 height 16
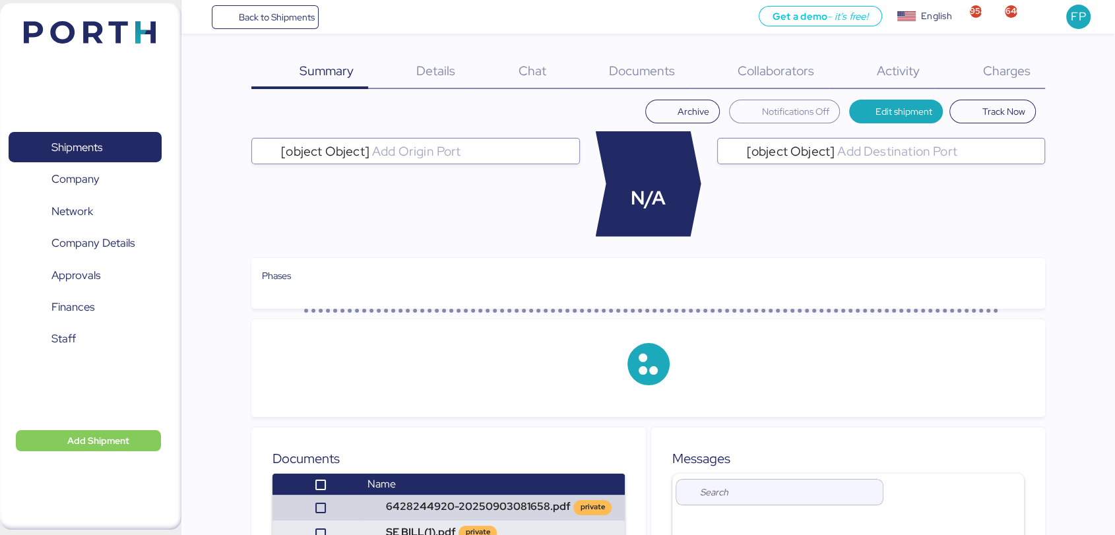
click at [1011, 69] on span "Charges" at bounding box center [1005, 70] width 47 height 17
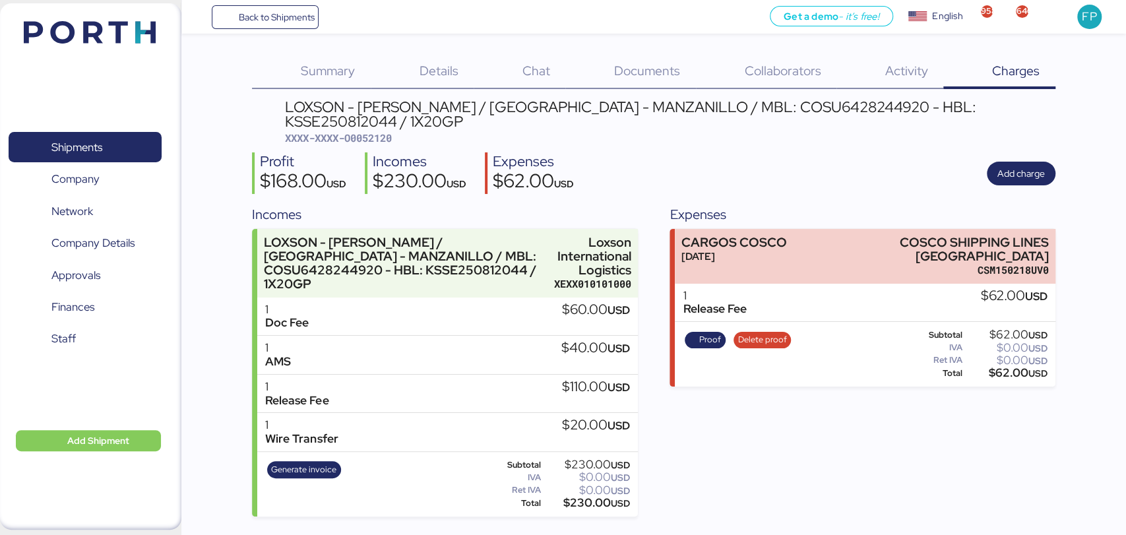
click at [372, 131] on span "XXXX-XXXX-O0052120" at bounding box center [337, 137] width 107 height 13
click at [371, 131] on span "XXXX-XXXX-O0052120" at bounding box center [337, 137] width 107 height 13
click at [368, 131] on span "XXXX-XXXX-O0052120" at bounding box center [337, 137] width 107 height 13
click at [369, 131] on span "XXXX-XXXX-O0052120" at bounding box center [337, 137] width 107 height 13
copy span "O0052120"
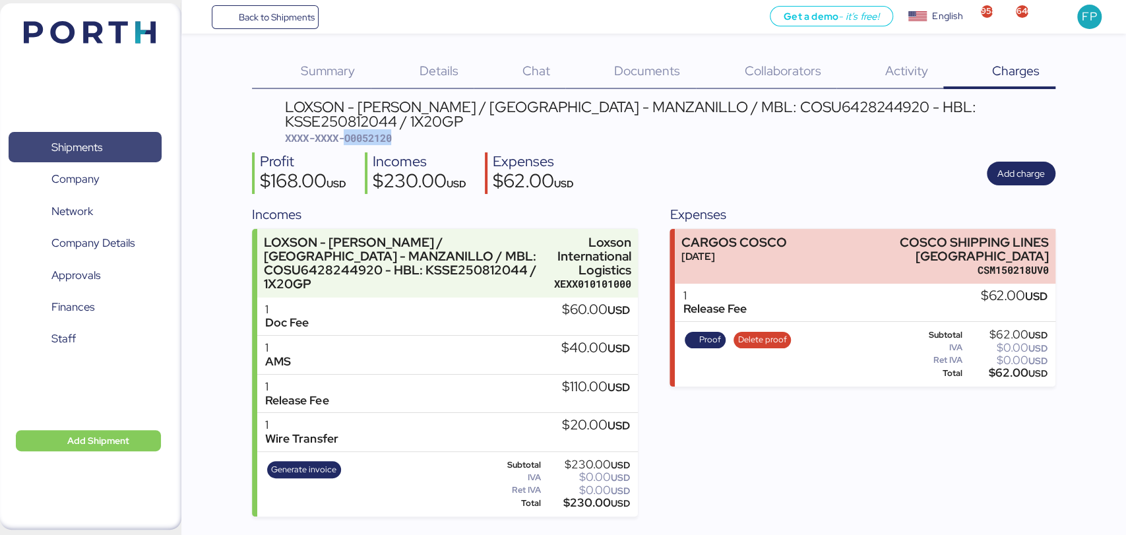
click at [132, 145] on span "Shipments" at bounding box center [85, 147] width 142 height 19
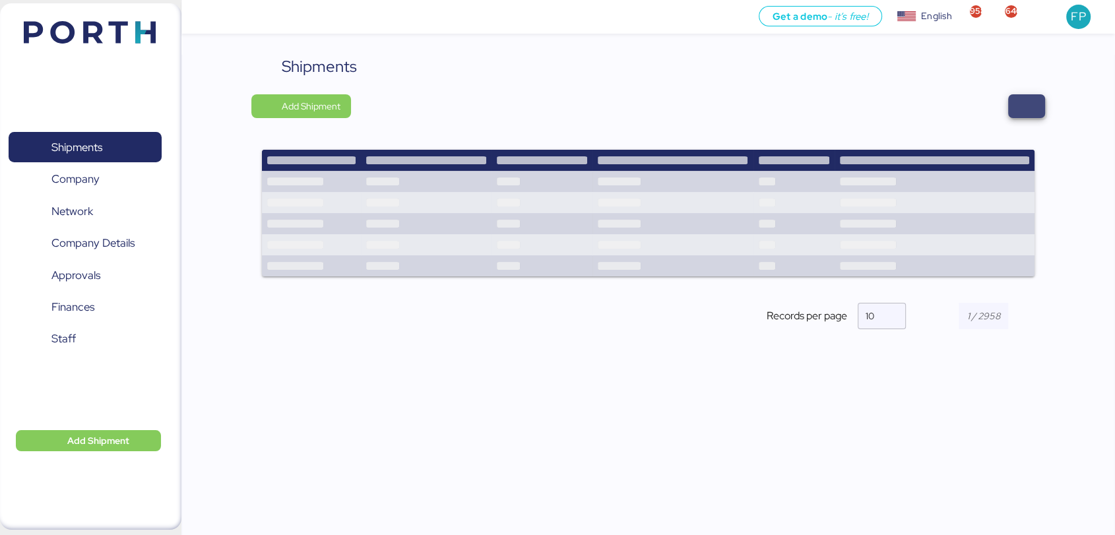
click at [1017, 98] on span "button" at bounding box center [1026, 106] width 37 height 24
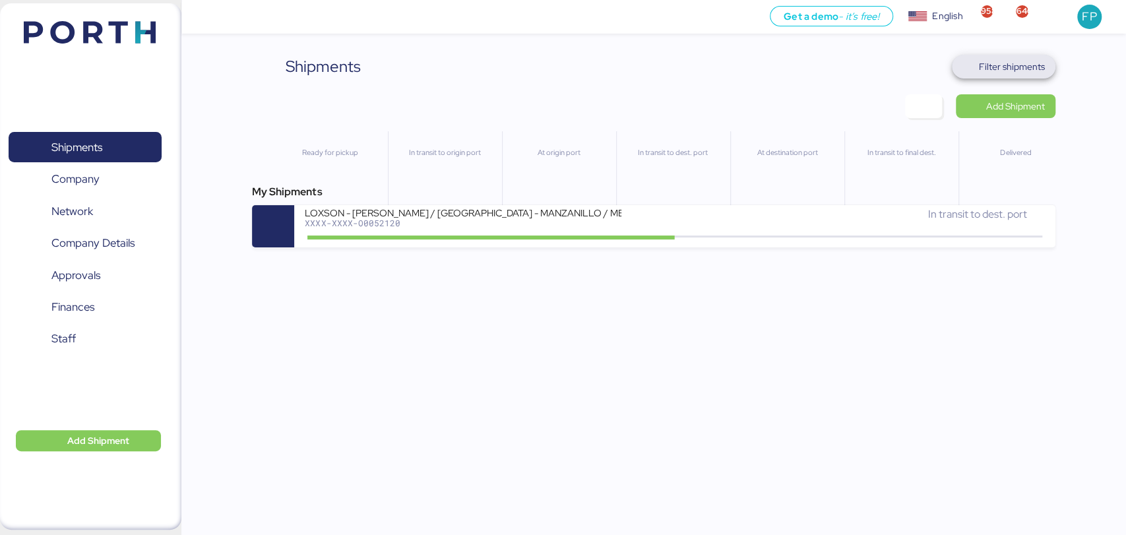
click at [997, 59] on span "Filter shipments" at bounding box center [1012, 67] width 66 height 16
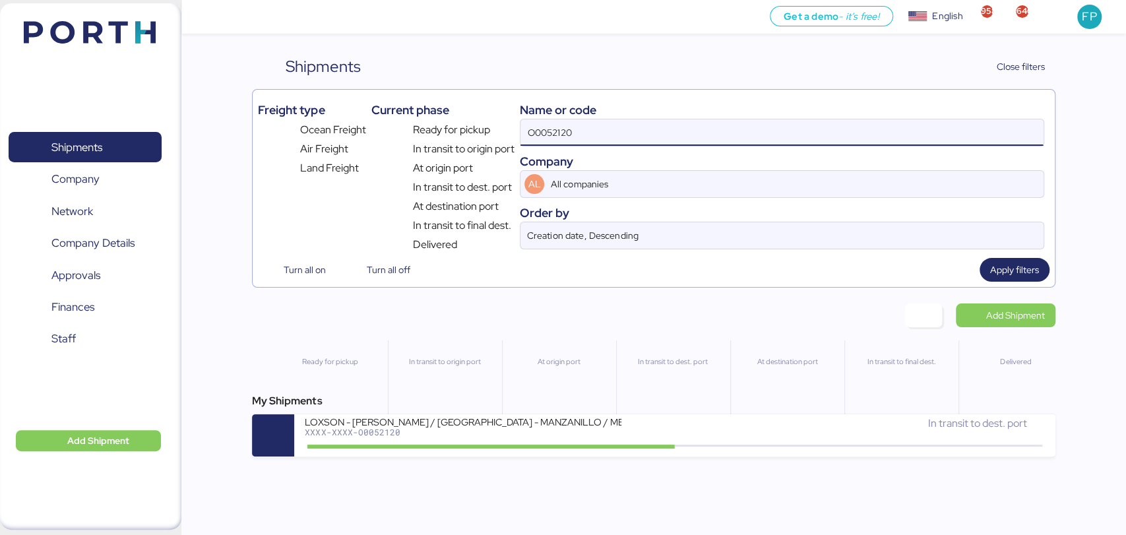
click at [563, 135] on input "O0052120" at bounding box center [781, 132] width 522 height 26
paste input "37"
type input "O0052137"
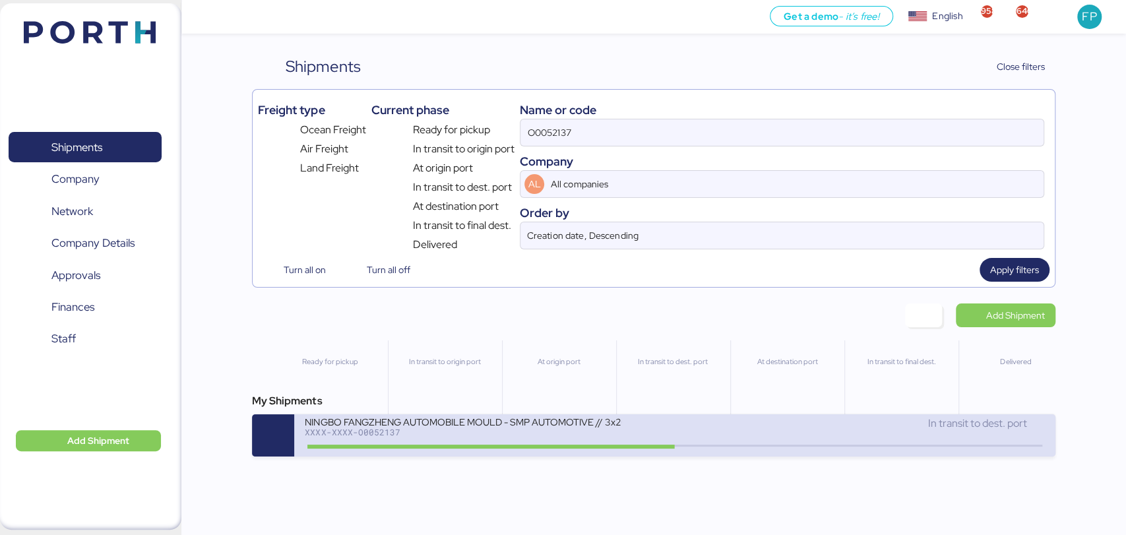
click at [496, 425] on div "NINGBO FANGZHENG AUTOMOBILE MOULD - SMP AUTOMOTIVE // 3x20OT // NINGBO - MANZAN…" at bounding box center [463, 421] width 317 height 11
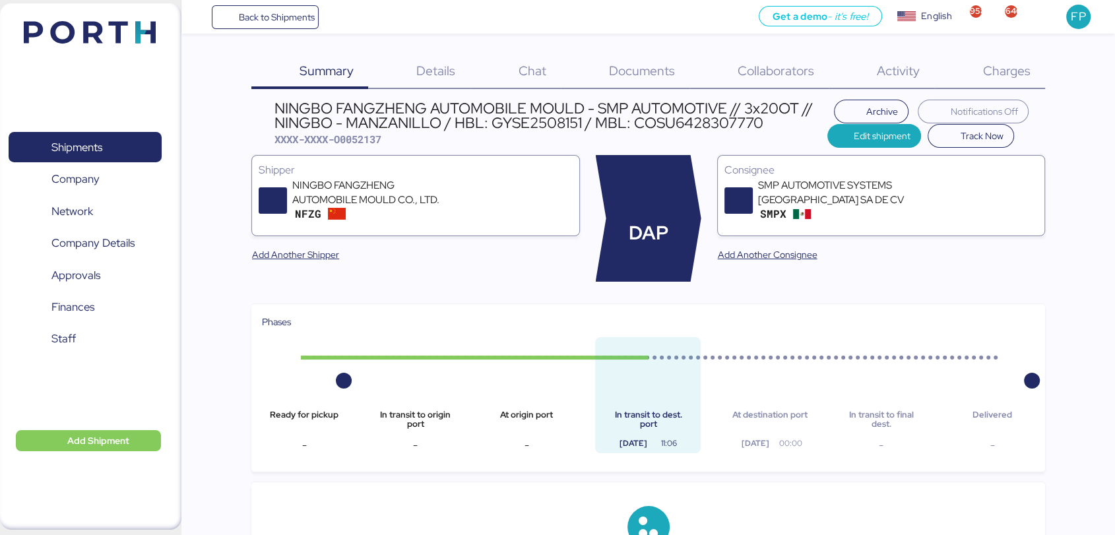
click at [1007, 73] on span "Charges" at bounding box center [1005, 70] width 47 height 17
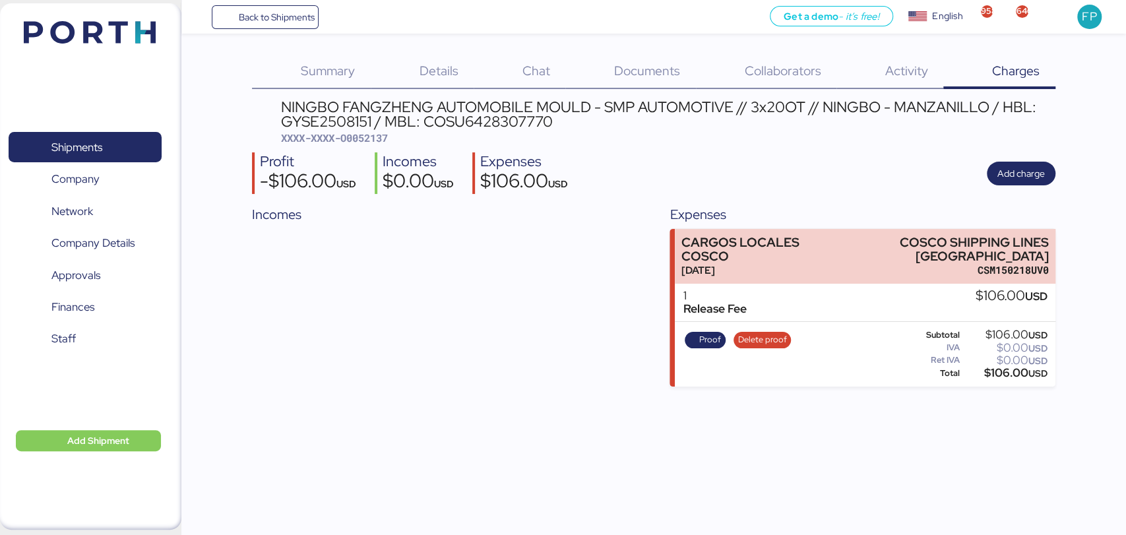
click at [361, 138] on span "XXXX-XXXX-O0052137" at bounding box center [334, 137] width 107 height 13
copy span "O0052137"
click at [706, 334] on span "Proof" at bounding box center [710, 339] width 22 height 15
drag, startPoint x: 615, startPoint y: 125, endPoint x: 464, endPoint y: 115, distance: 152.0
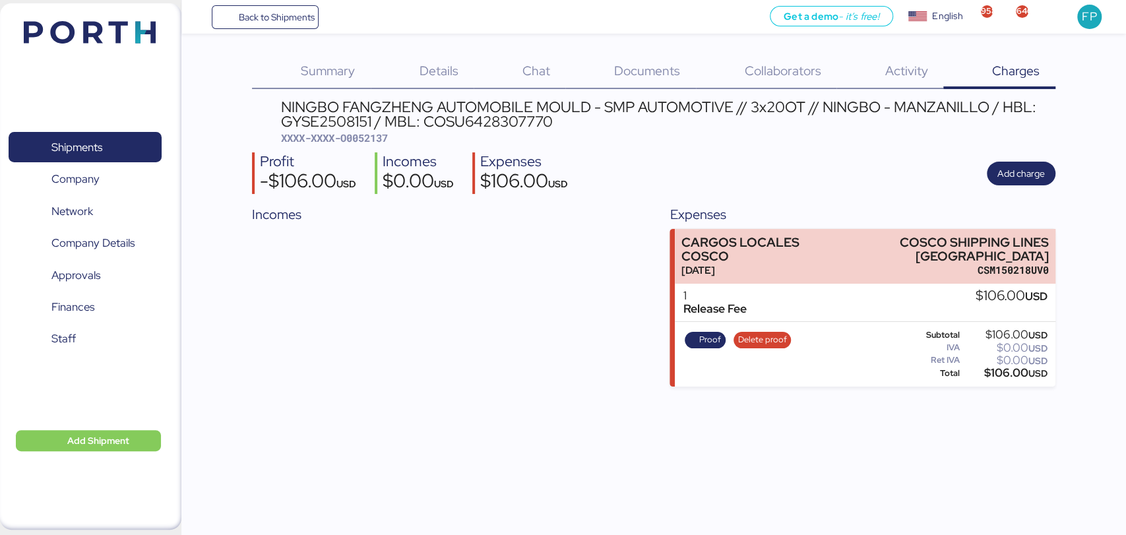
click at [614, 126] on div "NINGBO FANGZHENG AUTOMOBILE MOULD - SMP AUTOMOTIVE // 3x20OT // NINGBO - MANZAN…" at bounding box center [668, 115] width 774 height 30
click at [466, 125] on div "NINGBO FANGZHENG AUTOMOBILE MOULD - SMP AUTOMOTIVE // 3x20OT // NINGBO - MANZAN…" at bounding box center [668, 115] width 774 height 30
click at [465, 125] on div "NINGBO FANGZHENG AUTOMOBILE MOULD - SMP AUTOMOTIVE // 3x20OT // NINGBO - MANZAN…" at bounding box center [668, 115] width 774 height 30
copy div "COSU6428307770"
